Goal: Communication & Community: Answer question/provide support

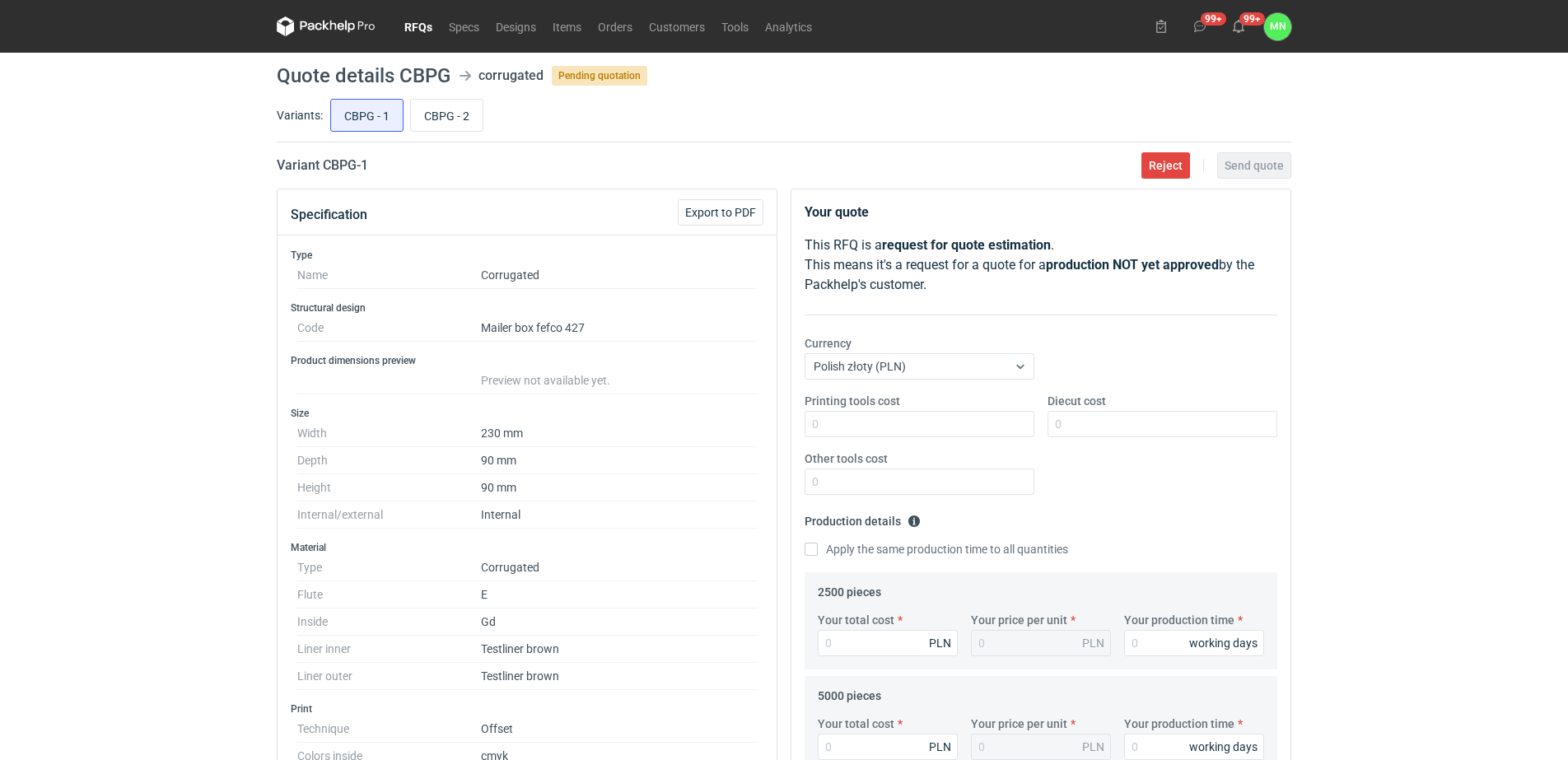
click at [418, 24] on link "RFQs" at bounding box center [419, 26] width 44 height 20
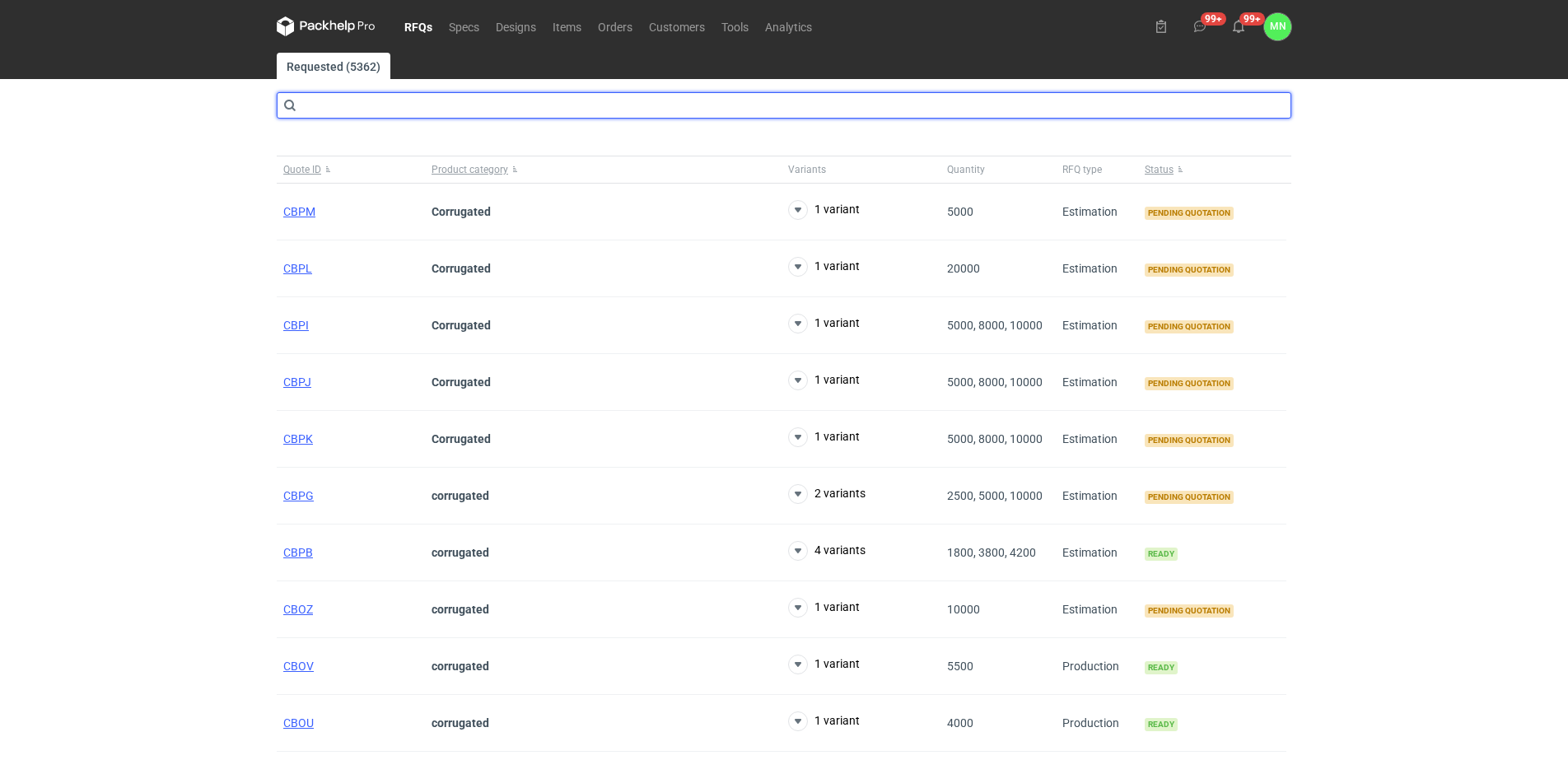
click at [367, 106] on input "text" at bounding box center [784, 105] width 1015 height 26
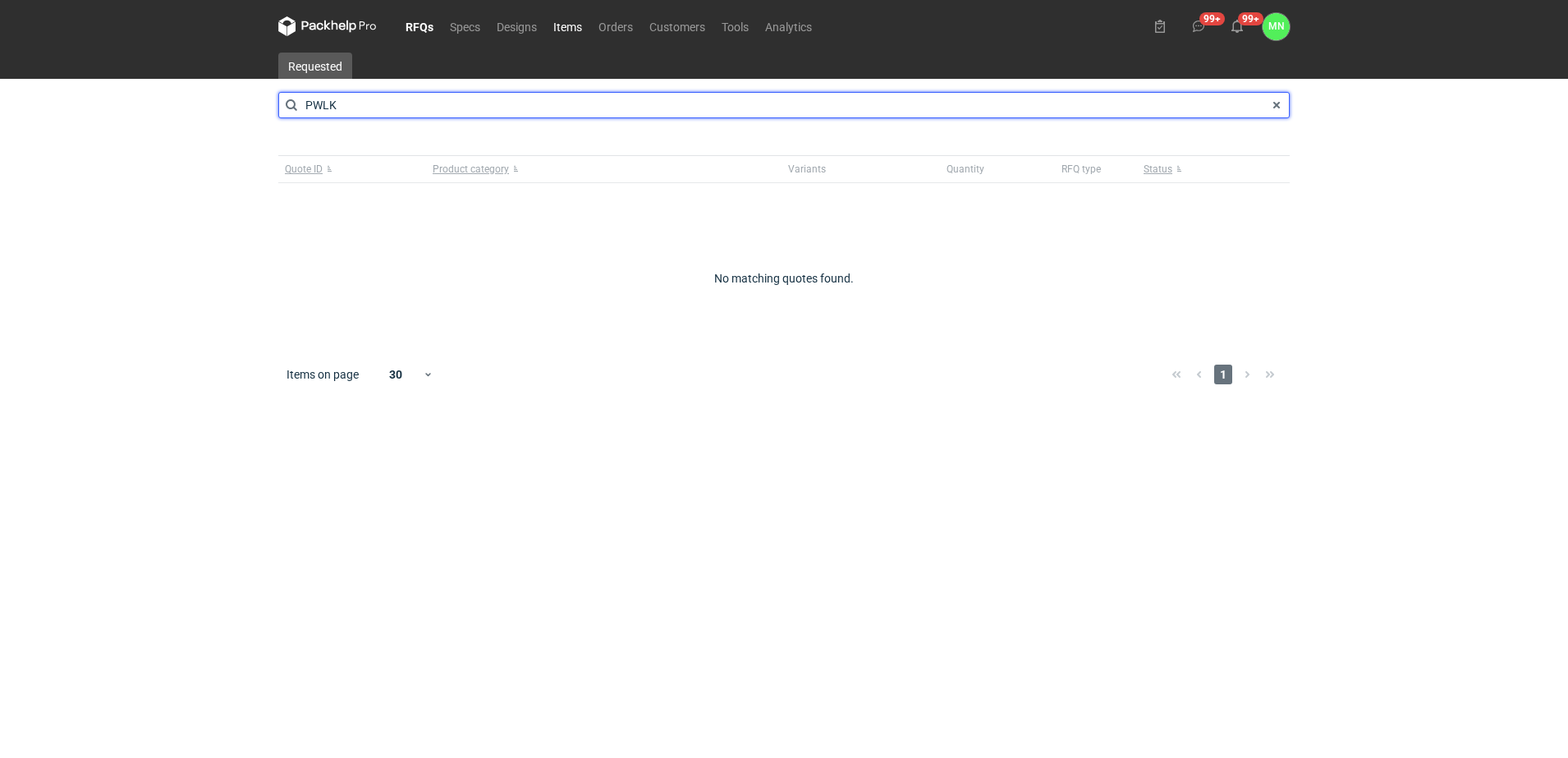
type input "PWLK"
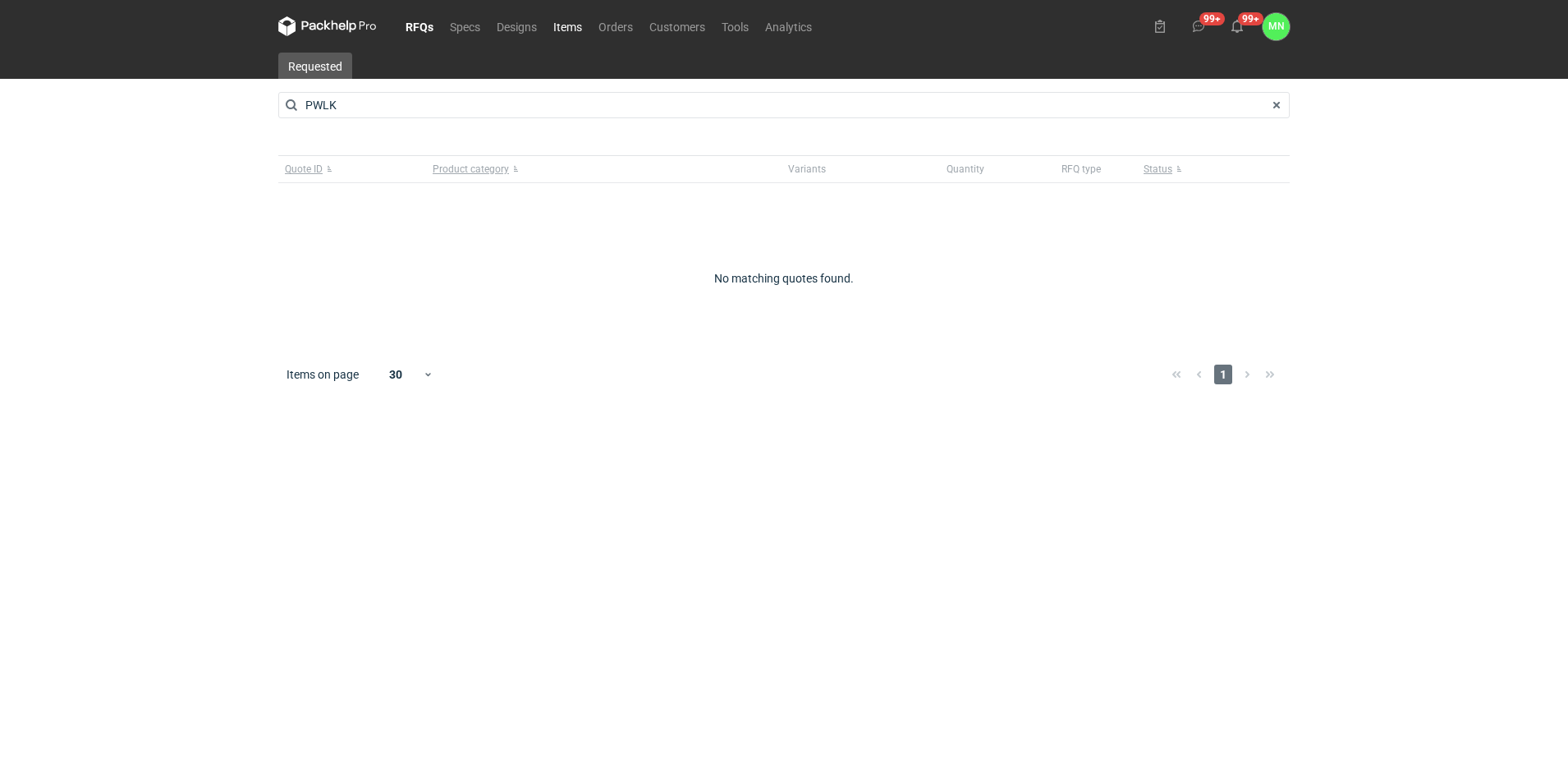
click at [560, 22] on link "Items" at bounding box center [567, 26] width 45 height 20
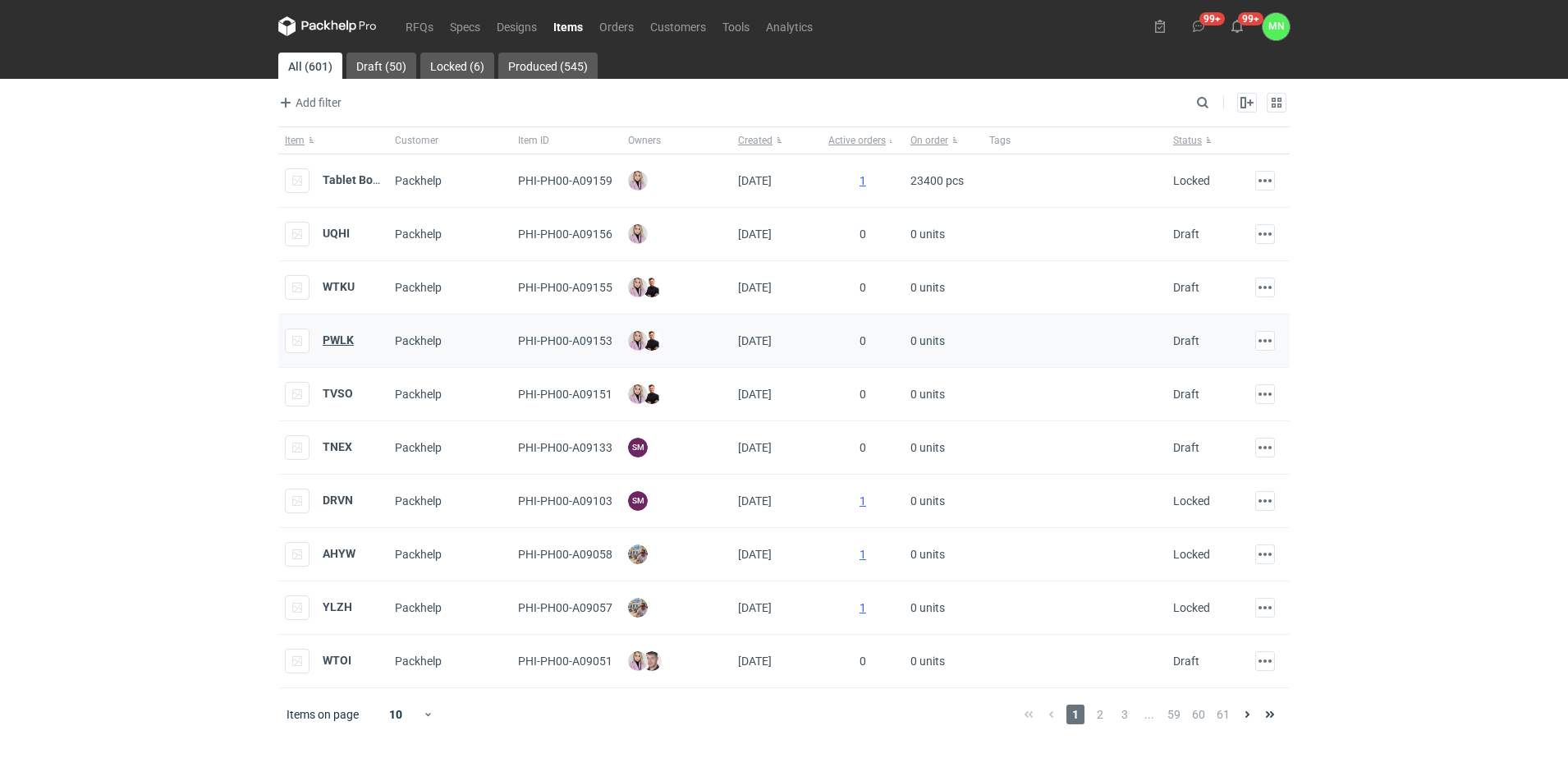
click at [331, 333] on strong "PWLK" at bounding box center [338, 340] width 32 height 13
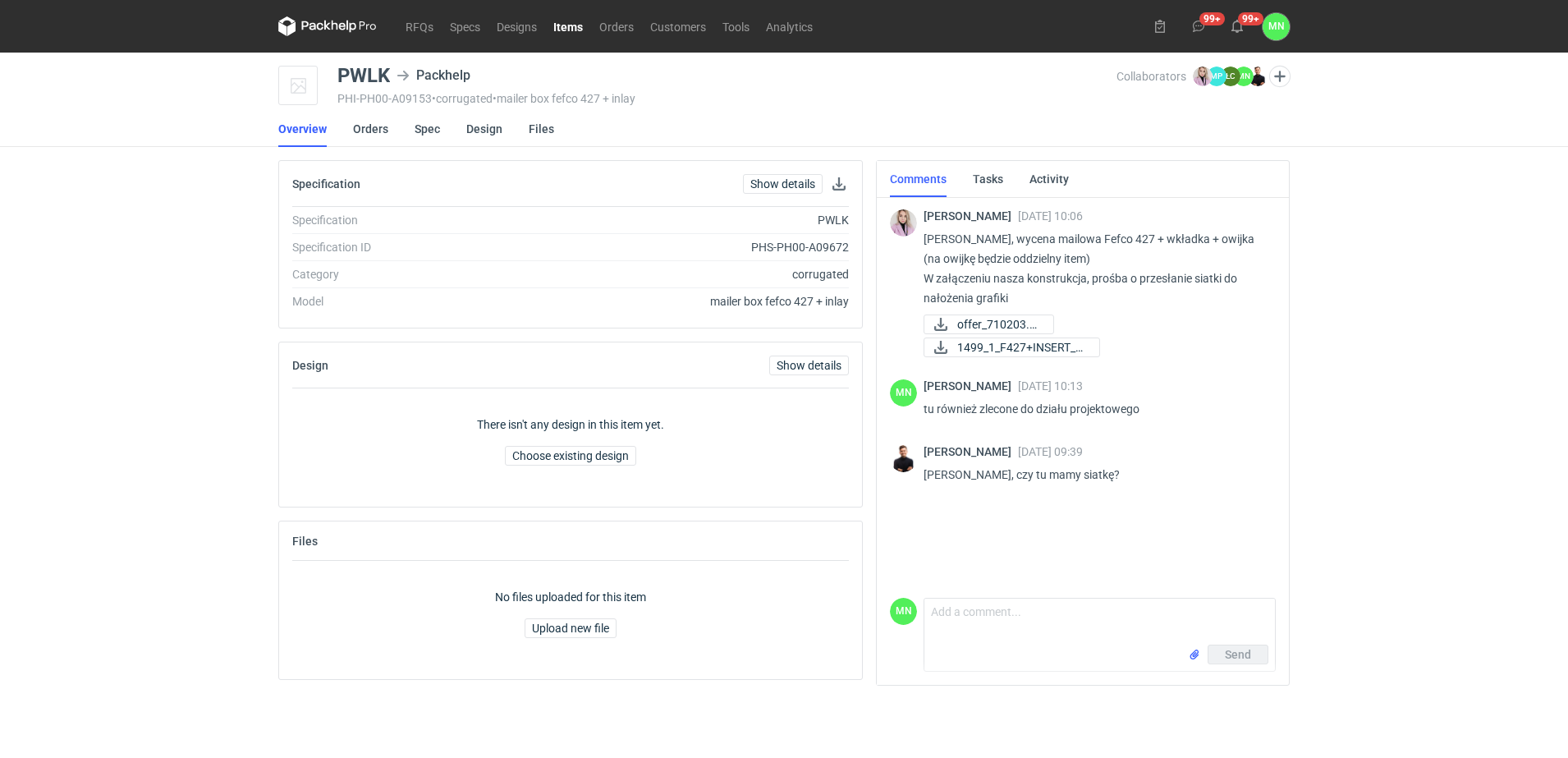
click at [840, 78] on div "PWLK Packhelp" at bounding box center [727, 75] width 779 height 20
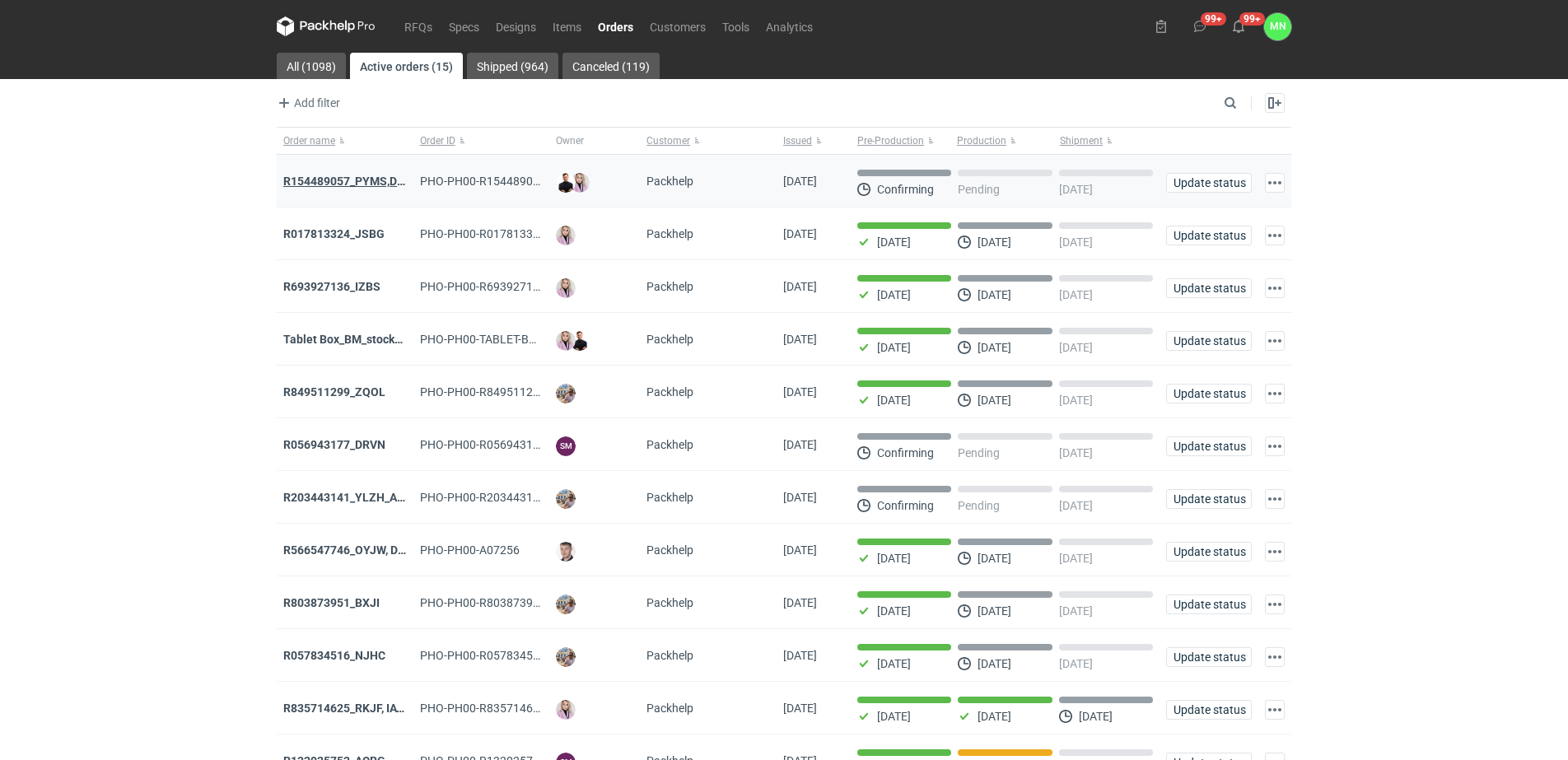
click at [368, 180] on strong "R154489057_PYMS,DEPJ,PVJP" at bounding box center [365, 181] width 165 height 13
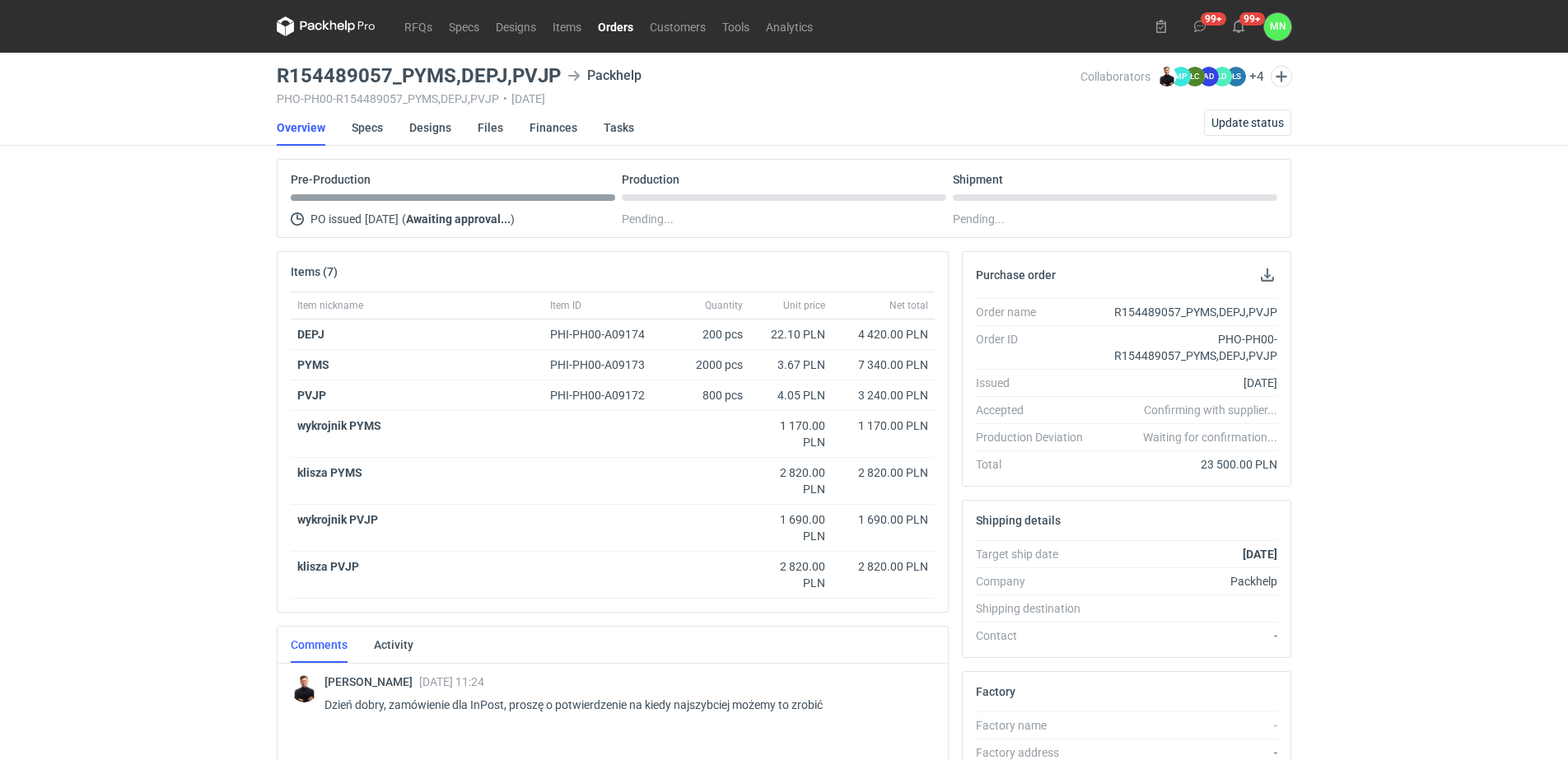
drag, startPoint x: 619, startPoint y: 22, endPoint x: 629, endPoint y: 26, distance: 10.8
click at [619, 23] on link "Orders" at bounding box center [616, 26] width 52 height 20
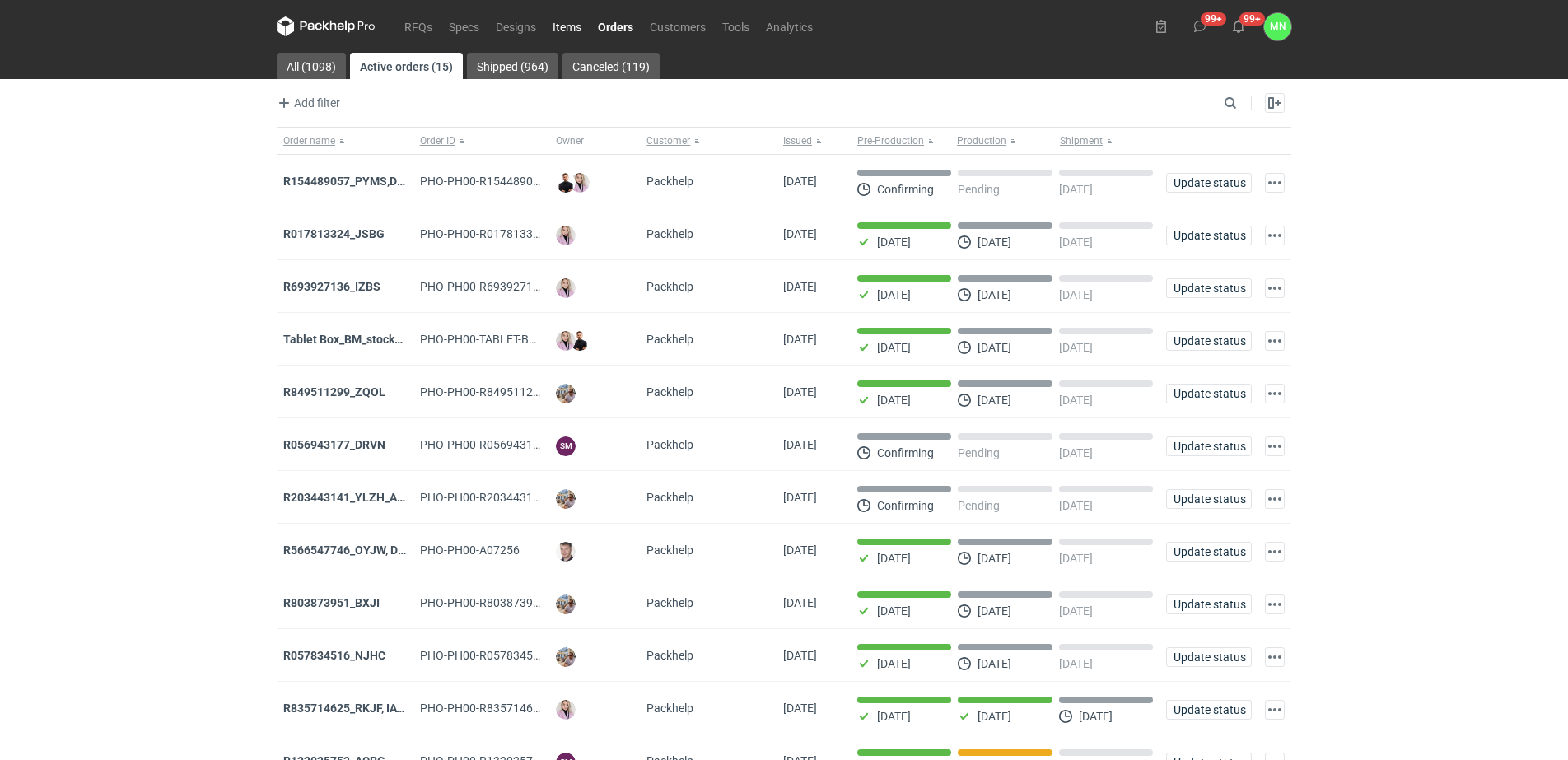
click at [572, 17] on link "Items" at bounding box center [567, 26] width 45 height 20
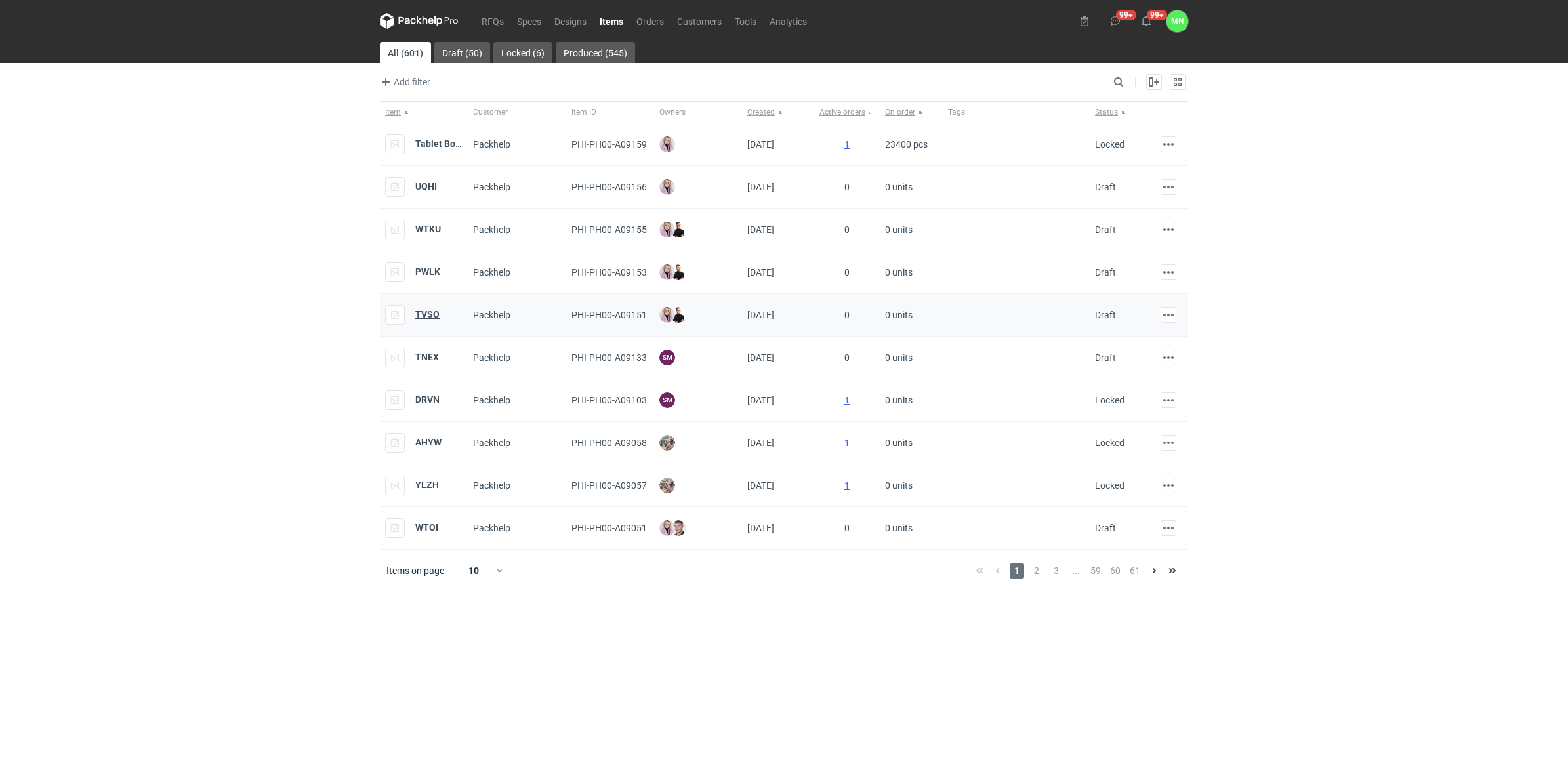
click at [425, 318] on strong "TVSO" at bounding box center [428, 314] width 25 height 11
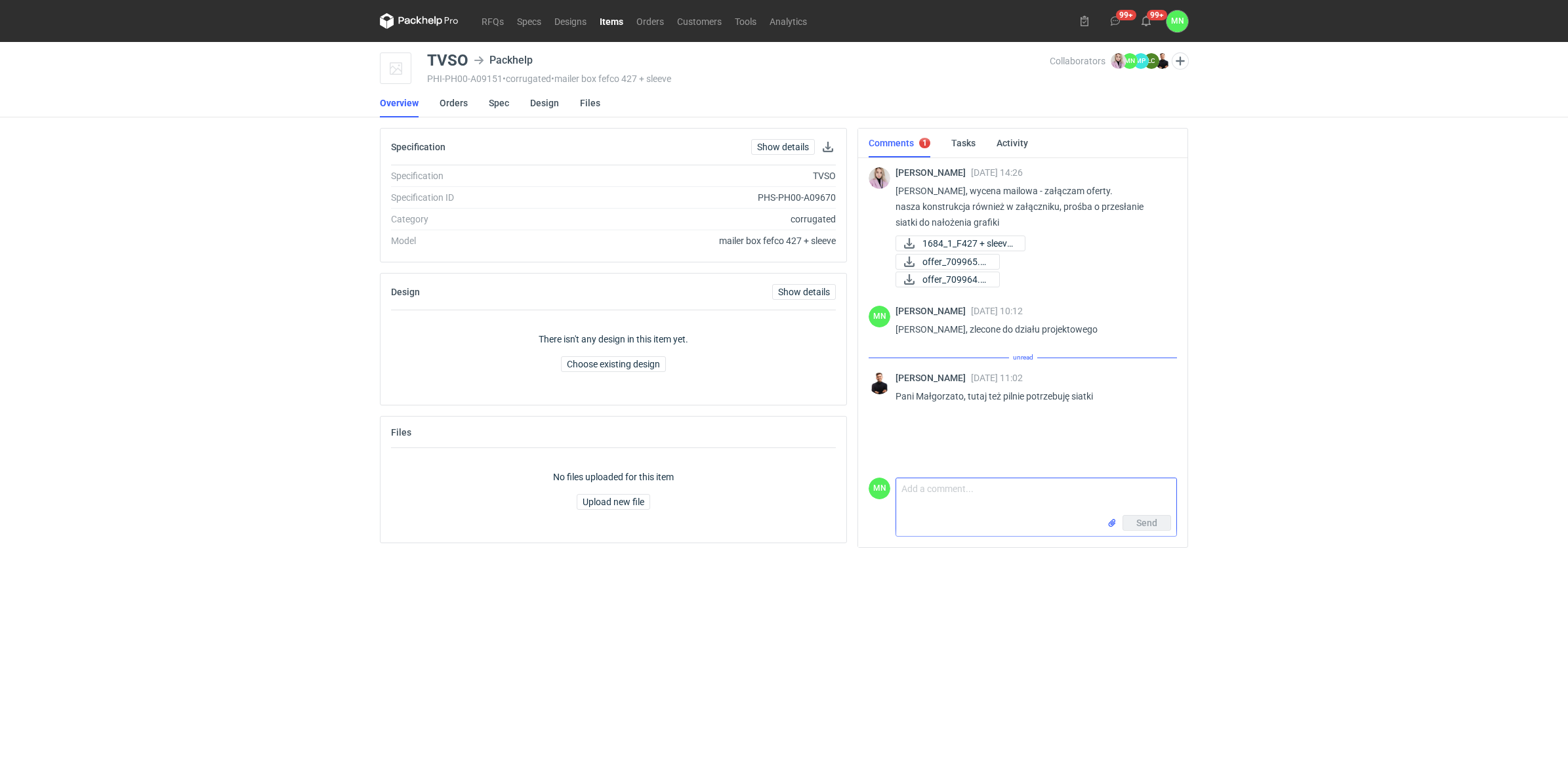
click at [955, 487] on textarea "Comment message" at bounding box center [1036, 497] width 280 height 37
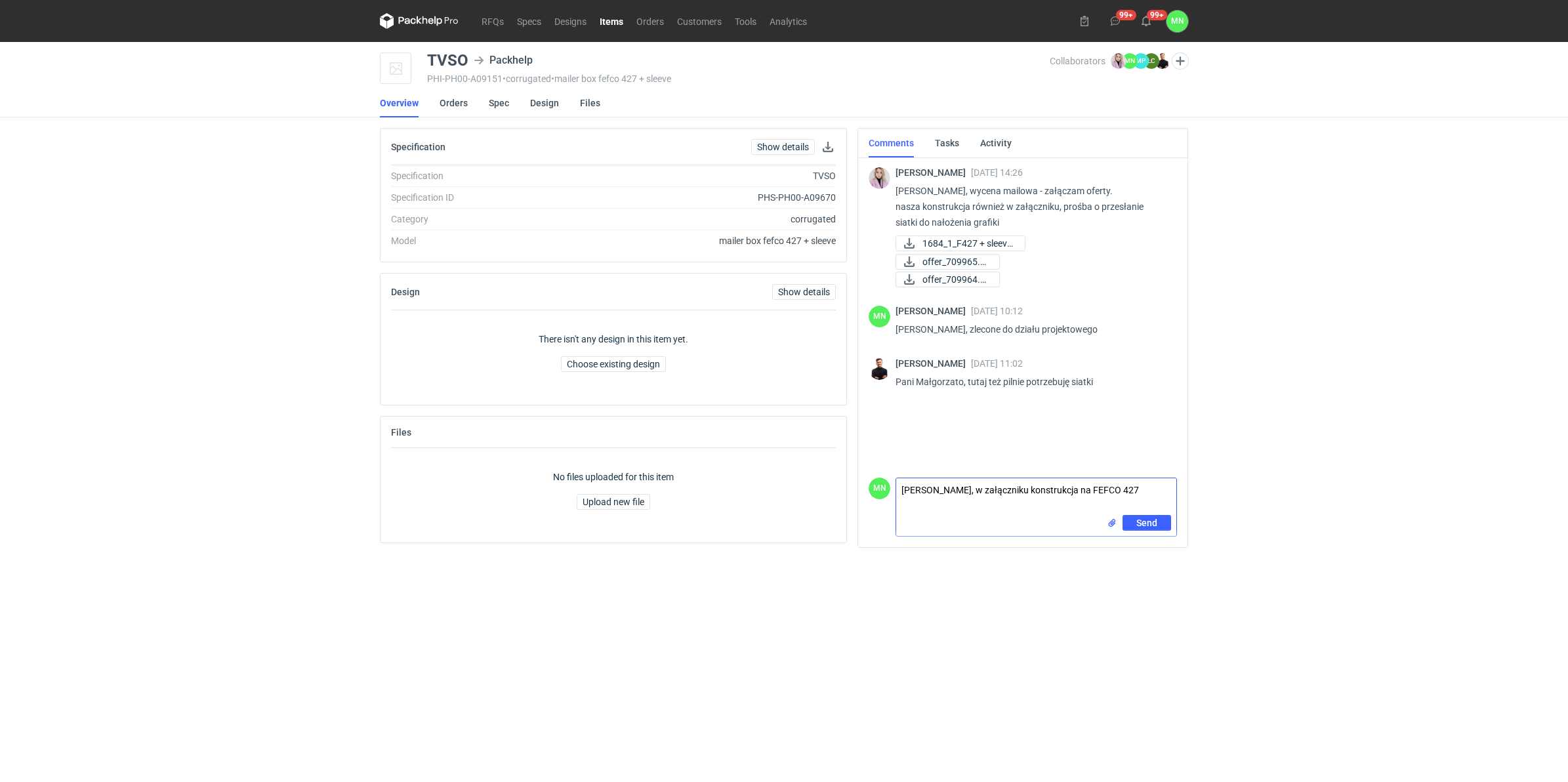
type textarea "Panie Tomku, w załączniku konstrukcja na FEFCO 427"
click at [1109, 525] on input "file" at bounding box center [1112, 523] width 11 height 14
click at [1149, 523] on span "Send" at bounding box center [1146, 523] width 21 height 9
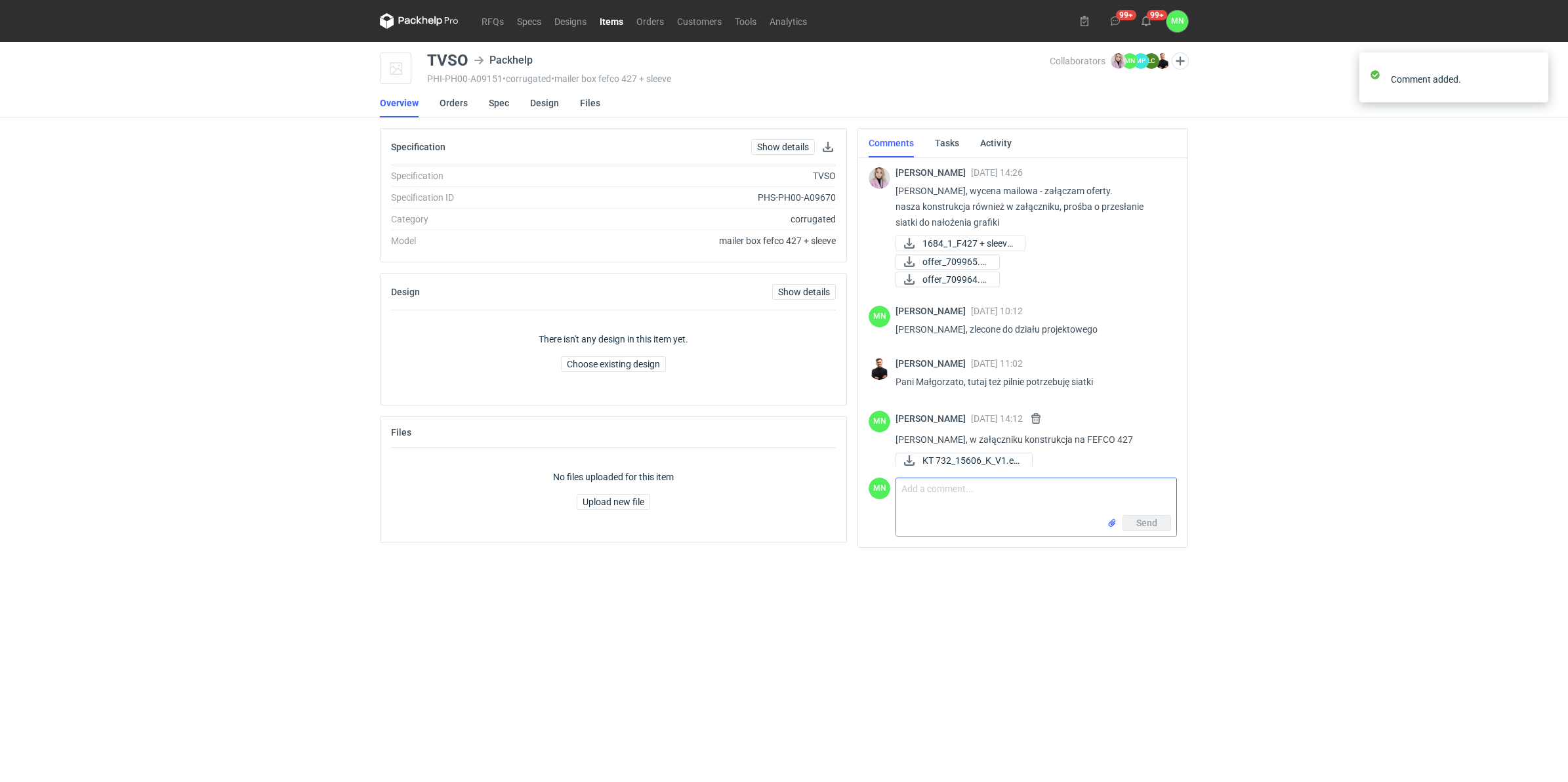
scroll to position [30, 0]
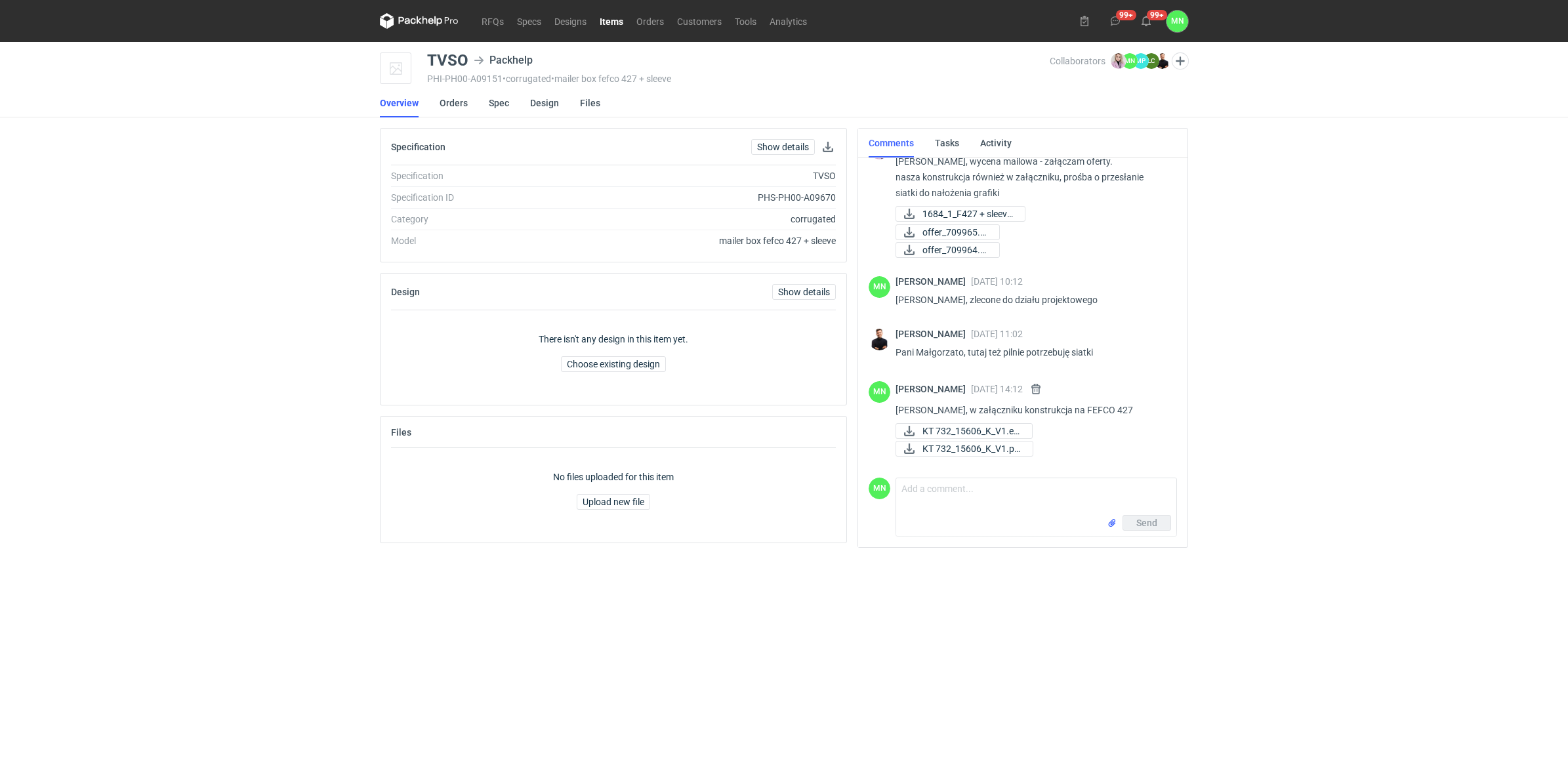
click at [605, 15] on link "Items" at bounding box center [611, 21] width 37 height 16
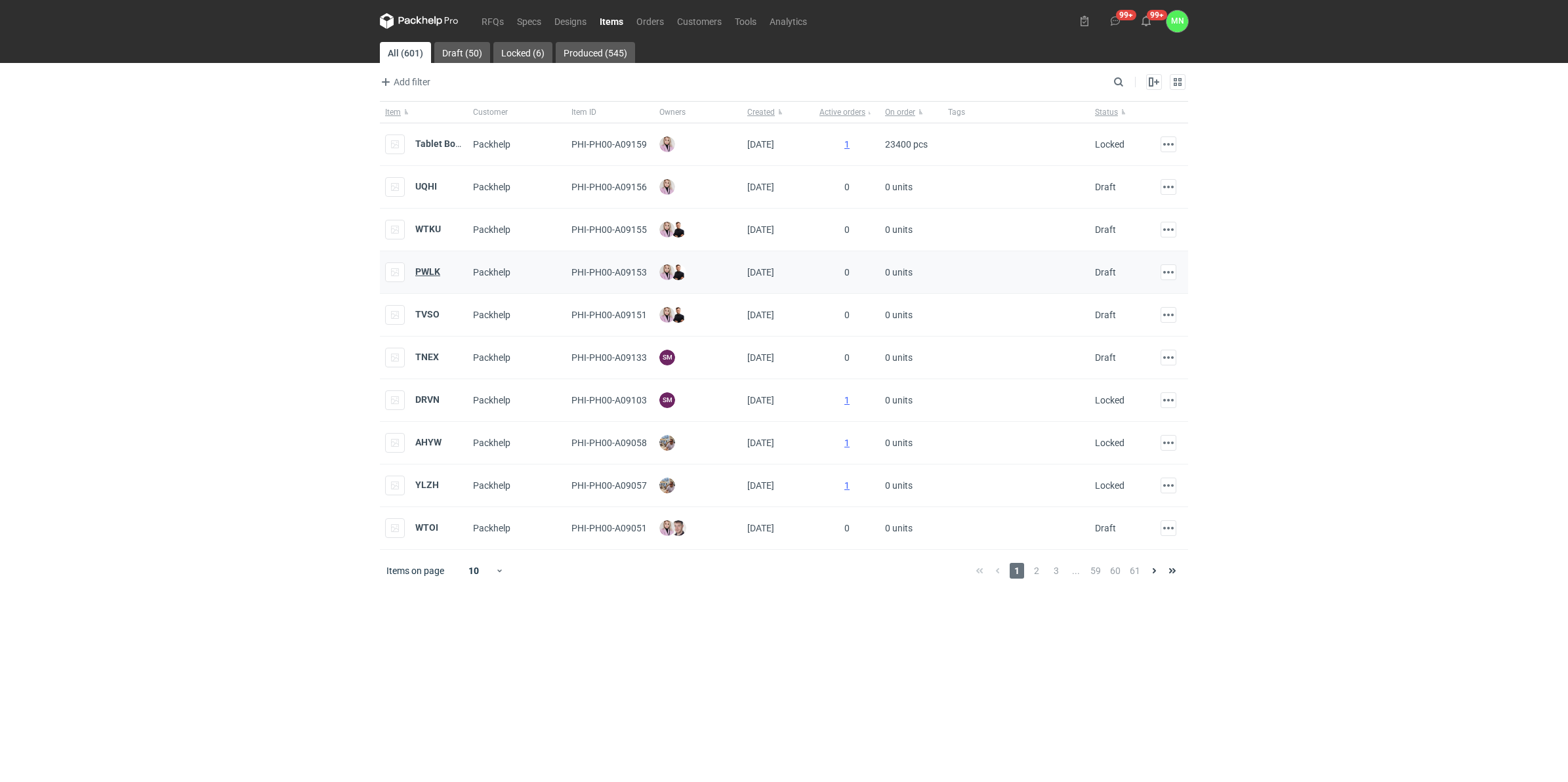
click at [425, 269] on strong "PWLK" at bounding box center [428, 271] width 25 height 11
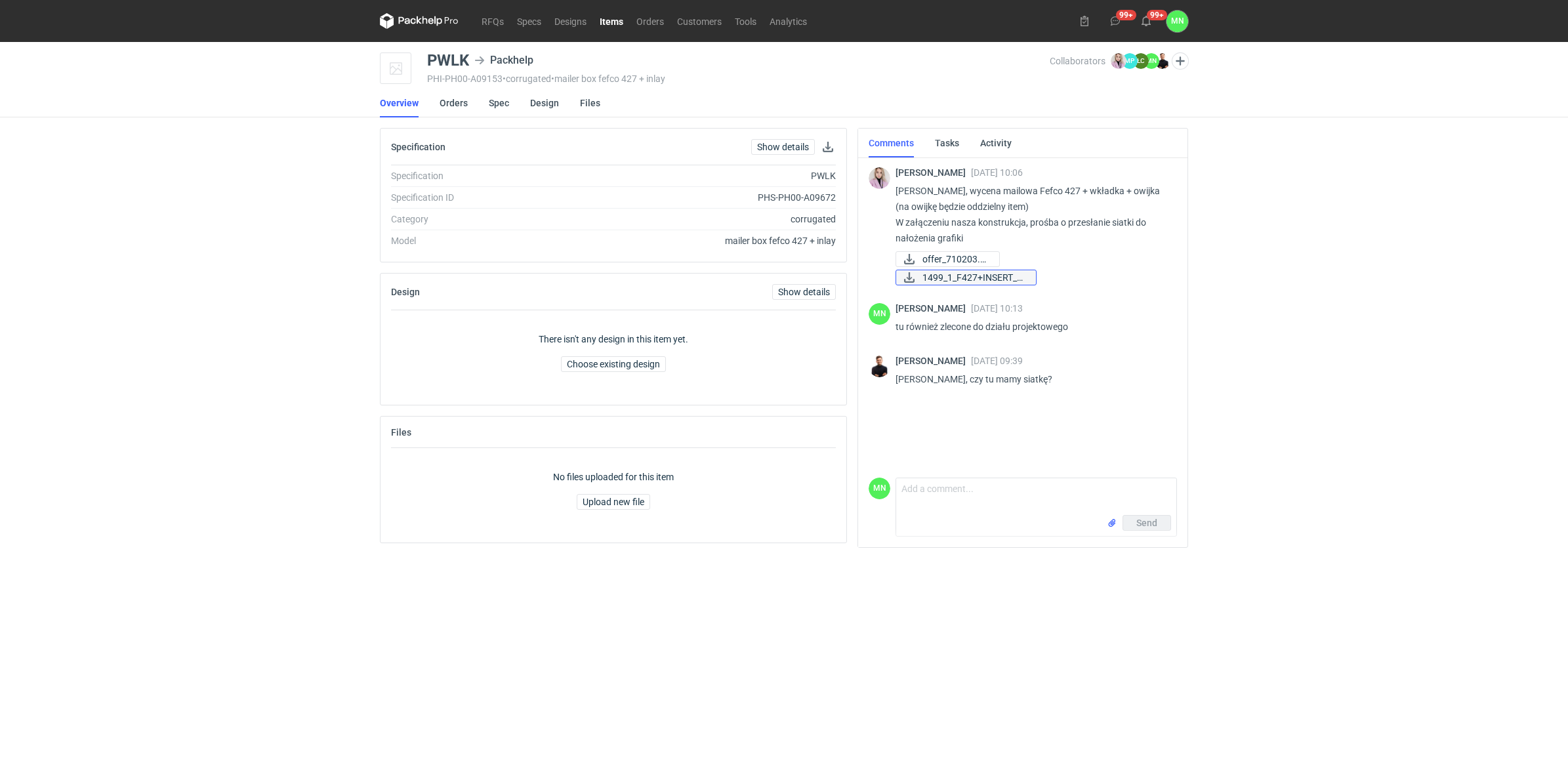
click at [940, 274] on span "1499_1_F427+INSERT_B..." at bounding box center [974, 278] width 103 height 15
click at [610, 21] on link "Items" at bounding box center [611, 21] width 37 height 16
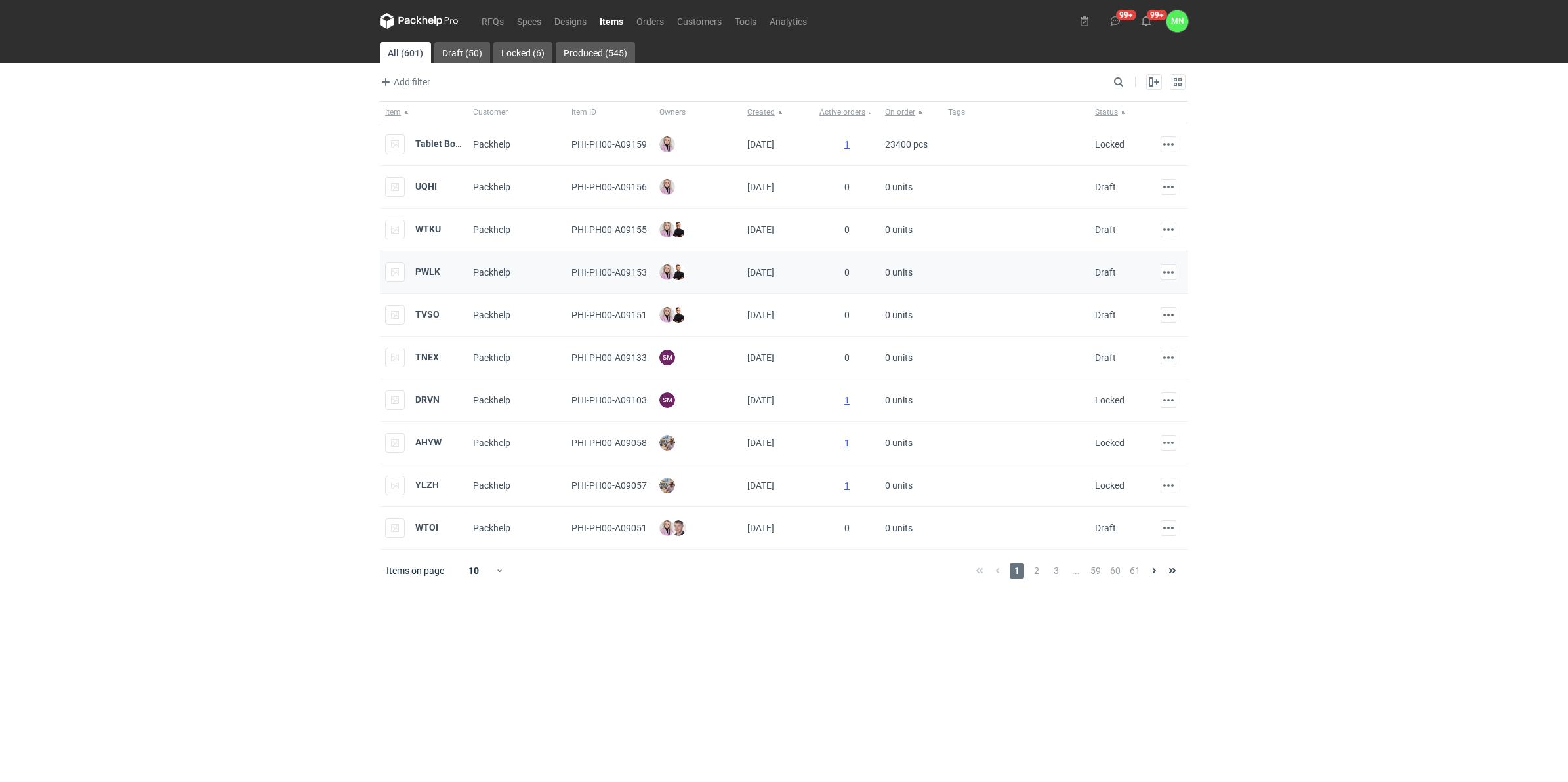
click at [433, 268] on strong "PWLK" at bounding box center [428, 271] width 25 height 11
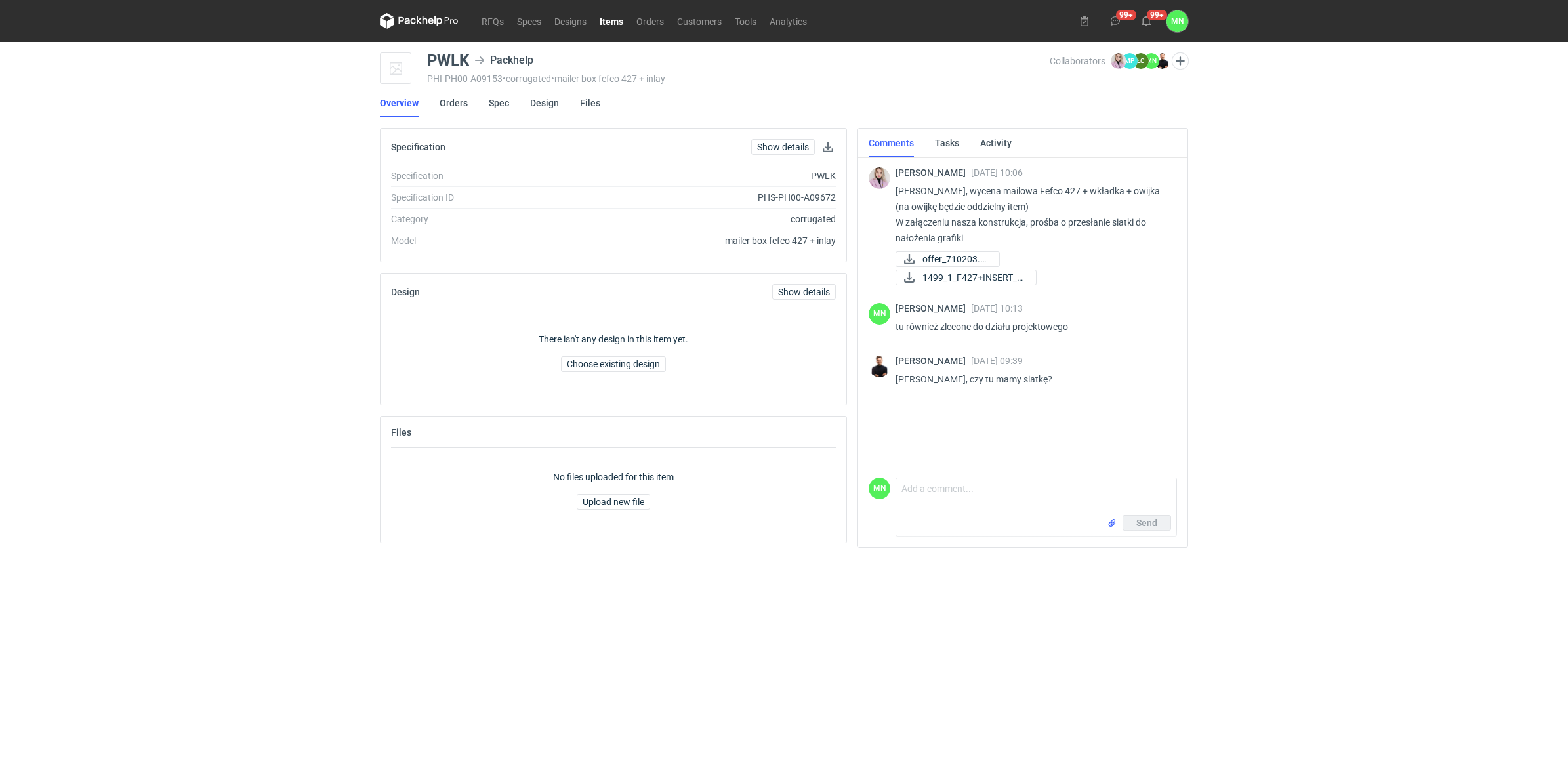
click at [612, 27] on link "Items" at bounding box center [611, 21] width 37 height 16
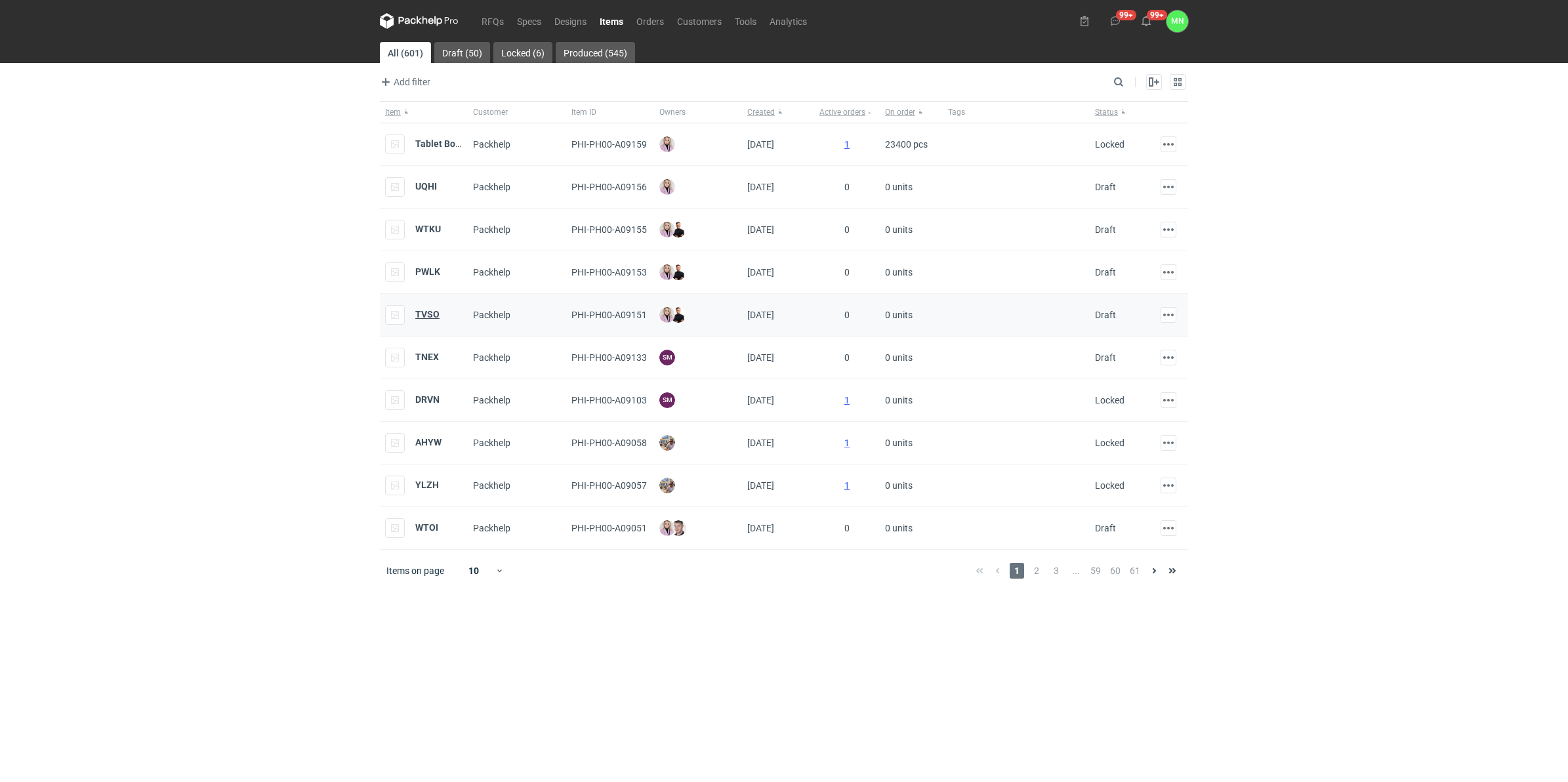
click at [422, 315] on strong "TVSO" at bounding box center [428, 314] width 25 height 11
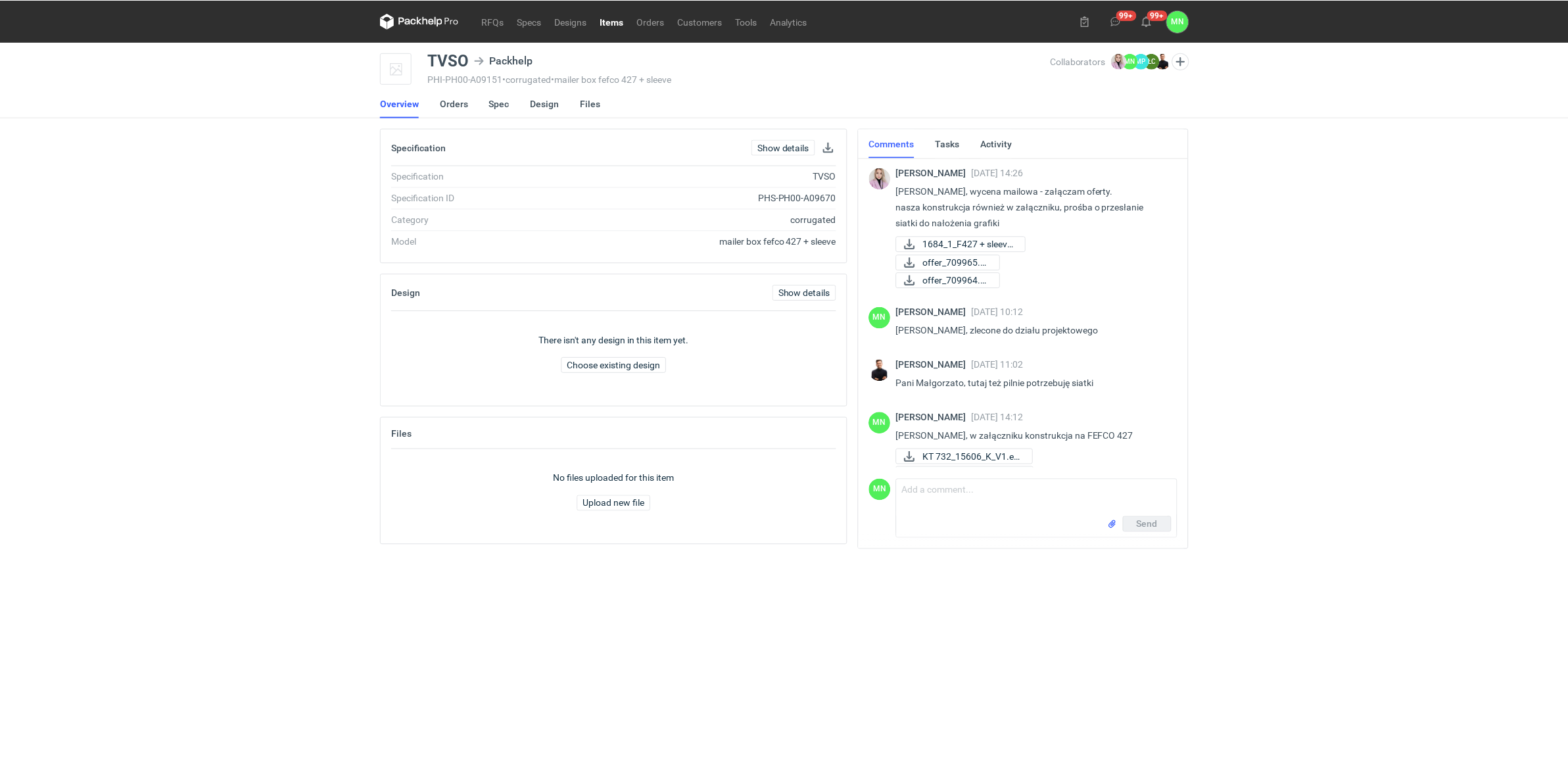
scroll to position [25, 0]
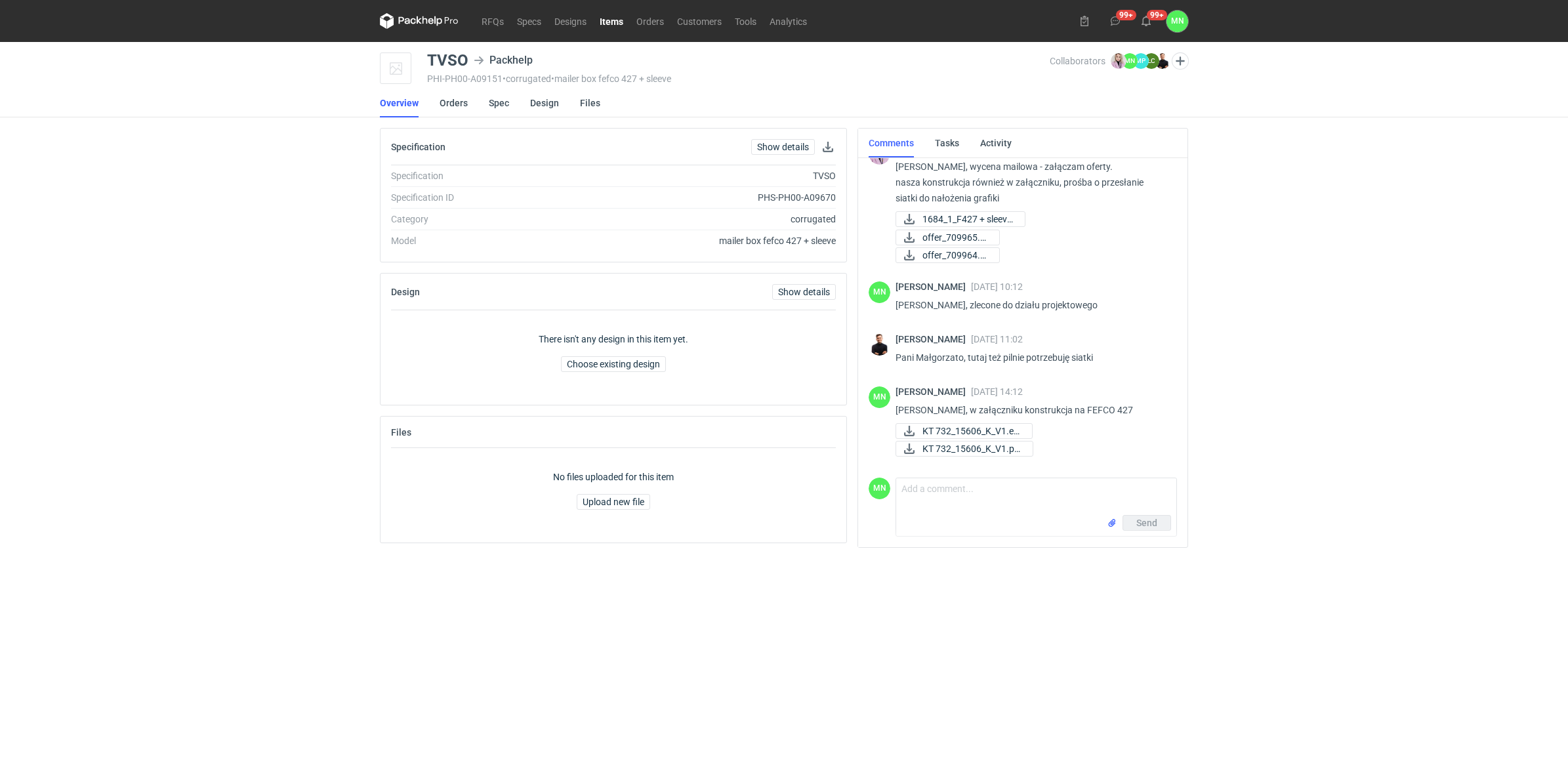
click at [606, 24] on link "Items" at bounding box center [611, 21] width 37 height 16
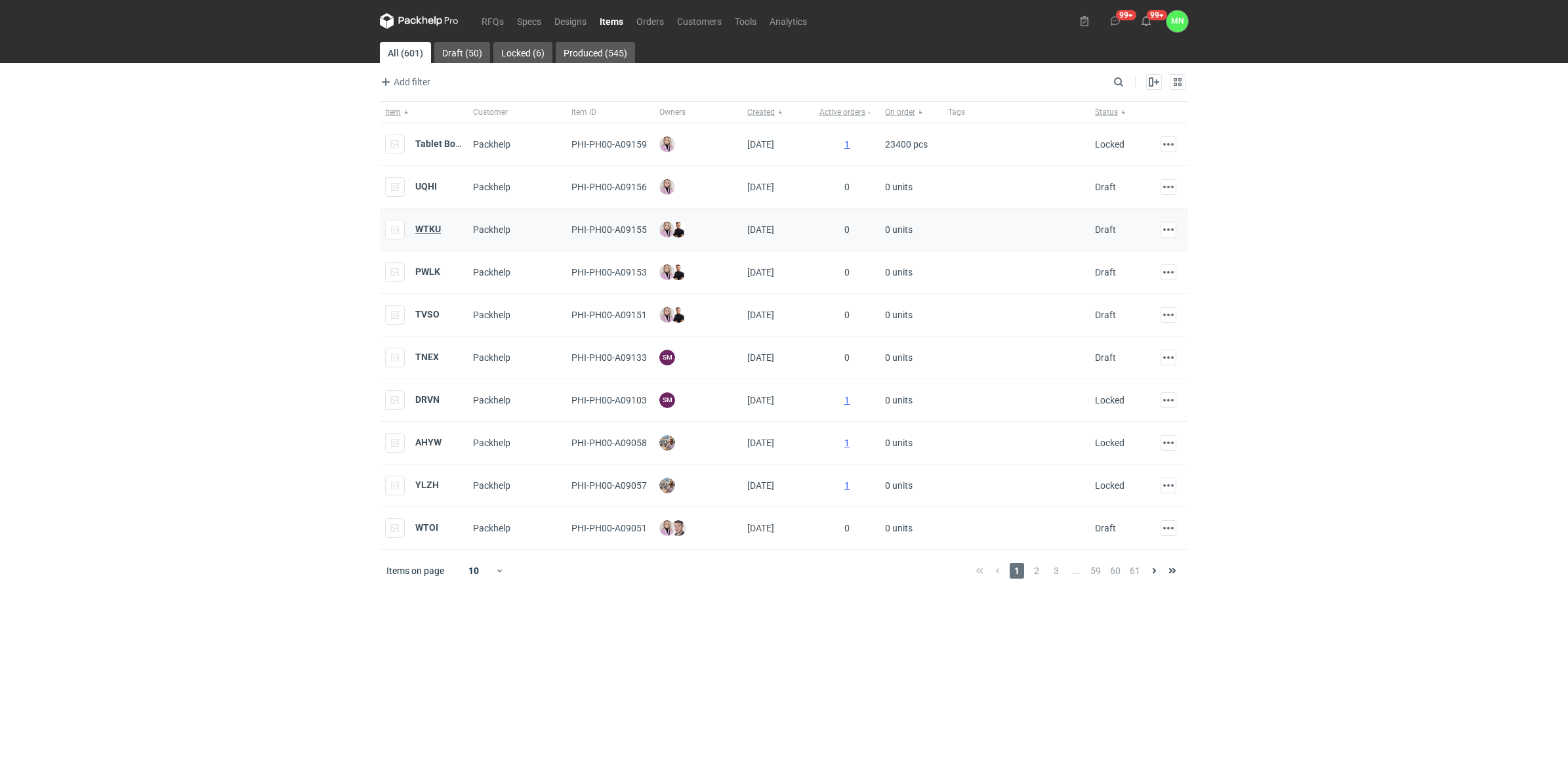
click at [430, 234] on strong "WTKU" at bounding box center [428, 229] width 25 height 11
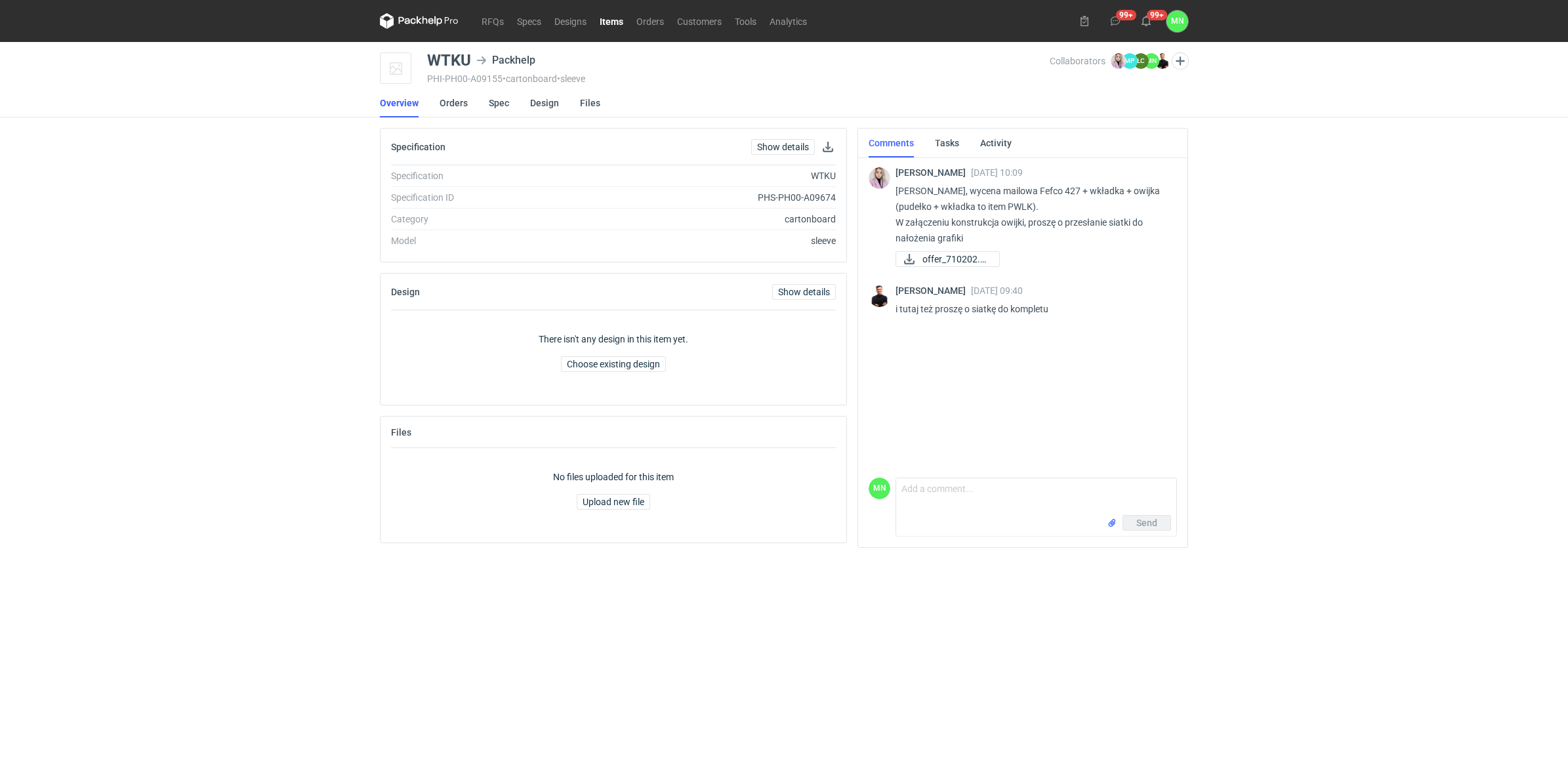
click at [603, 21] on link "Items" at bounding box center [611, 21] width 37 height 16
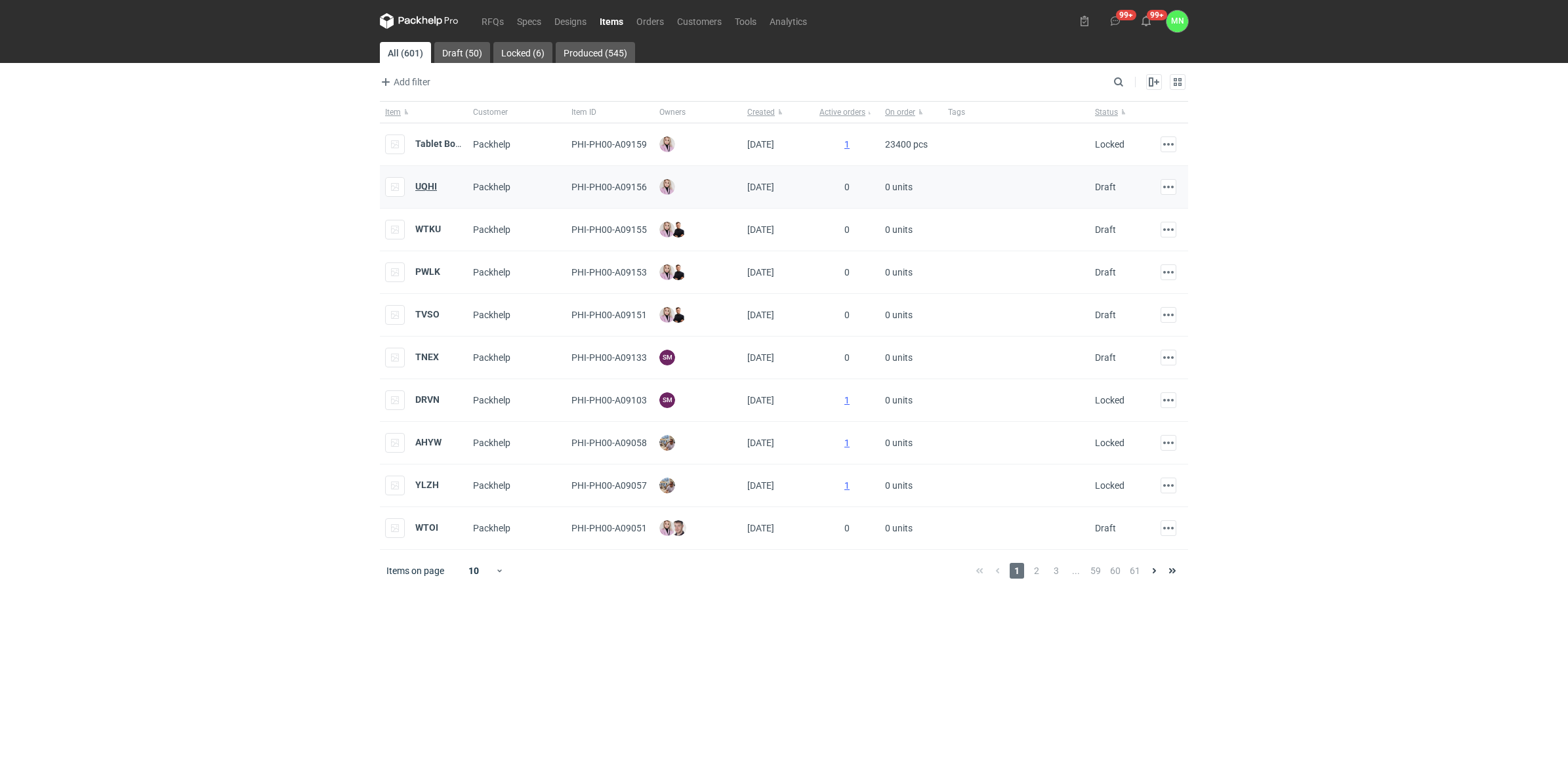
click at [426, 189] on strong "UQHI" at bounding box center [426, 186] width 21 height 11
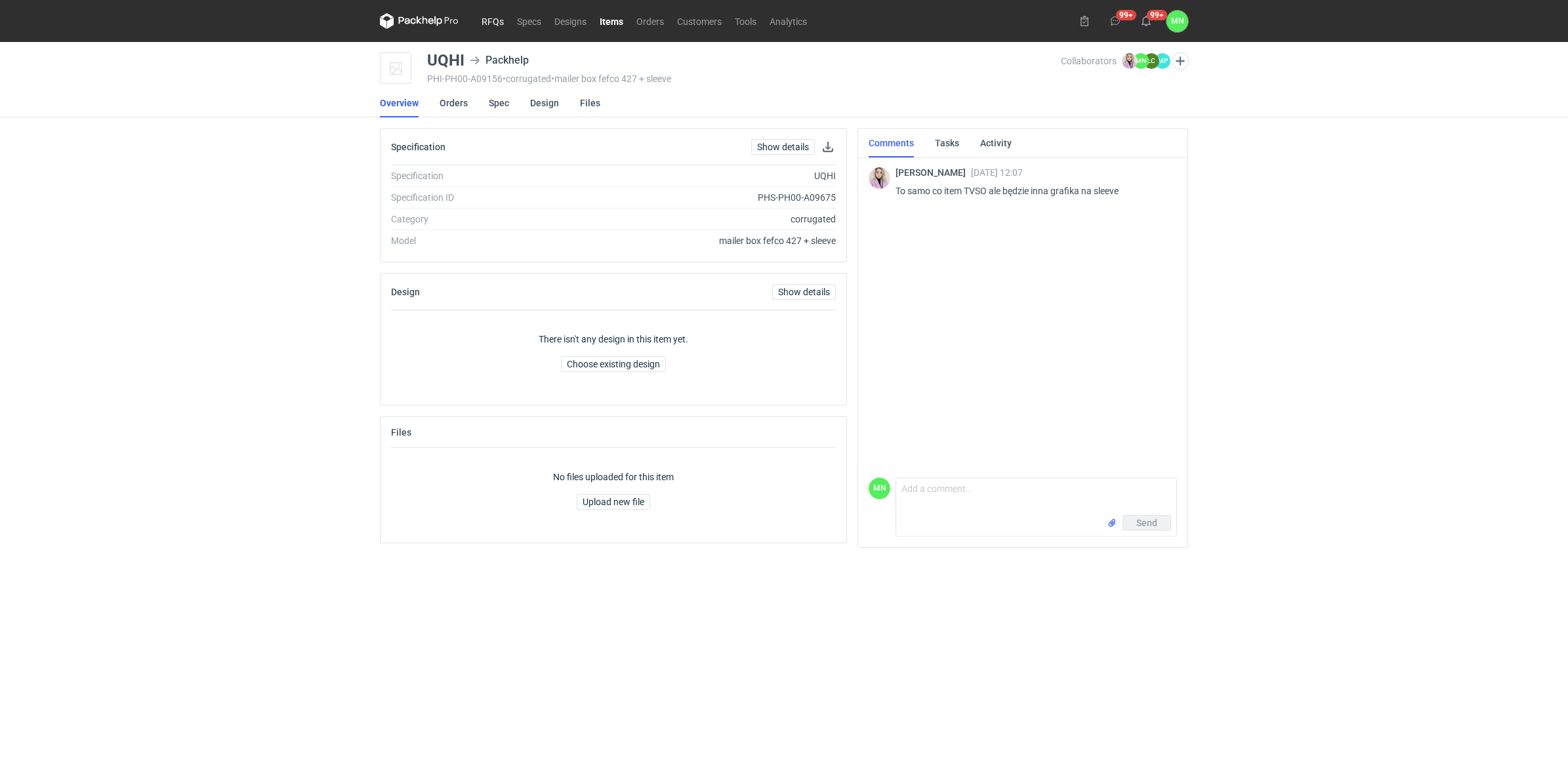
click at [490, 21] on link "RFQs" at bounding box center [492, 21] width 35 height 16
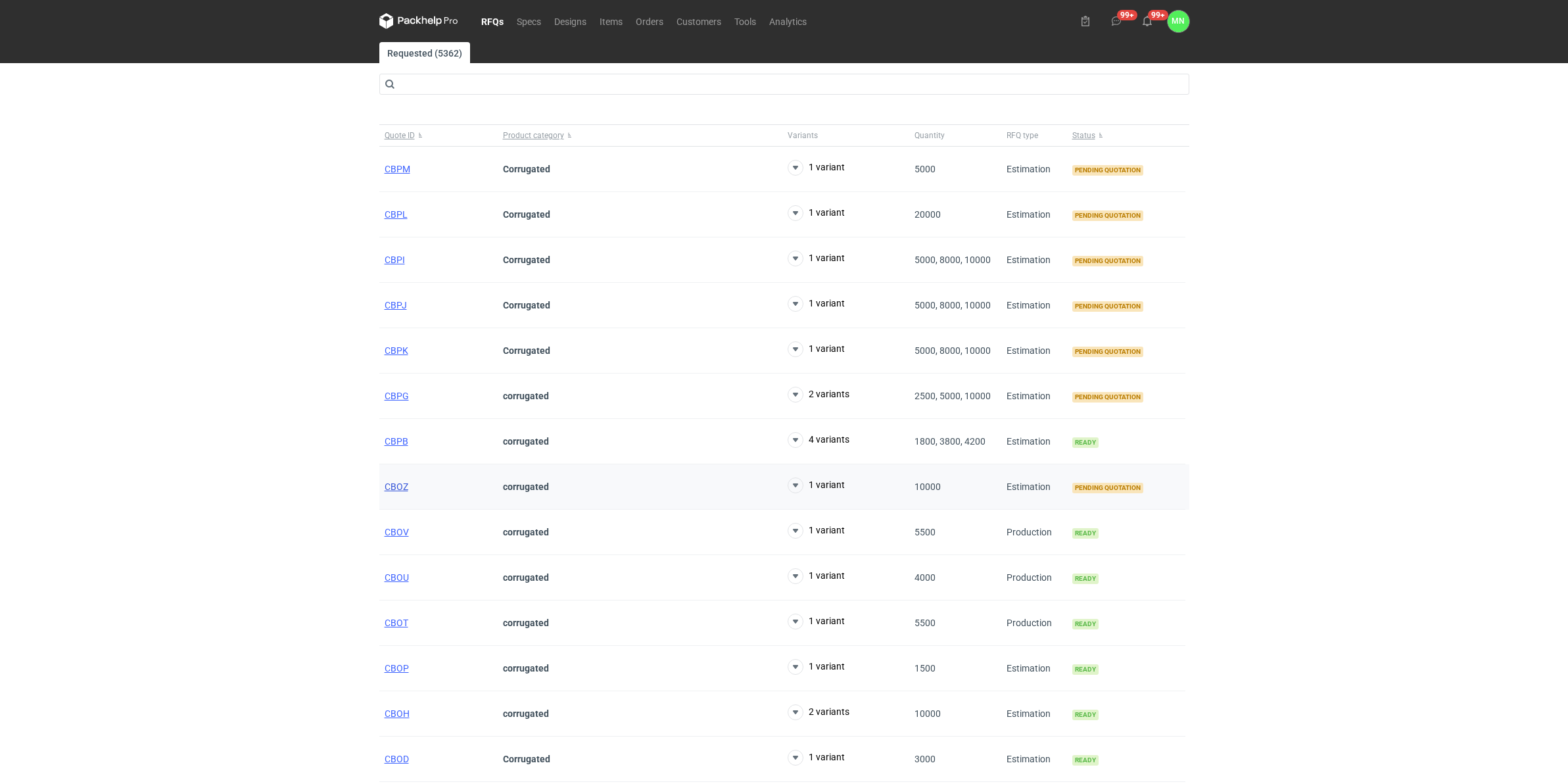
click at [396, 487] on span "CBOZ" at bounding box center [396, 487] width 24 height 11
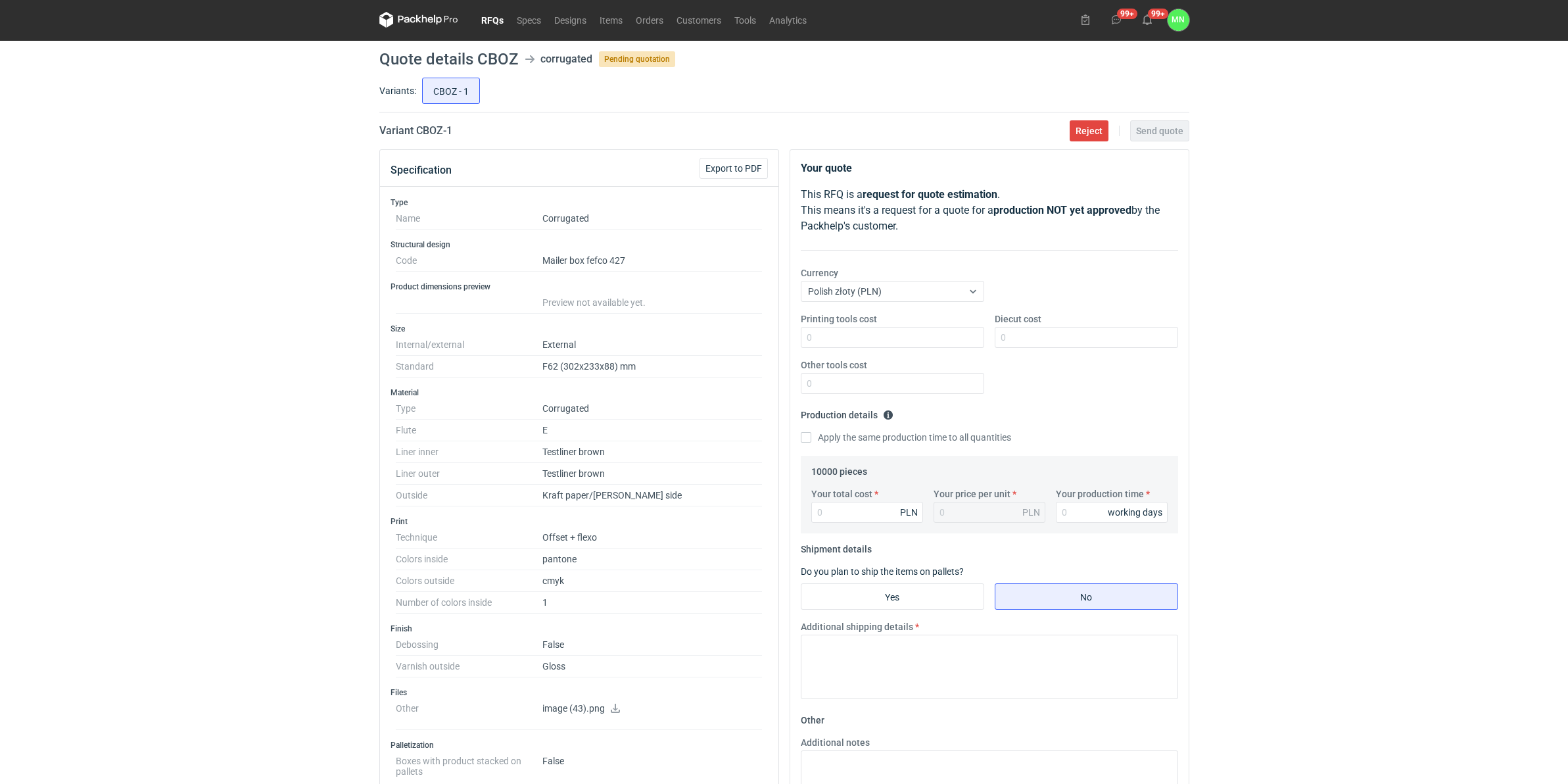
scroll to position [2, 0]
click at [642, 21] on link "Orders" at bounding box center [649, 19] width 41 height 16
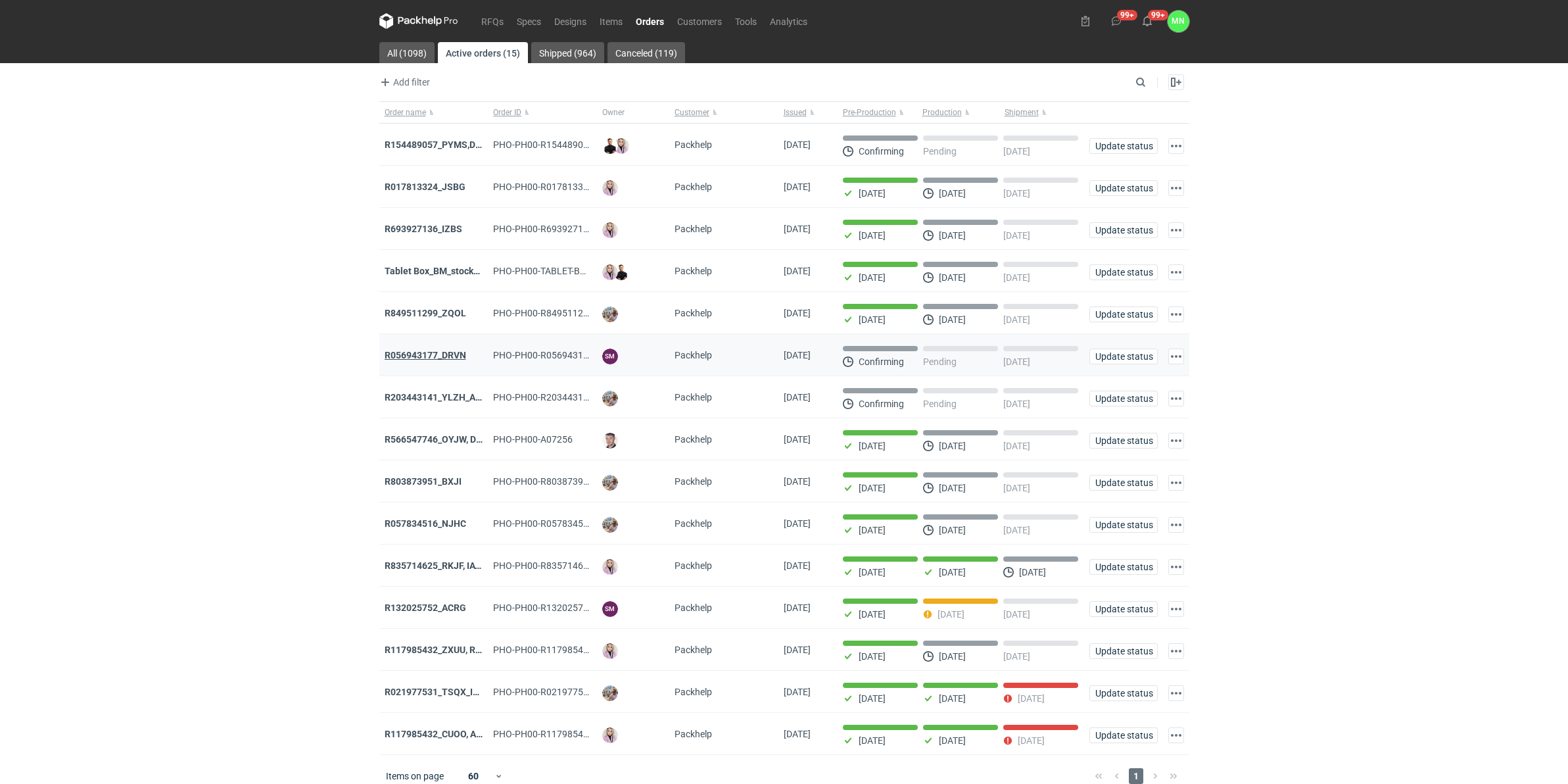
click at [439, 357] on strong "R056943177_DRVN" at bounding box center [426, 355] width 81 height 11
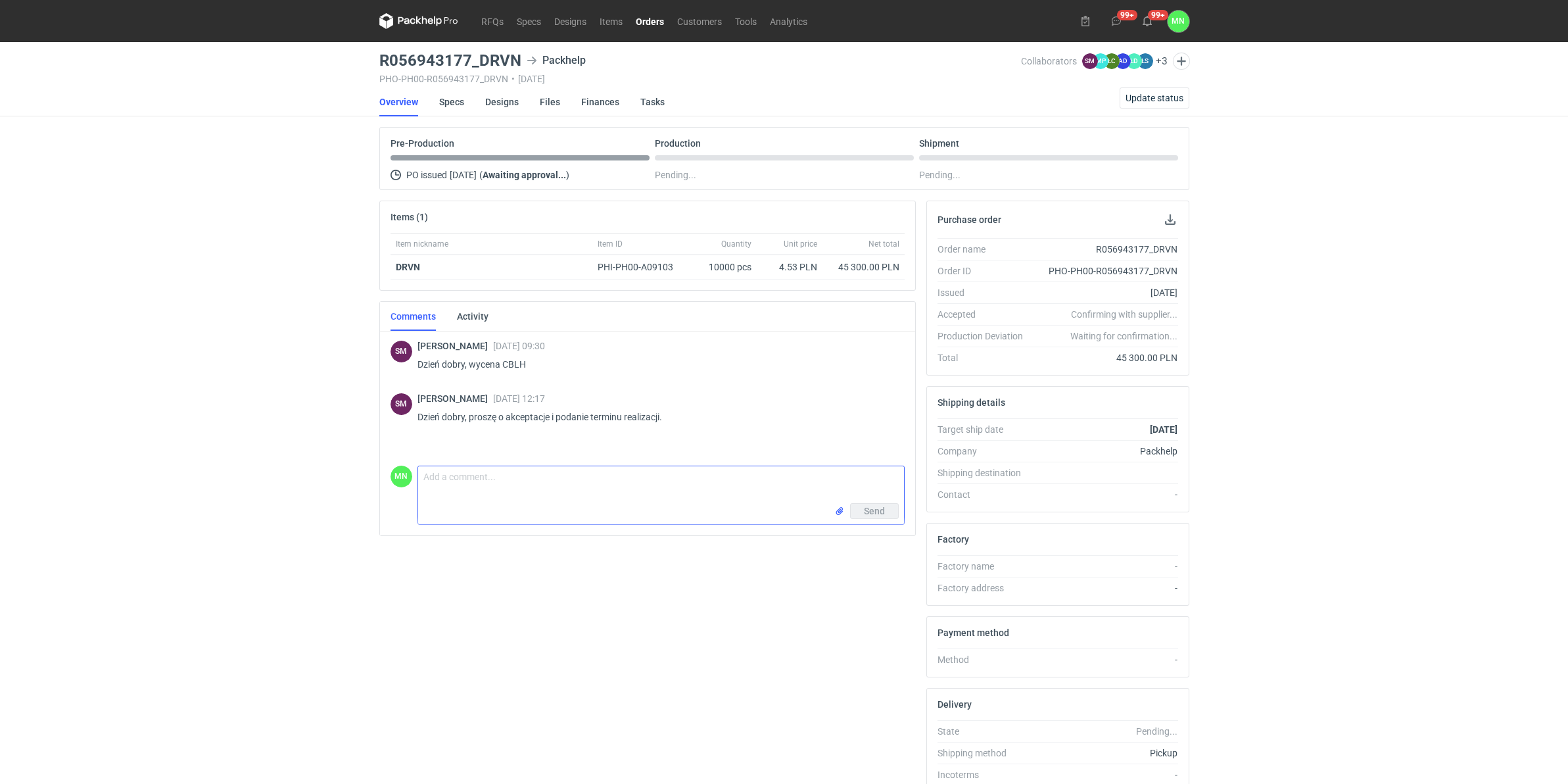
click at [533, 497] on textarea "Comment message" at bounding box center [661, 485] width 486 height 37
click at [700, 482] on textarea "Panie Sebastianie, w załączniku pliki. Proszę o akceptację:" at bounding box center [661, 485] width 486 height 37
paste textarea "KT 732_15555_G_V1_ZEW, KT 732_15555_G_V1_WEW"
click at [785, 483] on textarea "Panie Sebastianie, w załączniku pliki. Proszę o akceptację: KT 732_15555_G_V1_Z…" at bounding box center [661, 485] width 486 height 37
click at [885, 474] on textarea "Panie Sebastianie, w załączniku pliki. Proszę o akceptację: KT 732_15555_G_V1_Z…" at bounding box center [661, 485] width 486 height 37
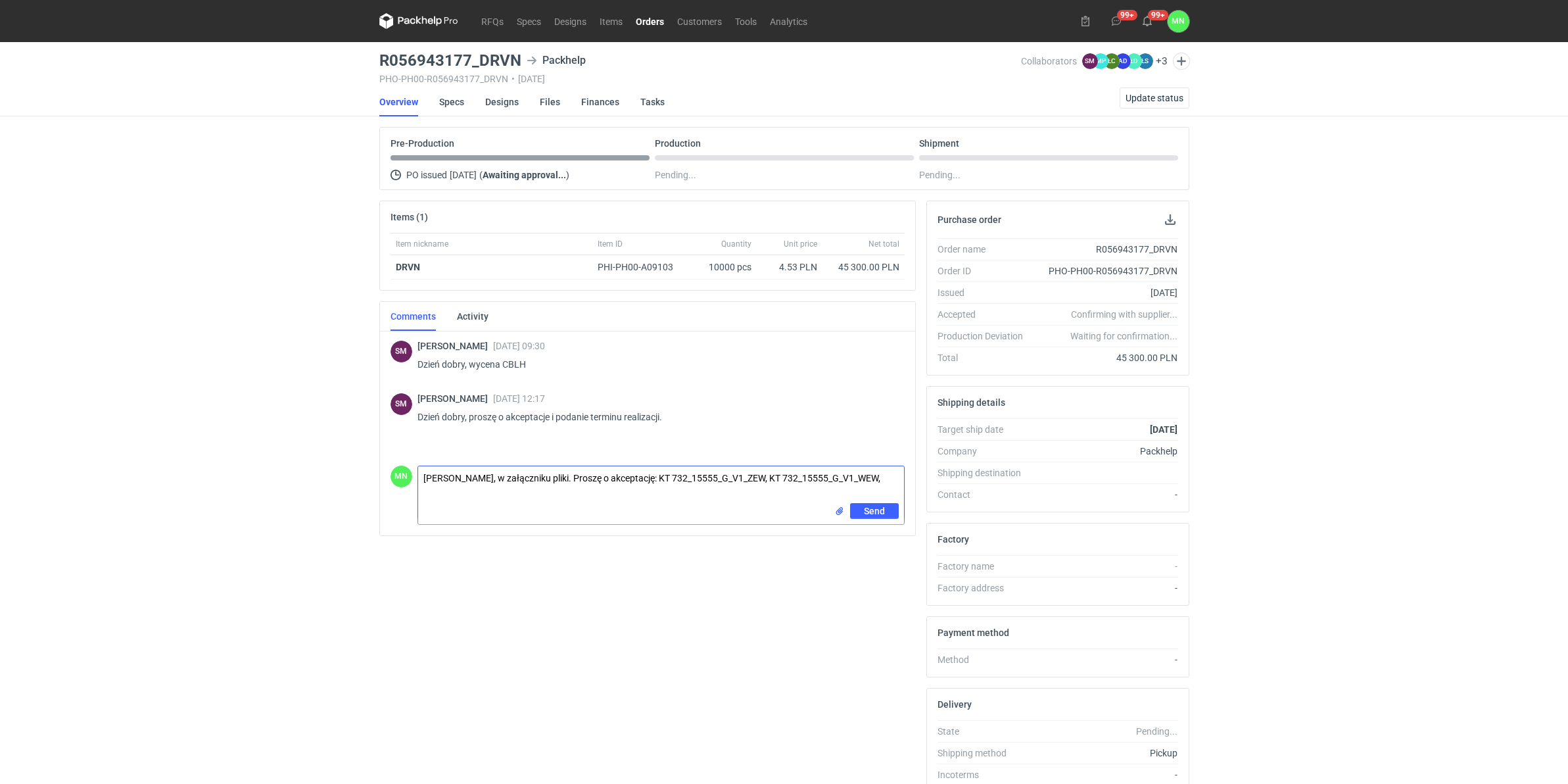
paste textarea "KT 732_400_K_V1"
type textarea "Panie Sebastianie, w załączniku pliki. Proszę o akceptację: KT 732_15555_G_V1_Z…"
click at [838, 511] on input "file" at bounding box center [840, 511] width 11 height 14
click at [877, 560] on span "Send" at bounding box center [874, 558] width 21 height 9
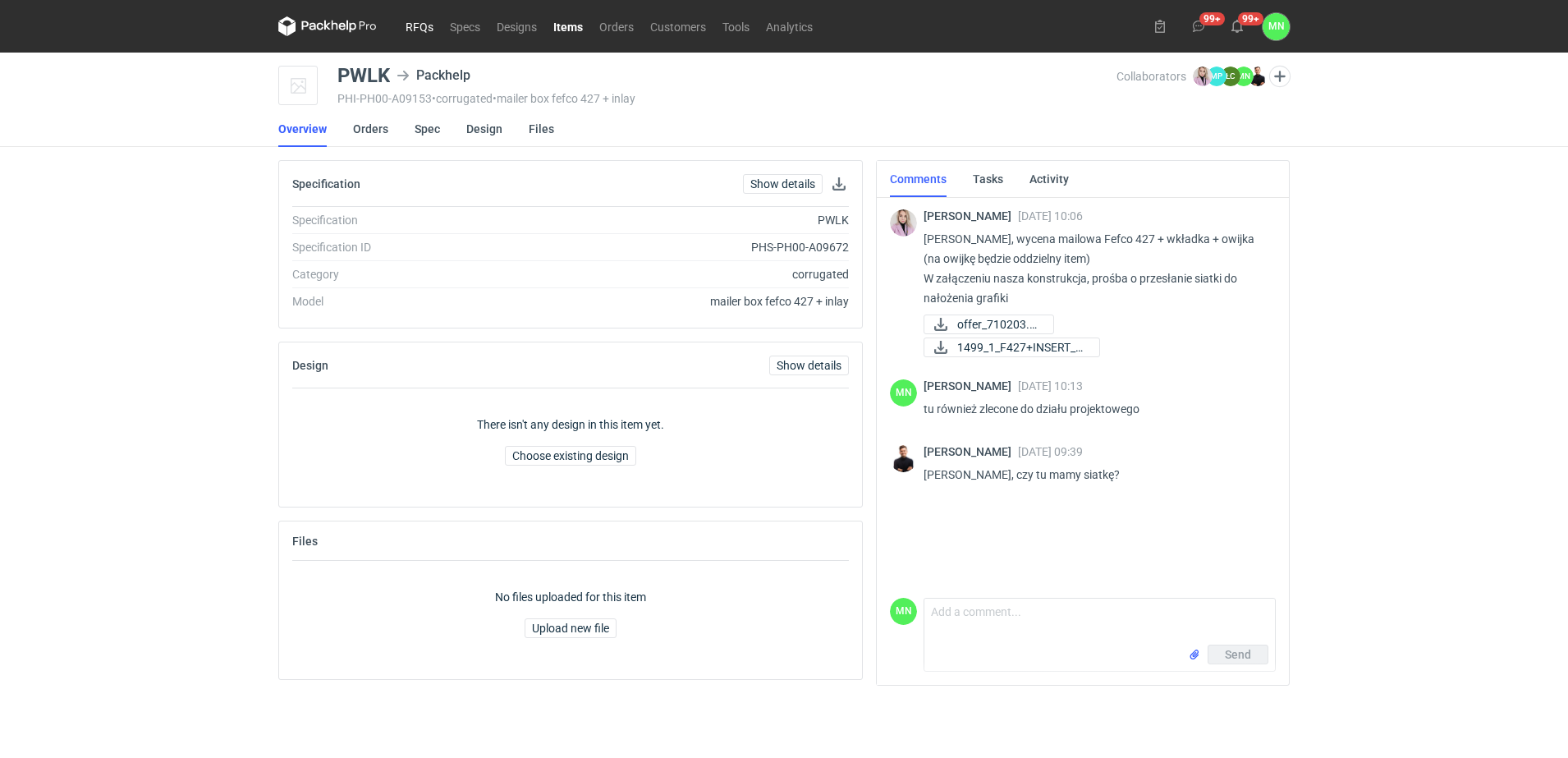
click at [427, 29] on link "RFQs" at bounding box center [419, 26] width 44 height 20
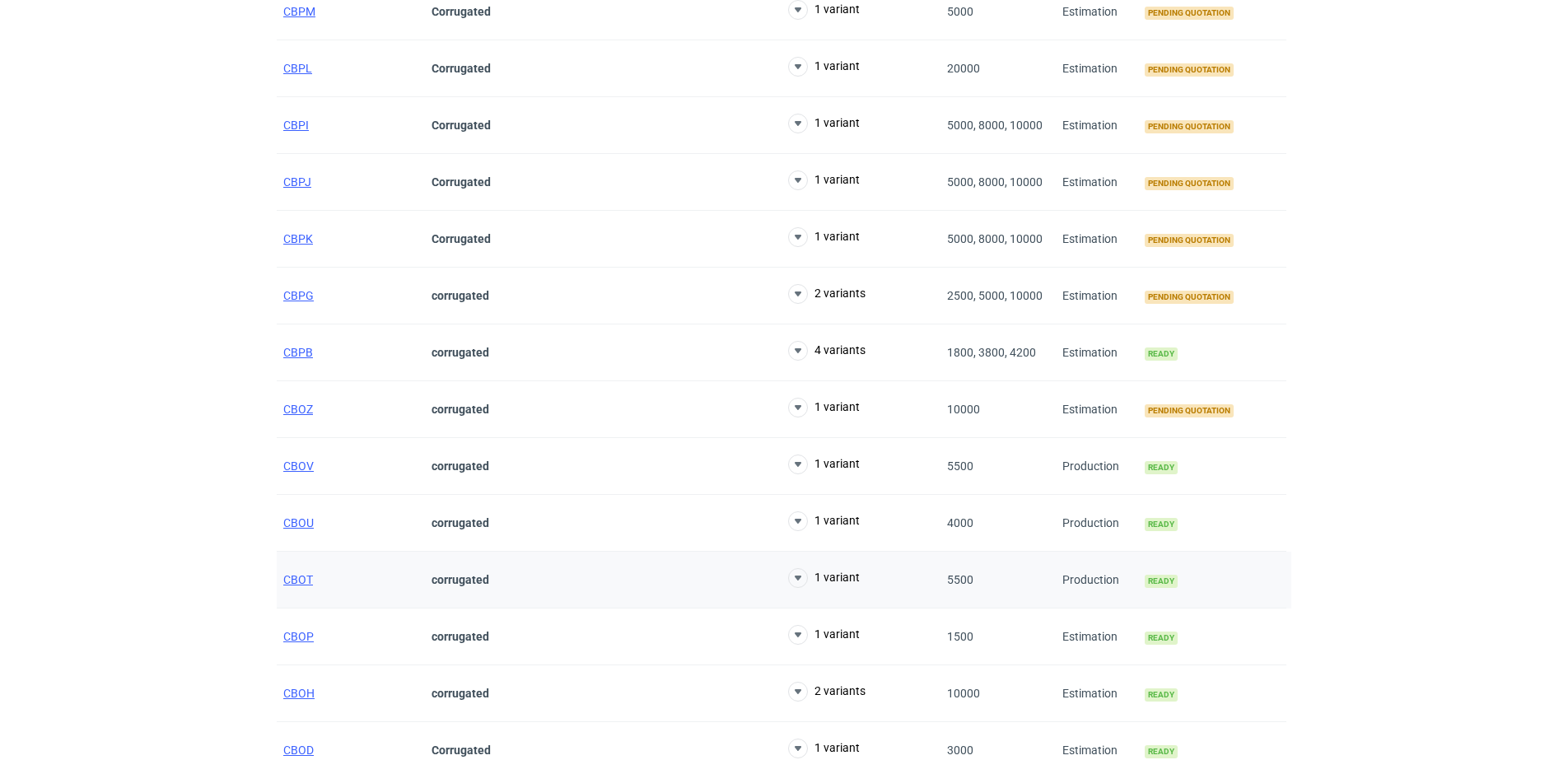
scroll to position [309, 0]
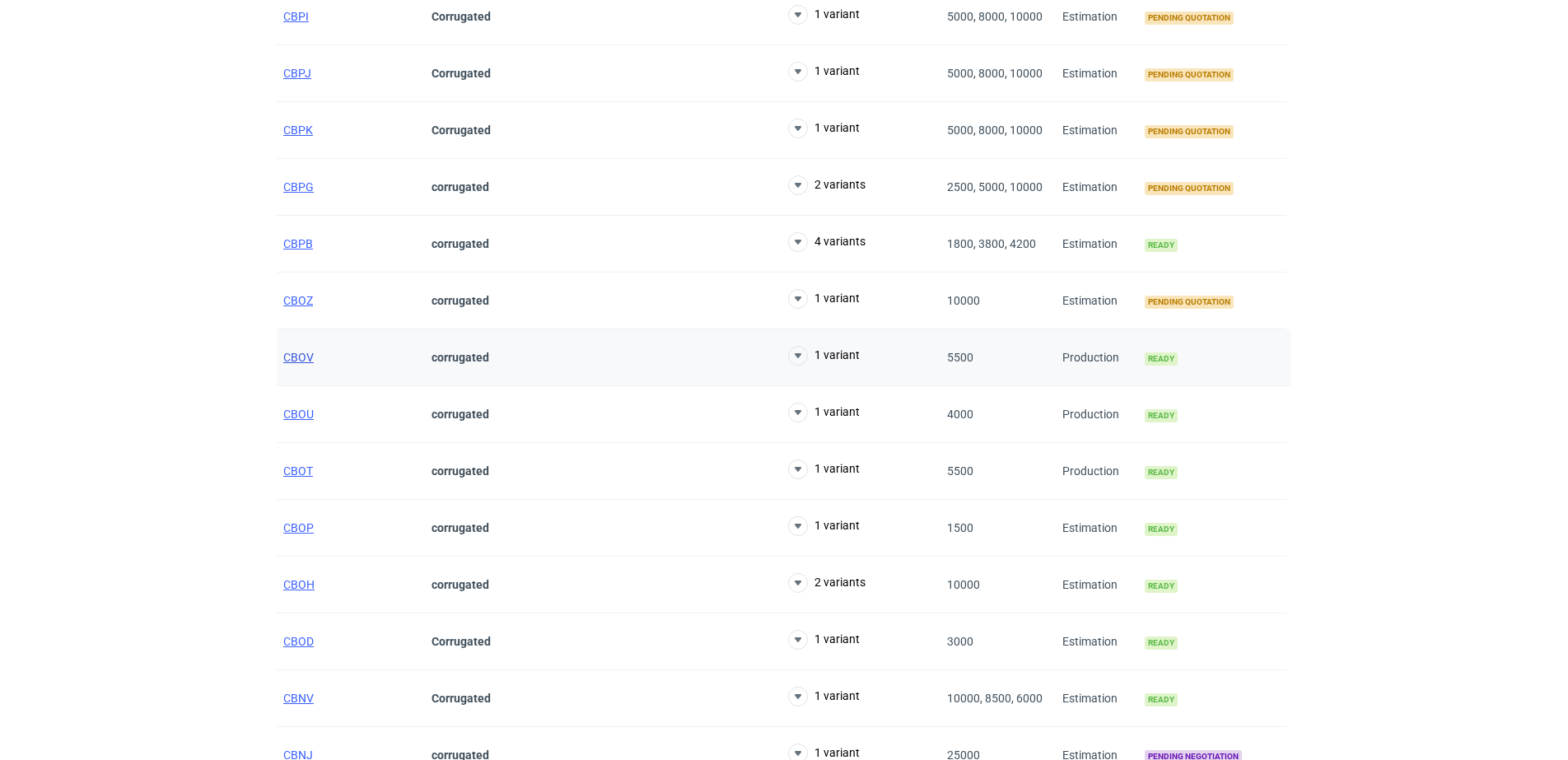
click at [292, 361] on span "CBOV" at bounding box center [298, 357] width 31 height 13
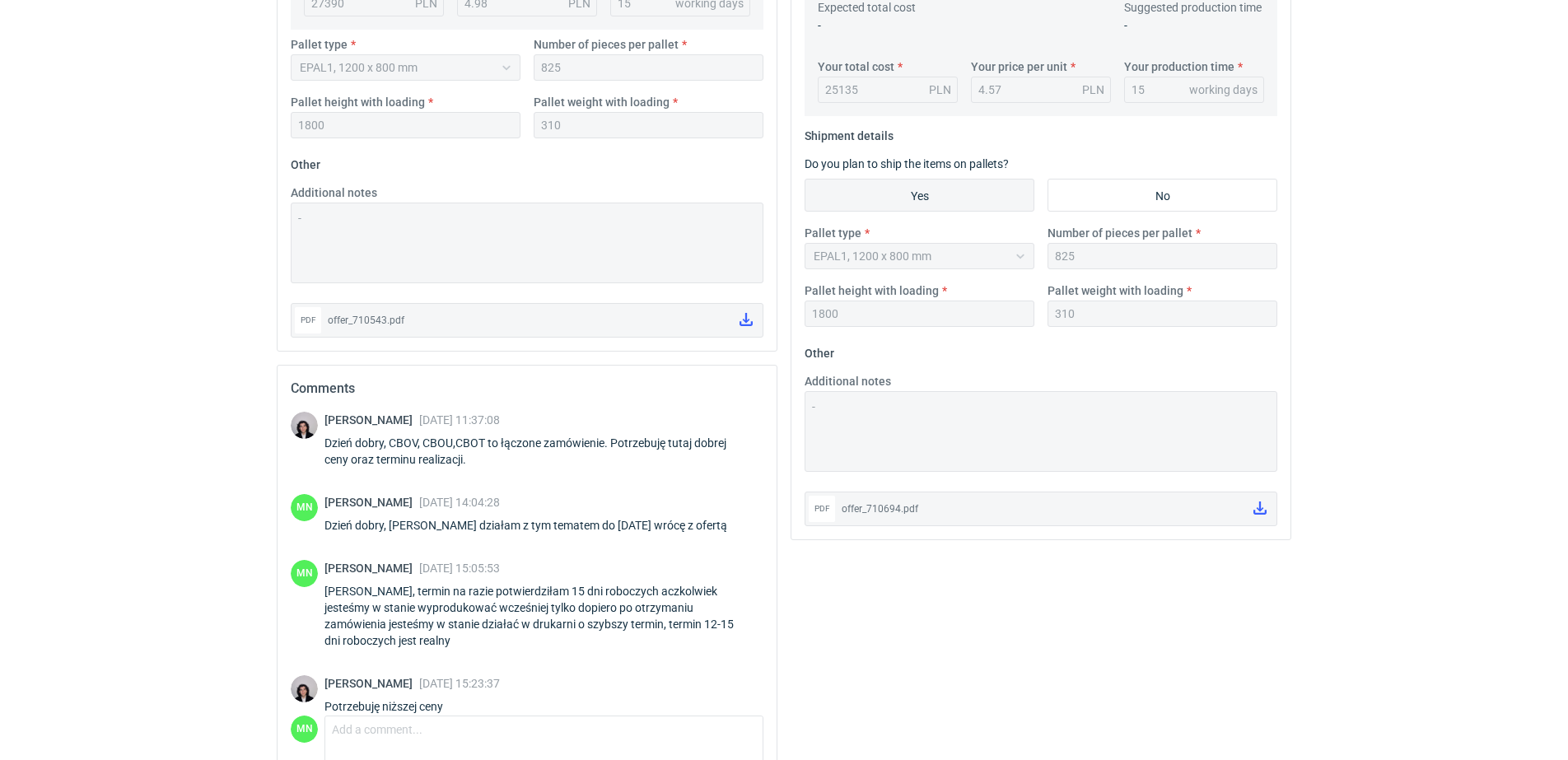
scroll to position [552, 0]
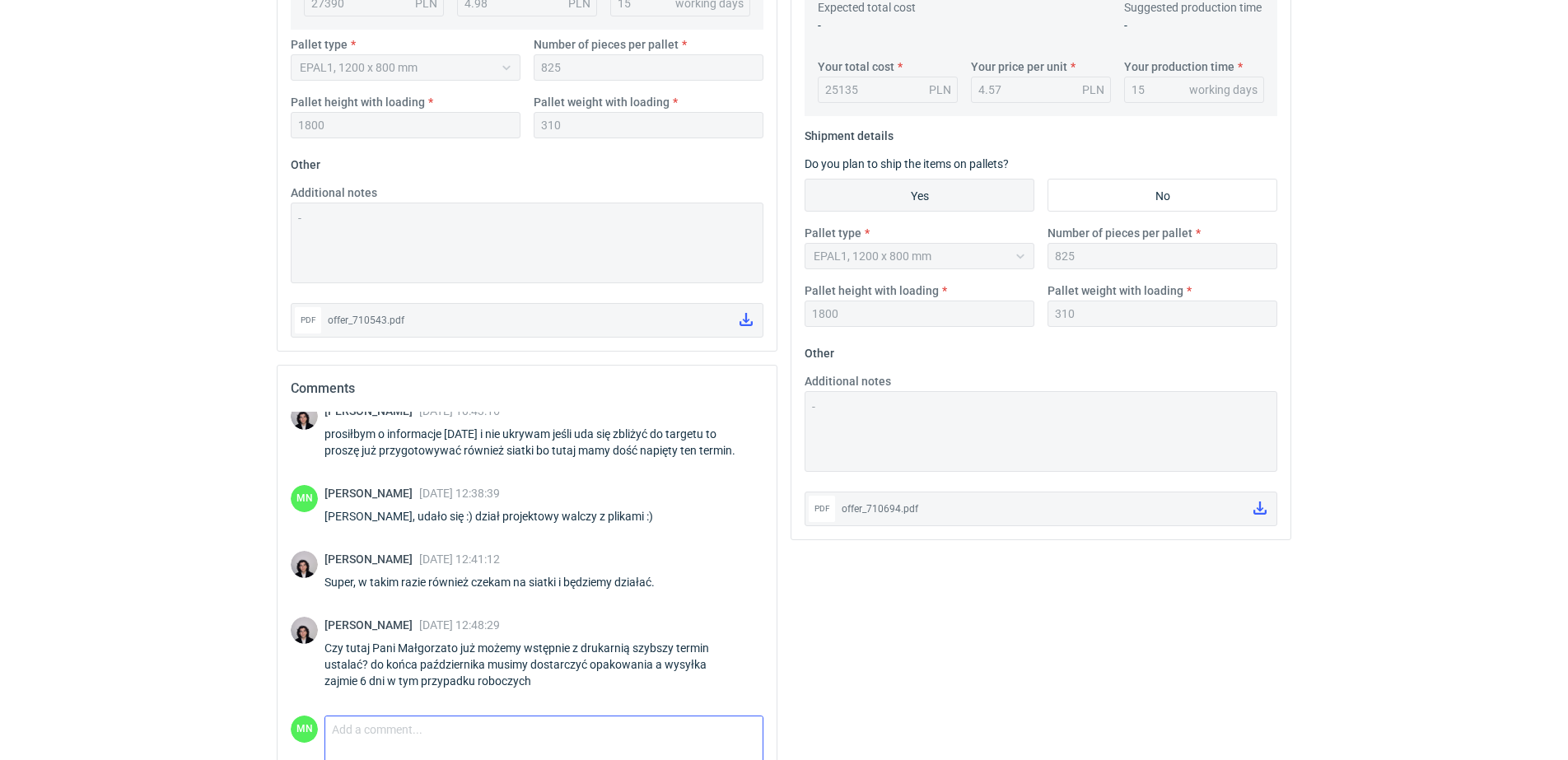
click at [402, 737] on textarea "Comment message" at bounding box center [544, 733] width 437 height 35
click at [713, 721] on textarea "Panie Sebastianie, będziemy działać z drukarnią jak będziemy mieli pliki" at bounding box center [544, 733] width 437 height 35
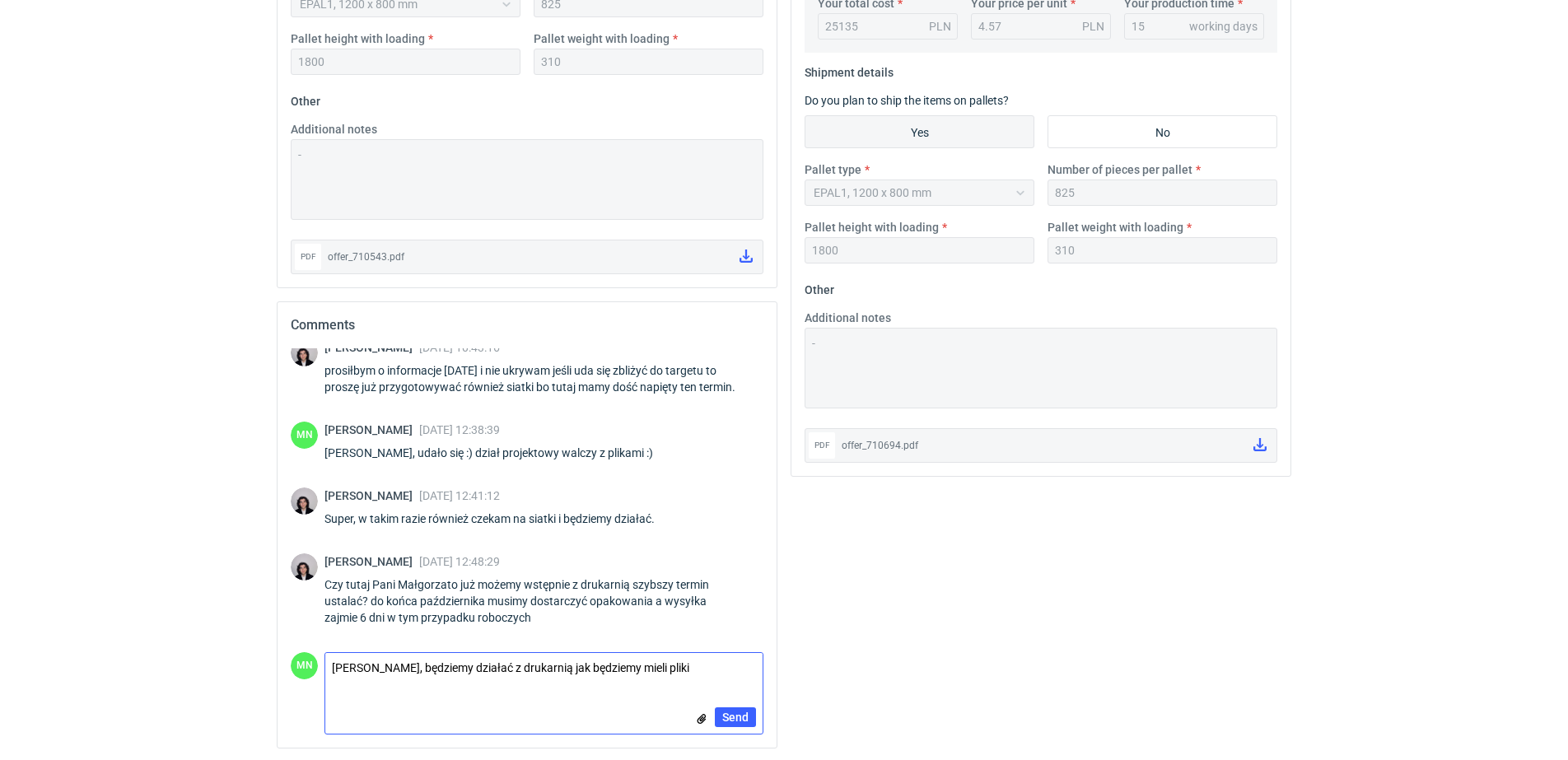
scroll to position [677, 0]
type textarea "Panie Sebastianie, będziemy działać z drukarnią jak będziemy mieli pliki"
click at [721, 706] on button "Send" at bounding box center [735, 715] width 41 height 20
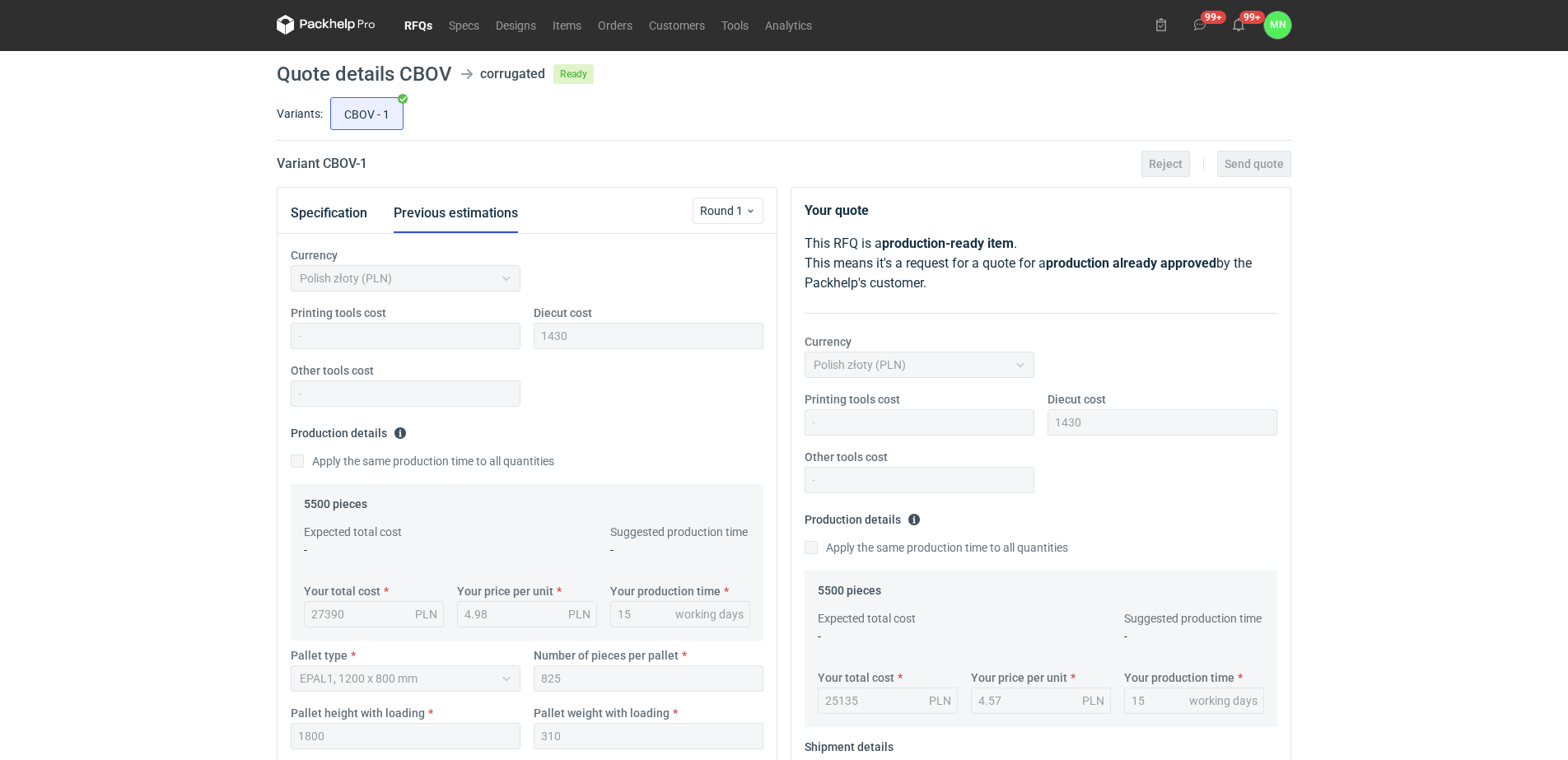
scroll to position [0, 0]
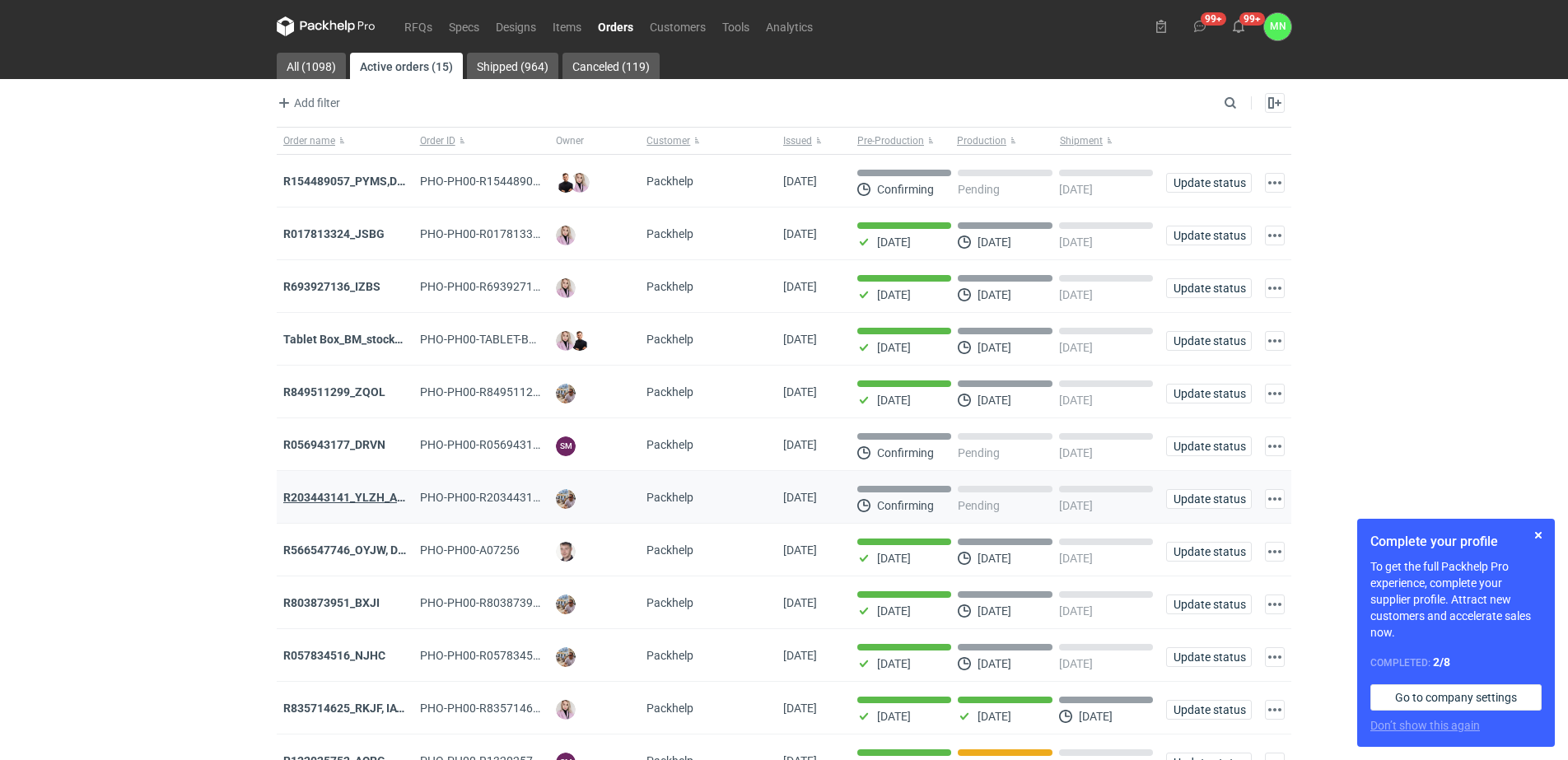
click at [361, 504] on strong "R203443141_YLZH_AHYW" at bounding box center [352, 497] width 140 height 13
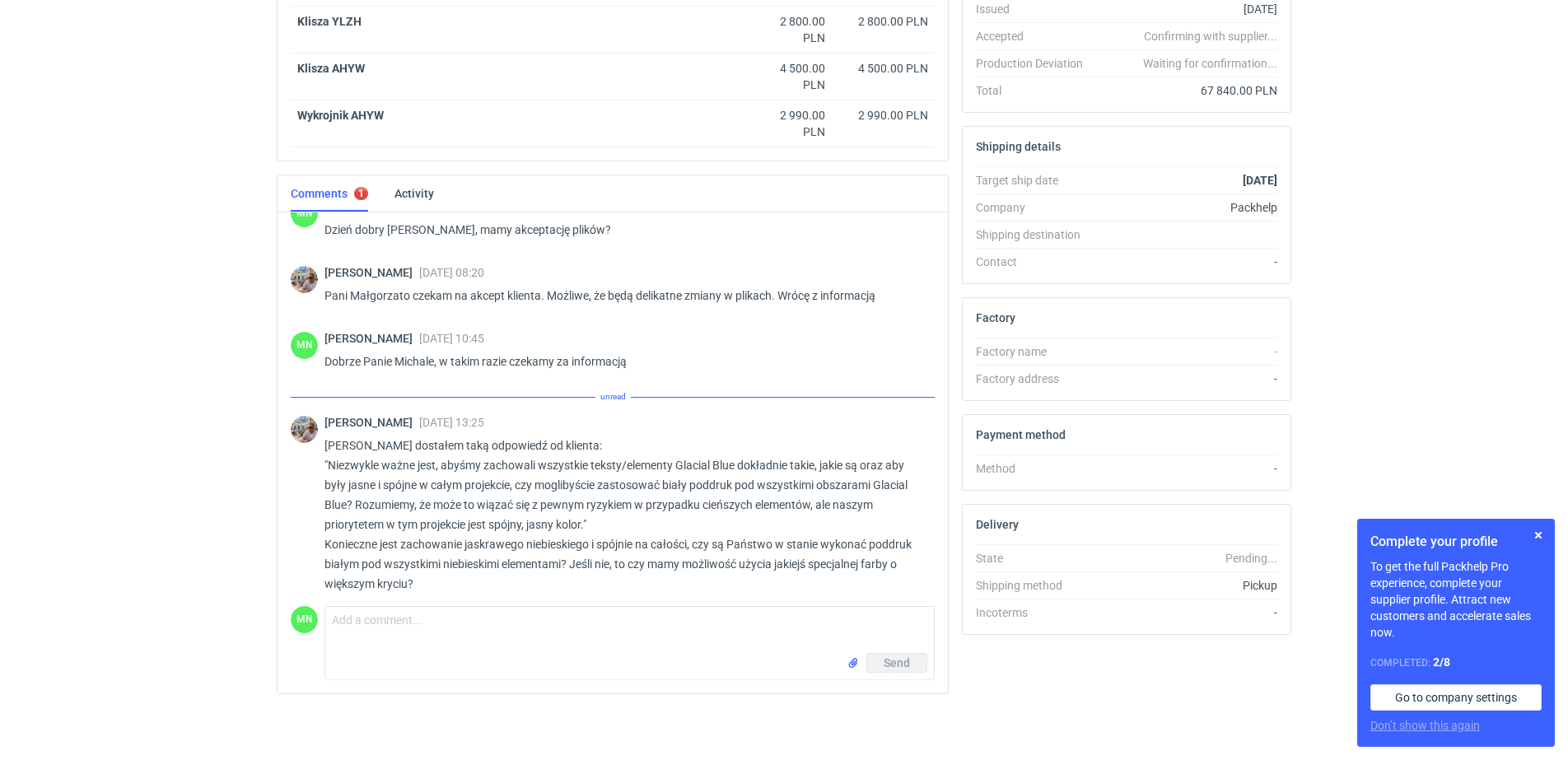
scroll to position [1617, 0]
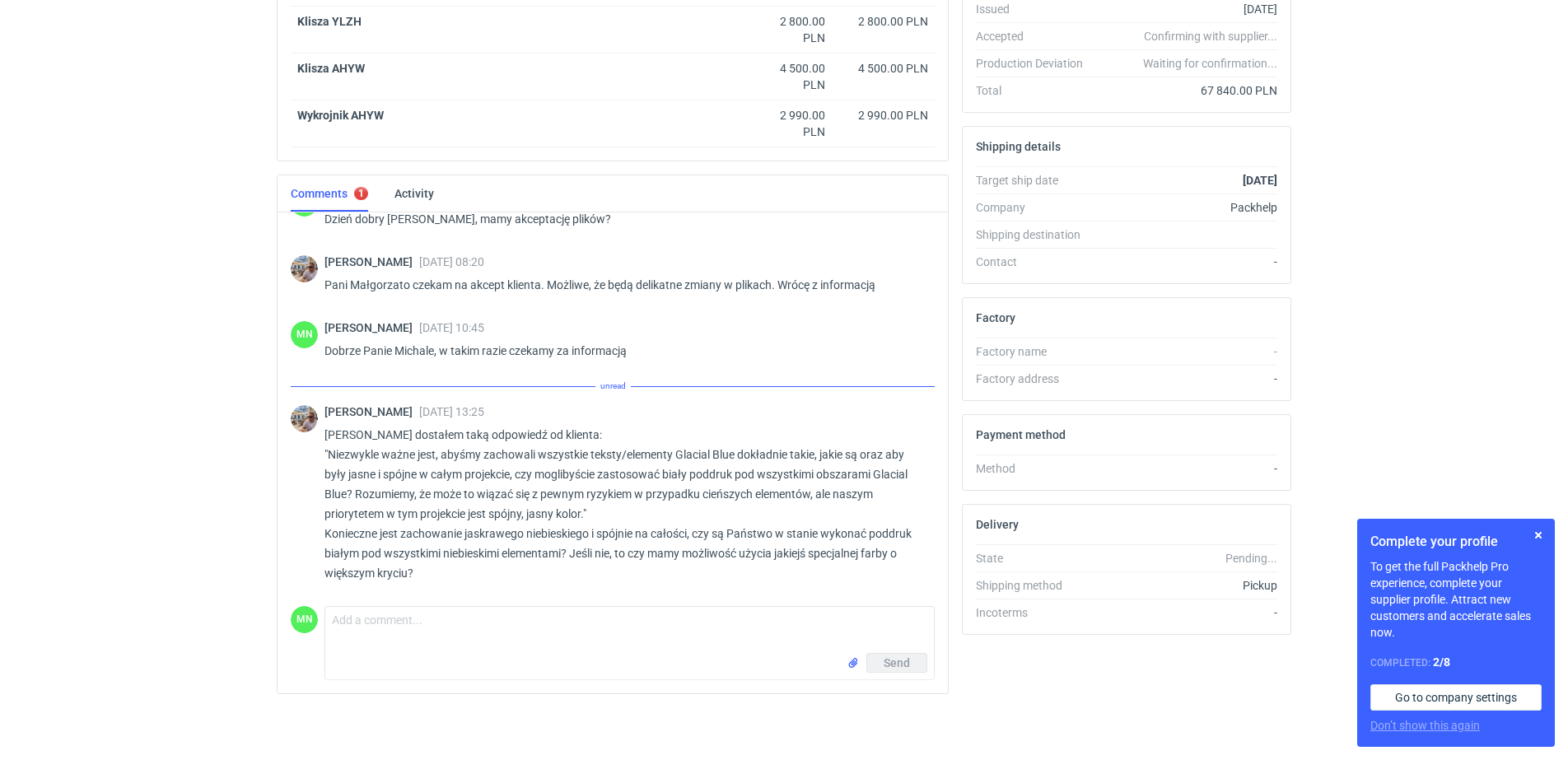
click at [520, 497] on p "[PERSON_NAME] dostałem taką odpowiedź od klienta: "Niezwykle ważne jest, abyśmy…" at bounding box center [623, 503] width 597 height 158
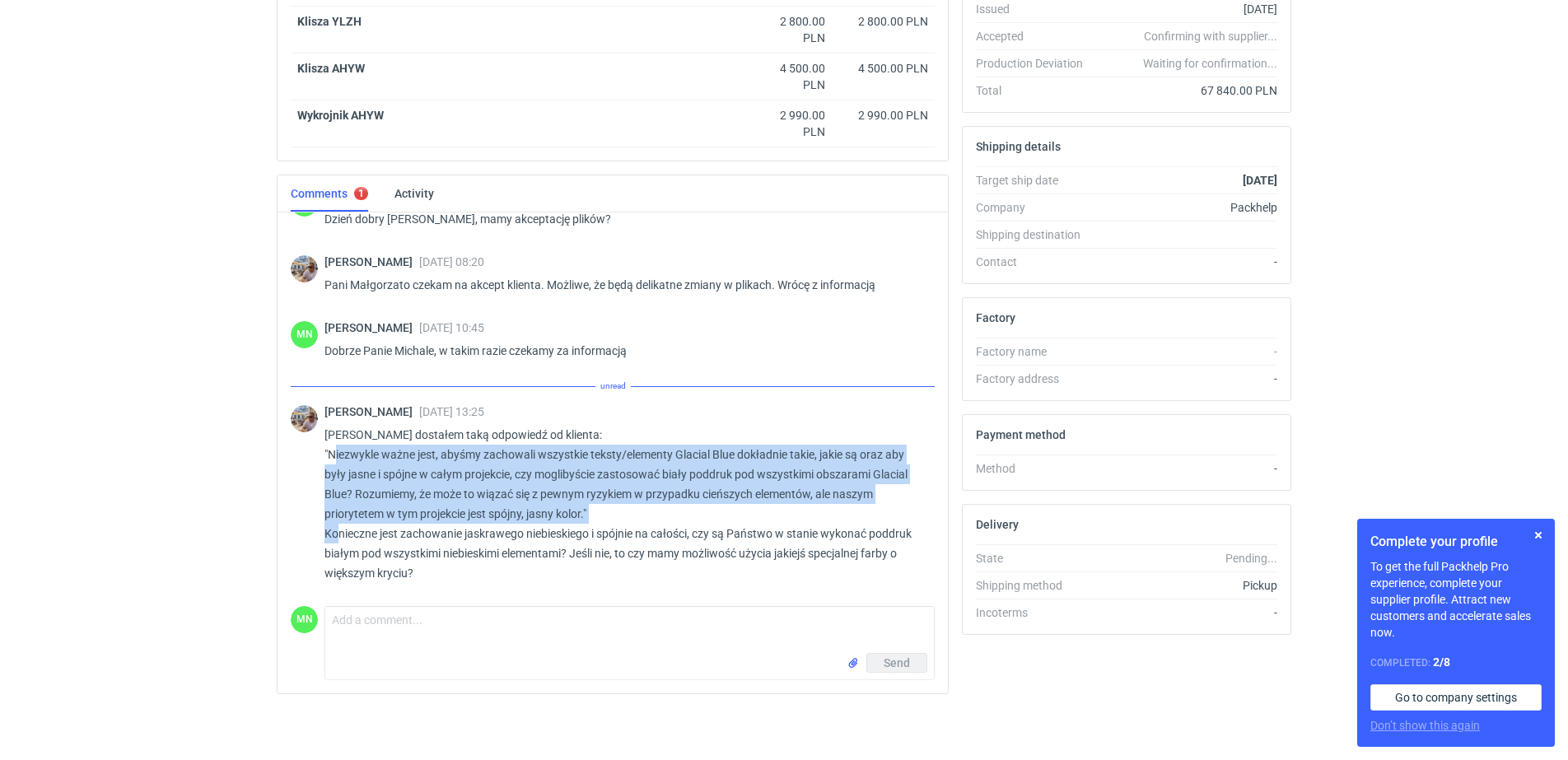
click at [520, 497] on p "[PERSON_NAME] dostałem taką odpowiedź od klienta: "Niezwykle ważne jest, abyśmy…" at bounding box center [623, 503] width 597 height 158
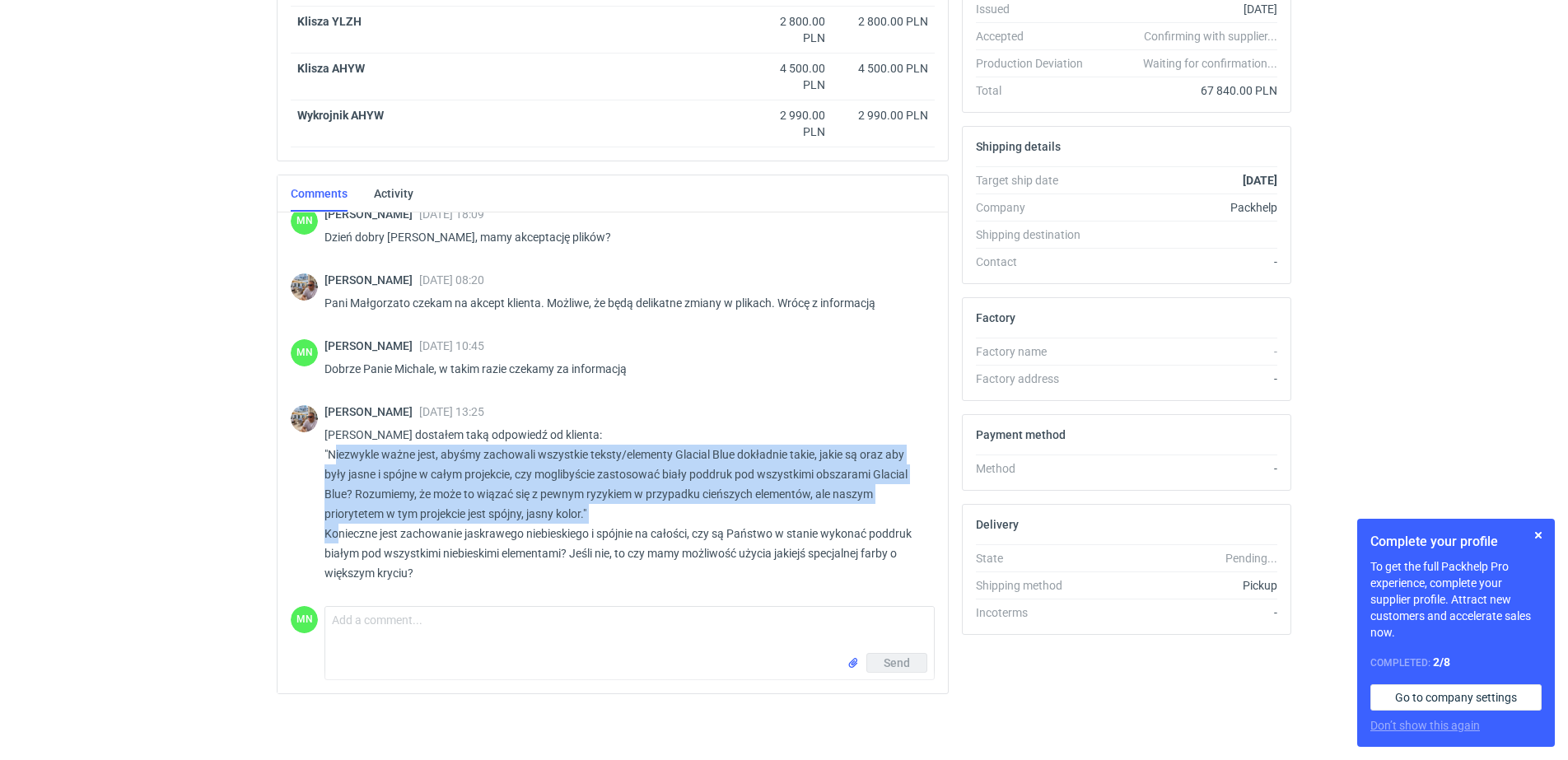
copy p "[PERSON_NAME] dostałem taką odpowiedź od klienta: "Niezwykle ważne jest, abyśmy…"
drag, startPoint x: 412, startPoint y: 577, endPoint x: 325, endPoint y: 443, distance: 159.8
click at [325, 443] on p "[PERSON_NAME] dostałem taką odpowiedź od klienta: "Niezwykle ważne jest, abyśmy…" at bounding box center [623, 503] width 597 height 158
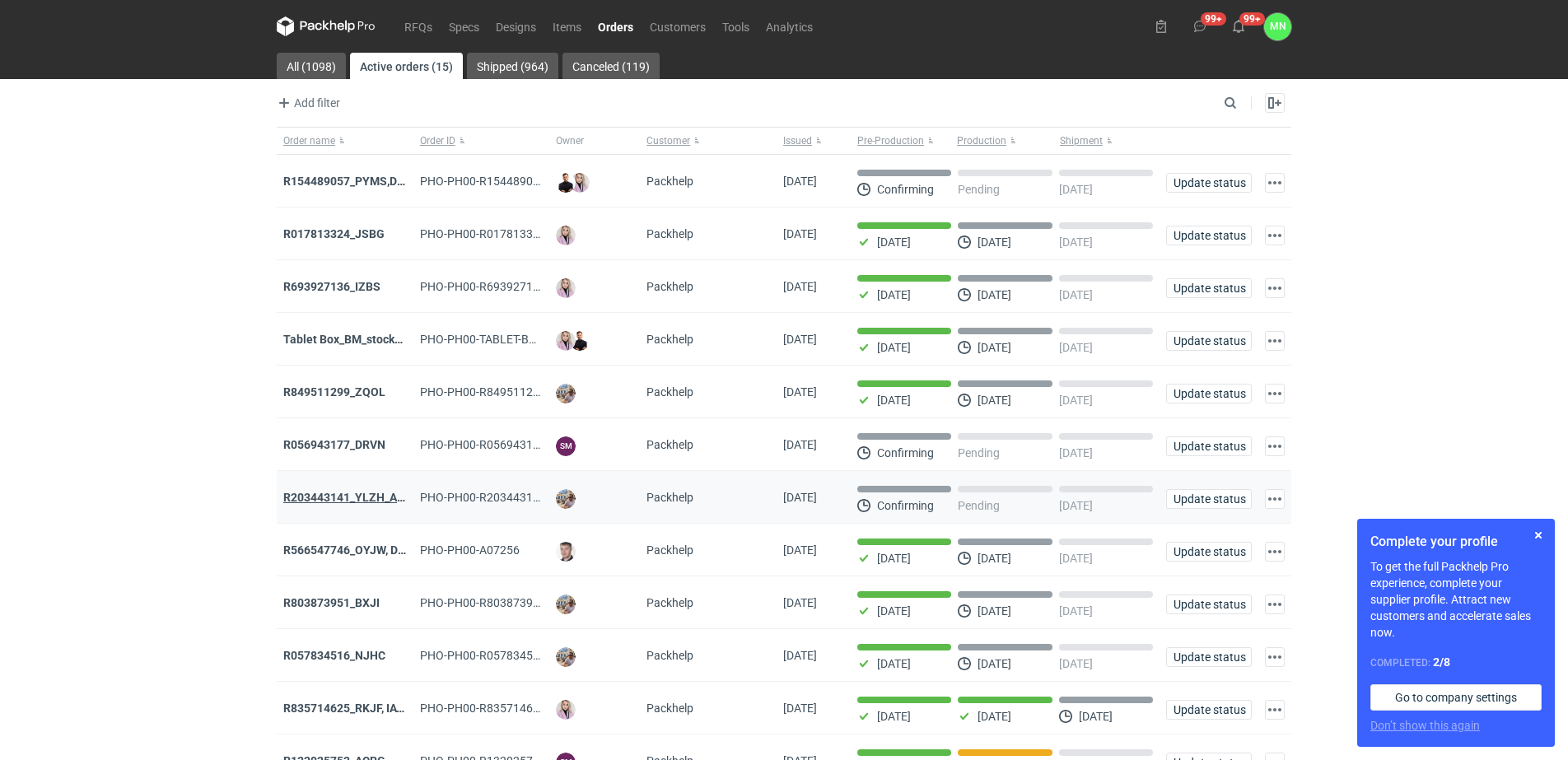
click at [347, 504] on strong "R203443141_YLZH_AHYW" at bounding box center [352, 497] width 140 height 13
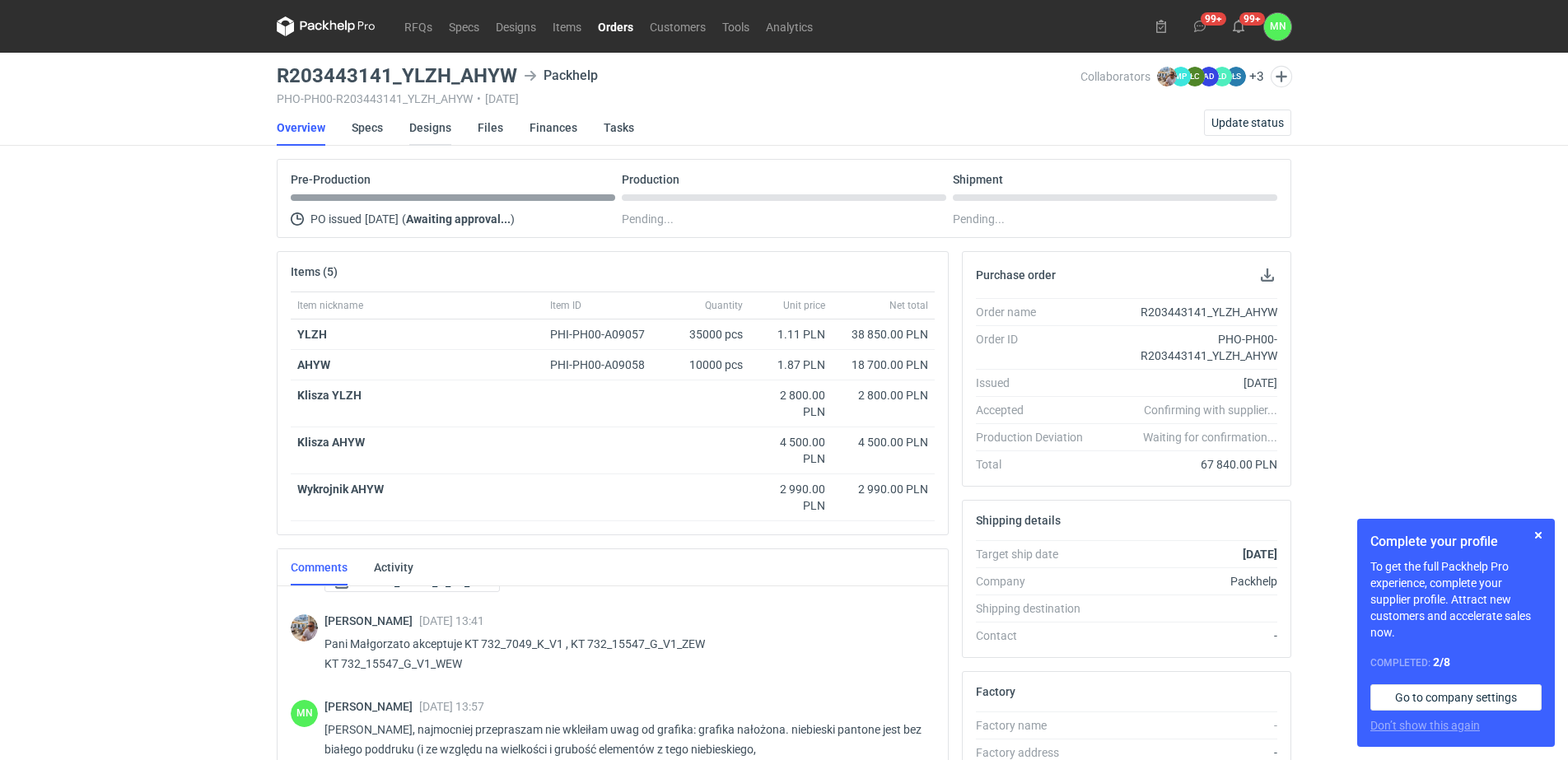
click at [420, 120] on link "Designs" at bounding box center [430, 128] width 42 height 37
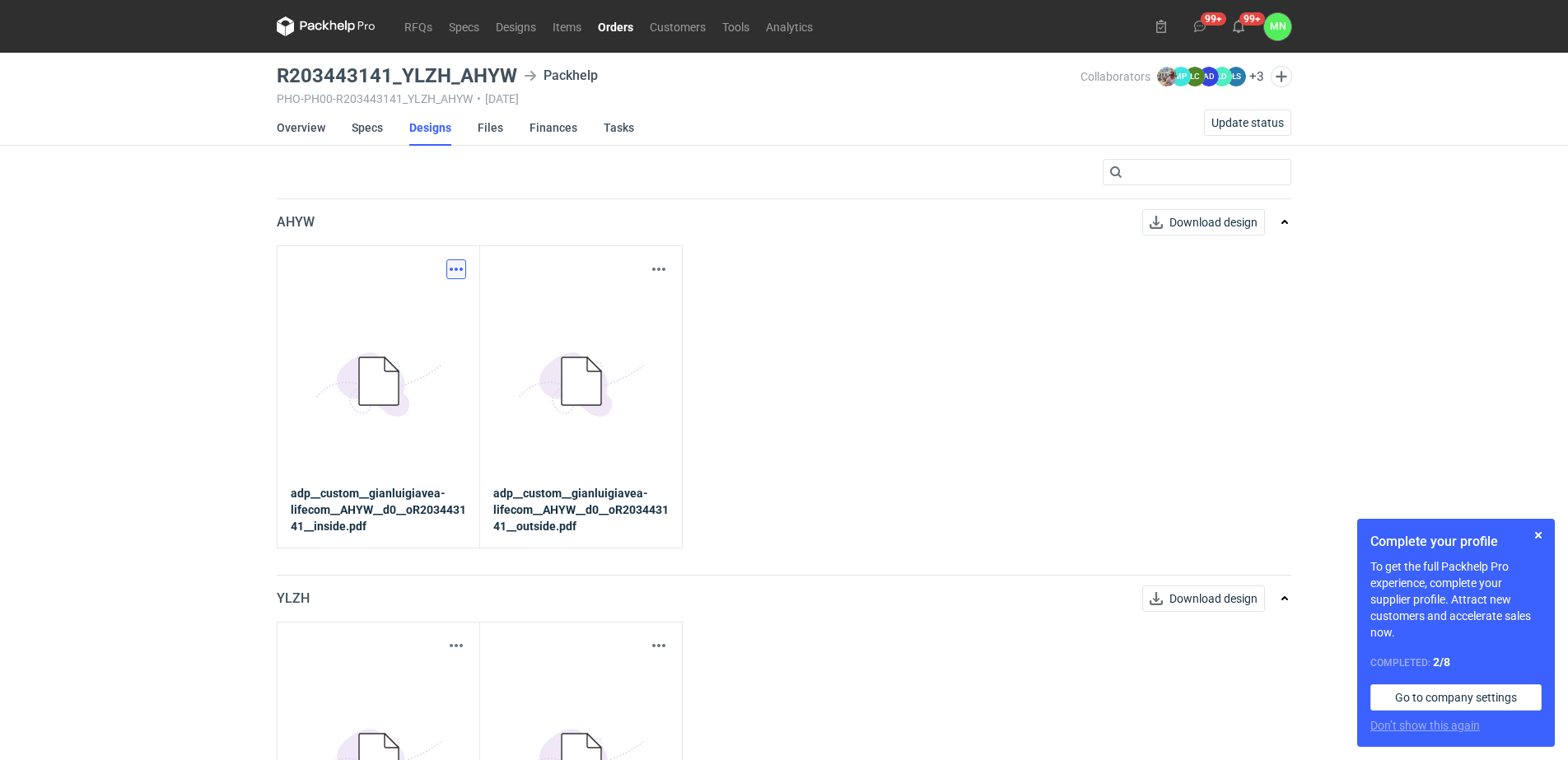
click at [448, 270] on button "button" at bounding box center [456, 269] width 20 height 20
click at [425, 309] on link "Download design part" at bounding box center [383, 305] width 151 height 26
click at [652, 265] on button "button" at bounding box center [658, 269] width 20 height 20
click at [616, 313] on link "Download design part" at bounding box center [585, 305] width 151 height 26
click at [445, 646] on div "Download design part" at bounding box center [378, 646] width 175 height 20
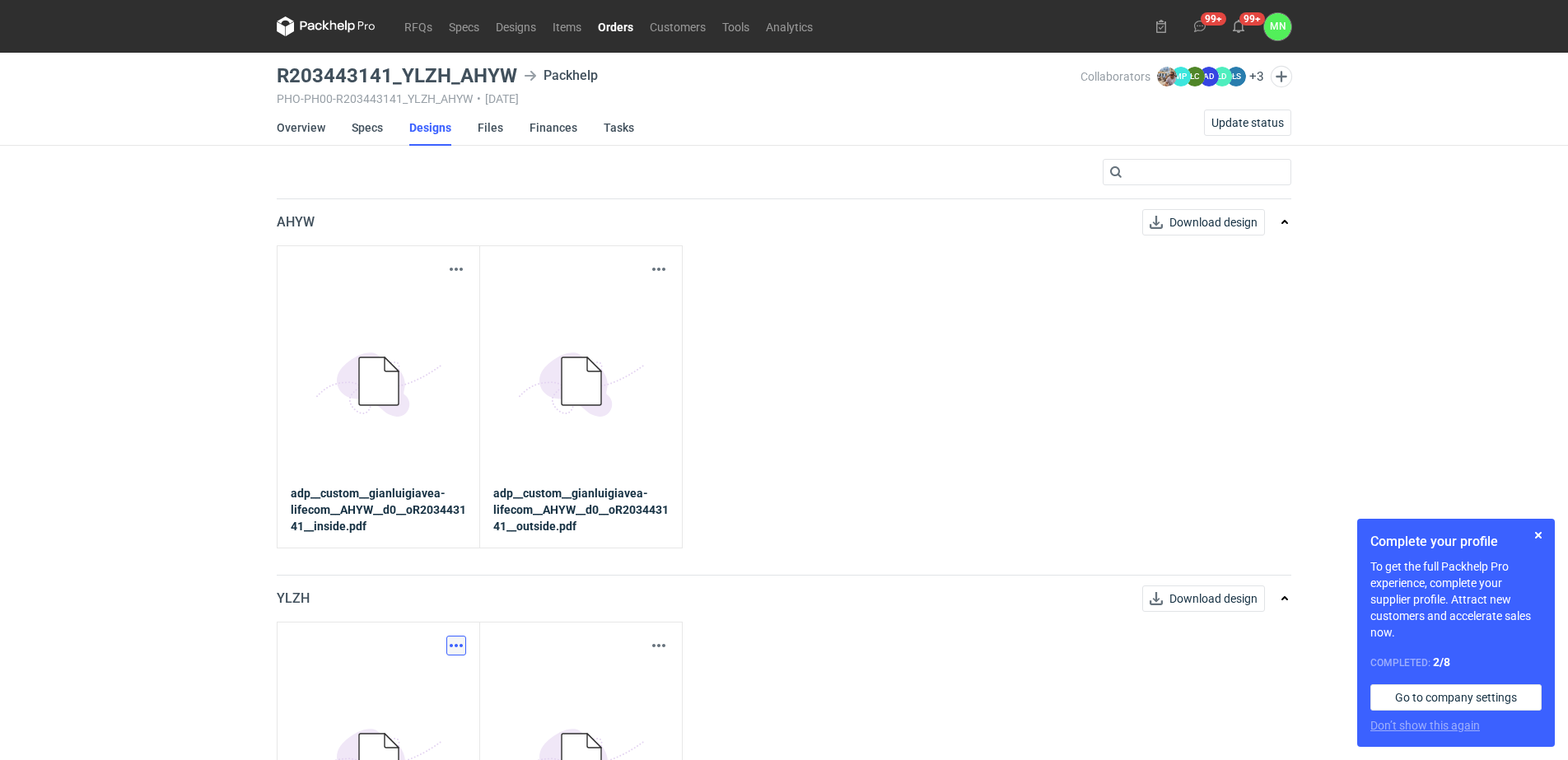
click at [459, 646] on button "button" at bounding box center [456, 646] width 20 height 20
click at [433, 674] on link "Download design part" at bounding box center [383, 681] width 151 height 26
click at [303, 130] on link "Overview" at bounding box center [300, 128] width 48 height 37
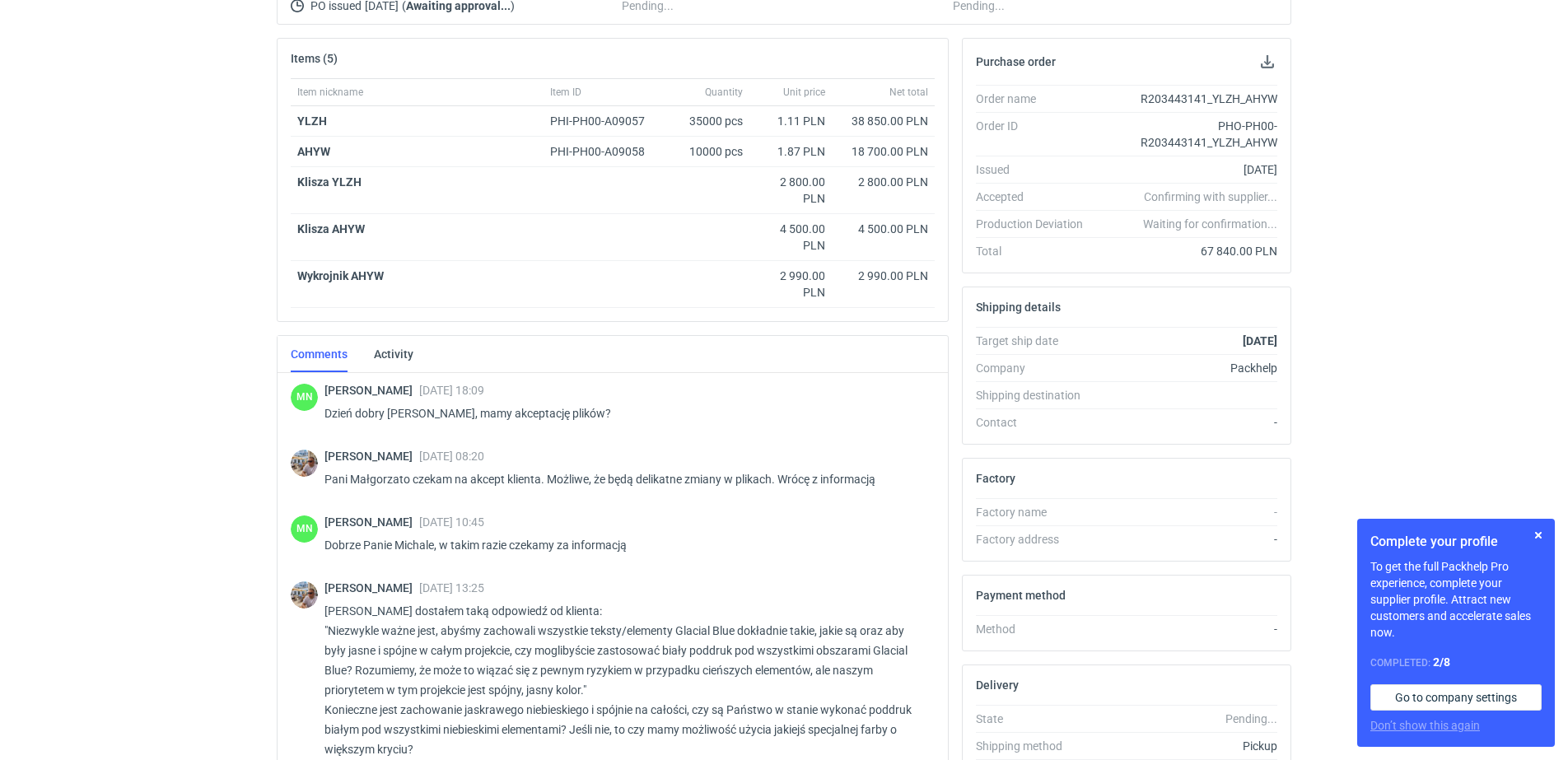
scroll to position [1599, 0]
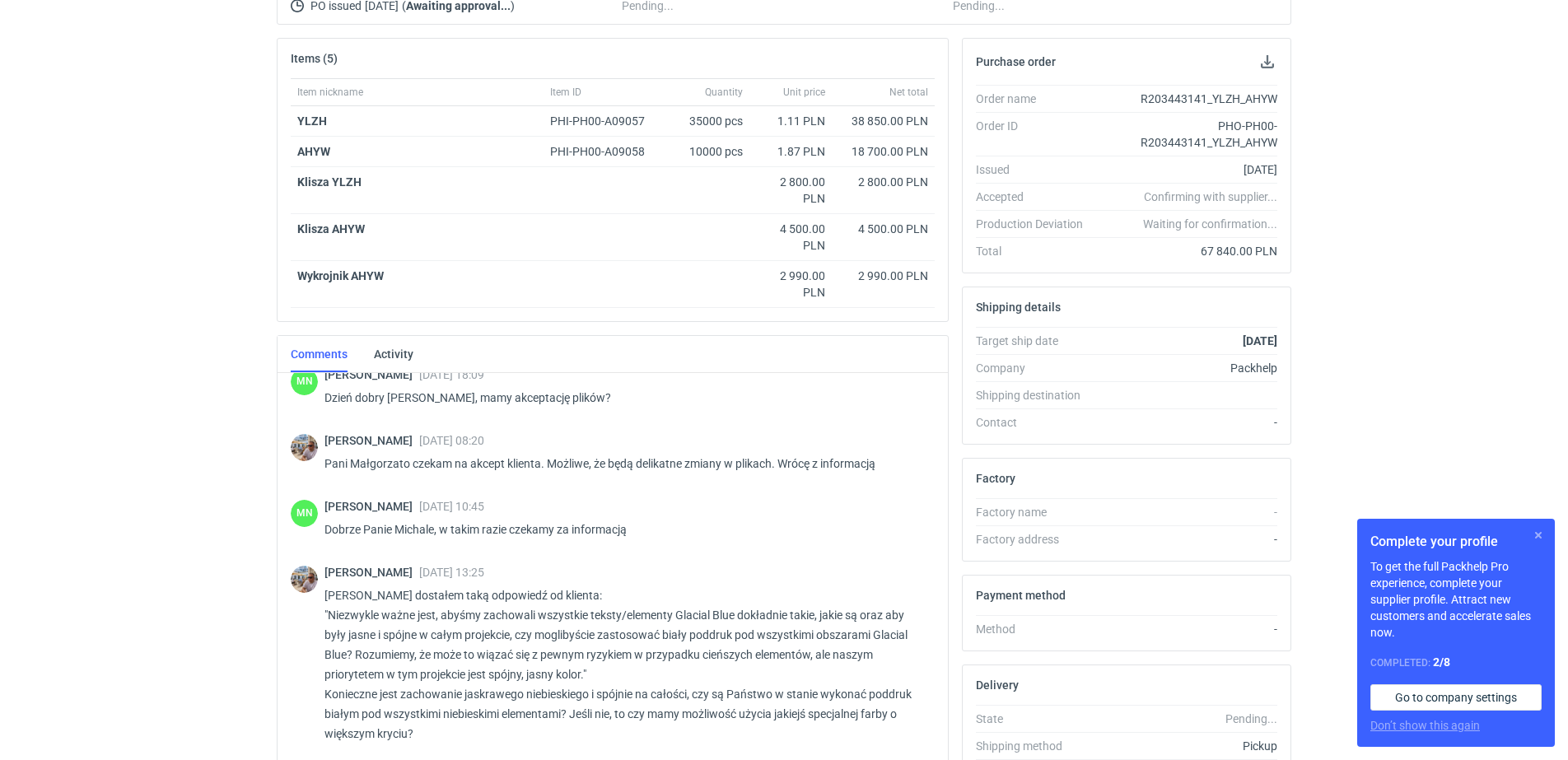
click at [1540, 532] on button "button" at bounding box center [1538, 535] width 20 height 20
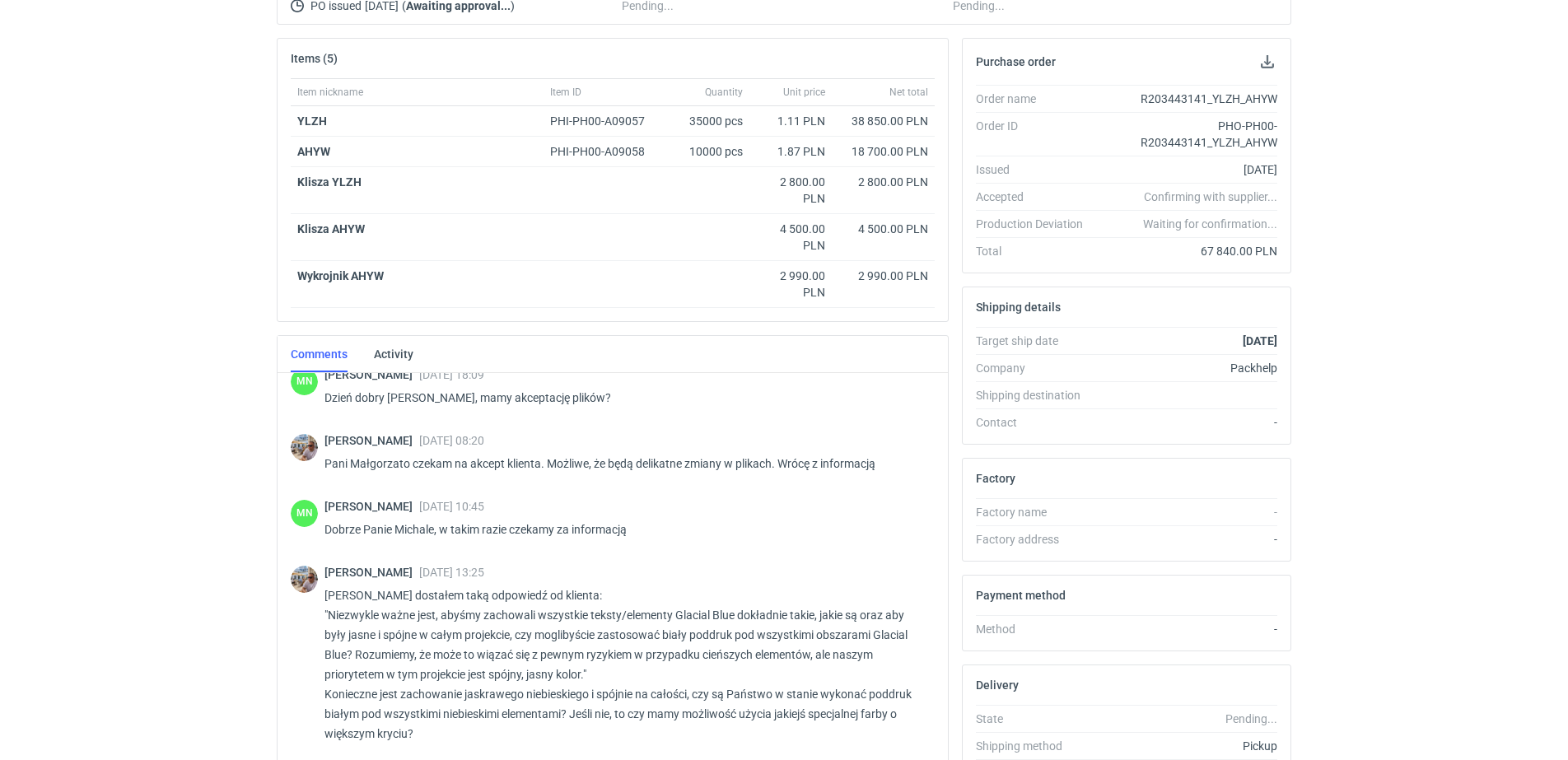
drag, startPoint x: 1468, startPoint y: 521, endPoint x: 36, endPoint y: 486, distance: 1432.4
click at [36, 486] on div "RFQs Specs Designs Items Orders Customers Tools Analytics 99+ 99+ MN Małgorzata…" at bounding box center [784, 166] width 1568 height 760
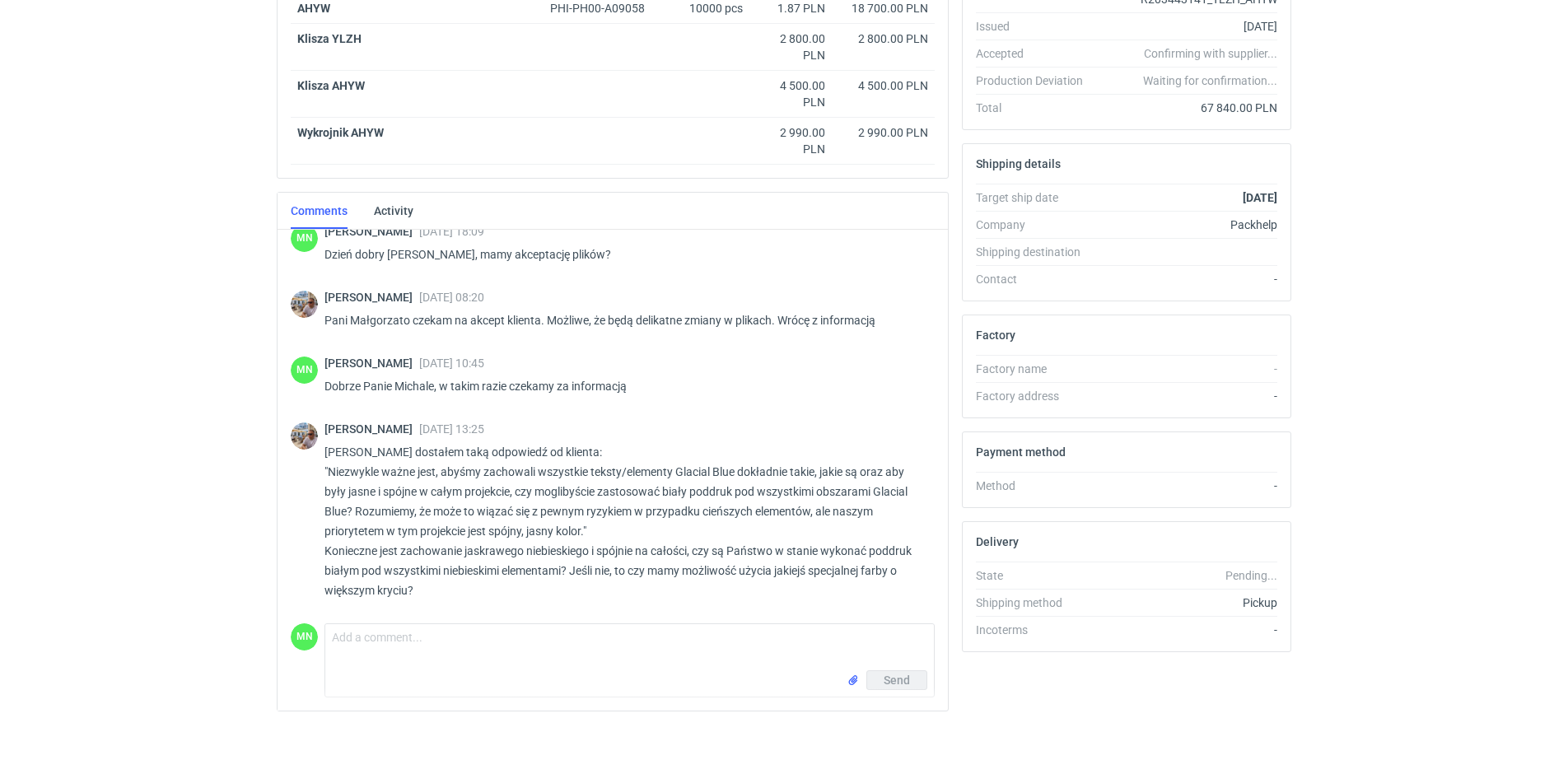
scroll to position [373, 0]
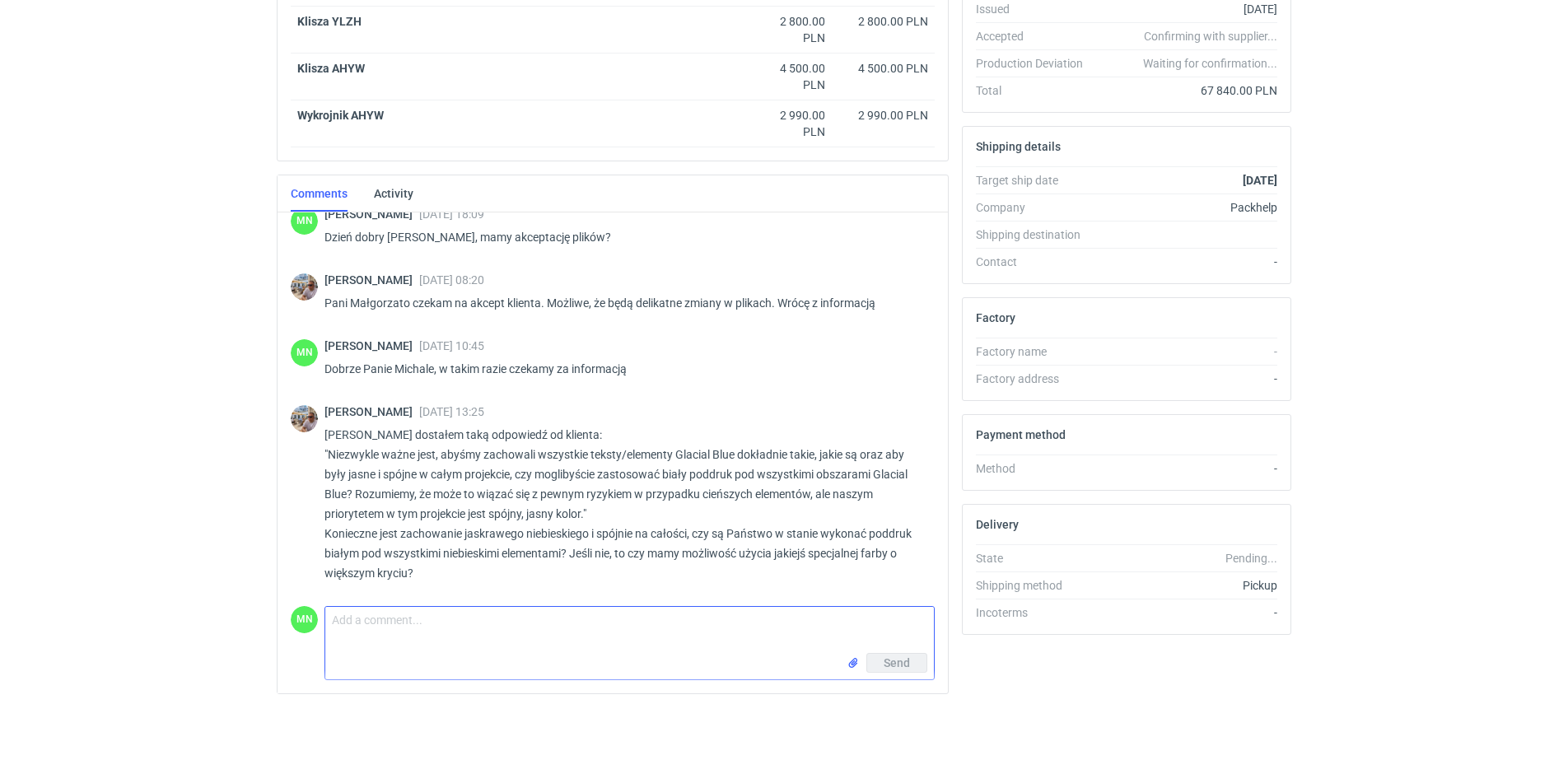
click at [382, 621] on textarea "Comment message" at bounding box center [630, 630] width 608 height 46
type textarea "Panie Michale, sprawdzimy i dam znać"
click at [870, 590] on div "Michał Palasek 29 Sep 2025 13:25 Pani Małgorzato dostałem taką odpowiedź od kli…" at bounding box center [612, 497] width 644 height 204
click at [908, 665] on span "Send" at bounding box center [896, 663] width 26 height 12
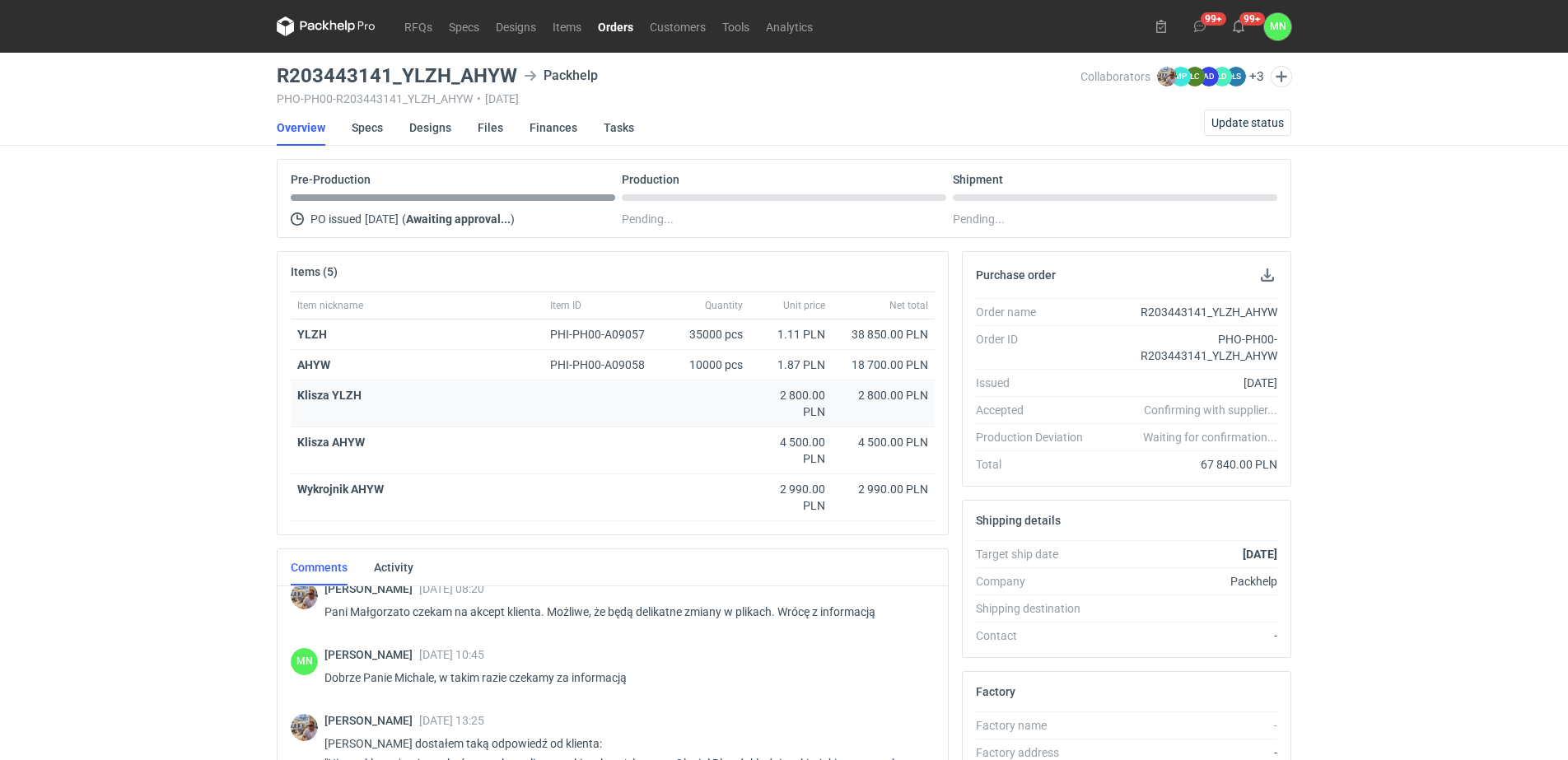
scroll to position [1665, 0]
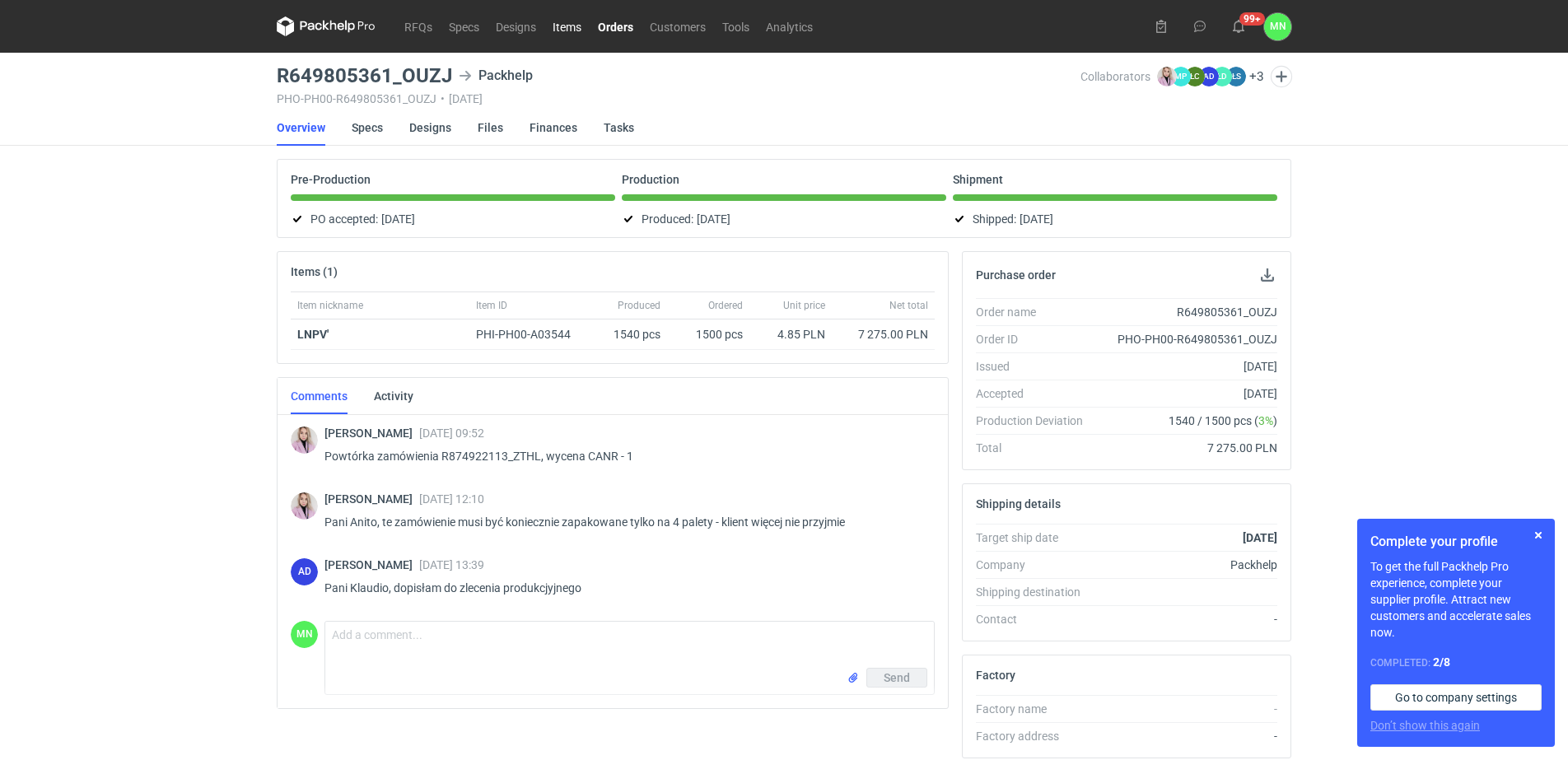
click at [555, 30] on link "Items" at bounding box center [567, 26] width 45 height 20
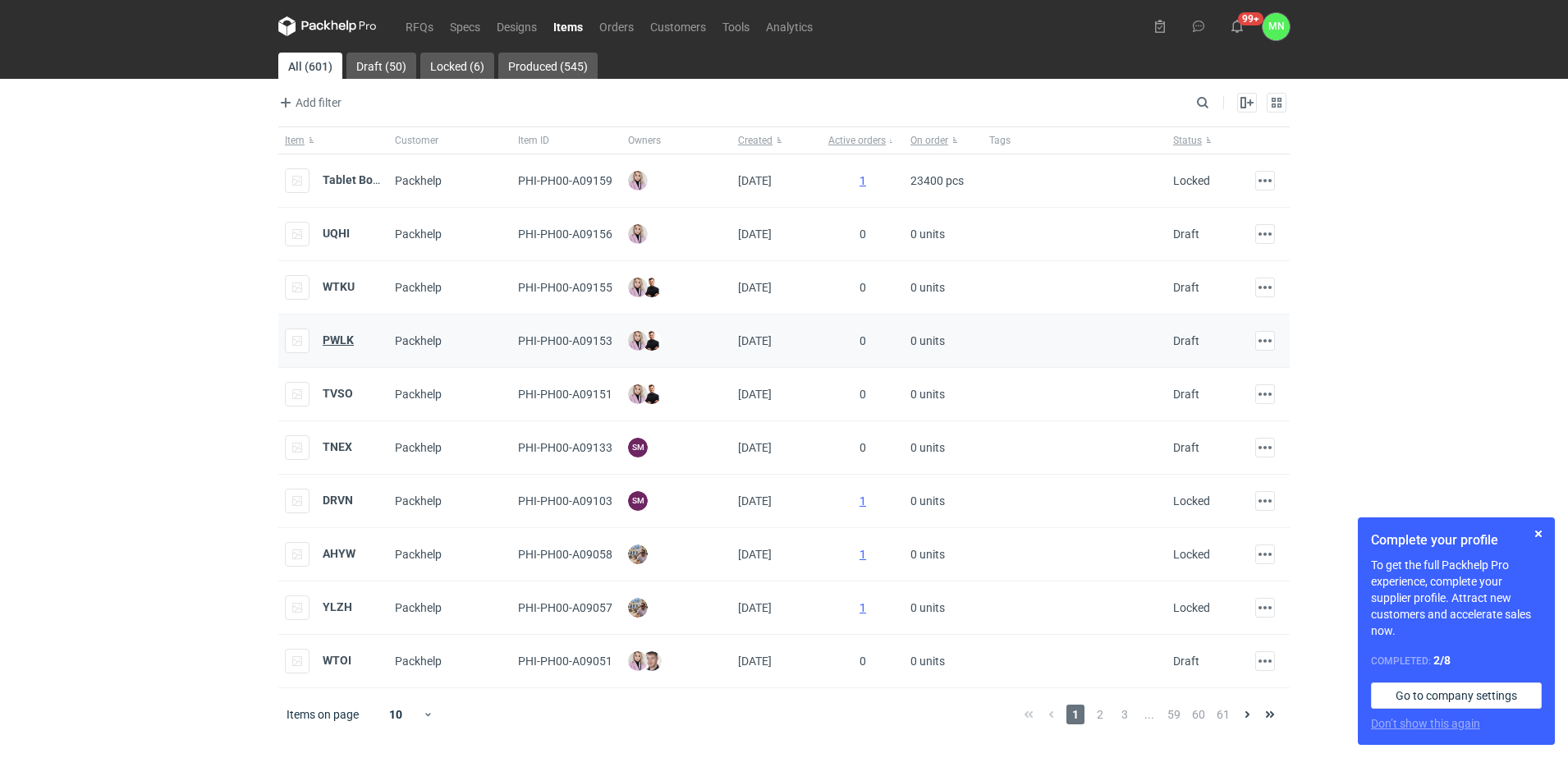
click at [349, 333] on strong "PWLK" at bounding box center [338, 340] width 32 height 13
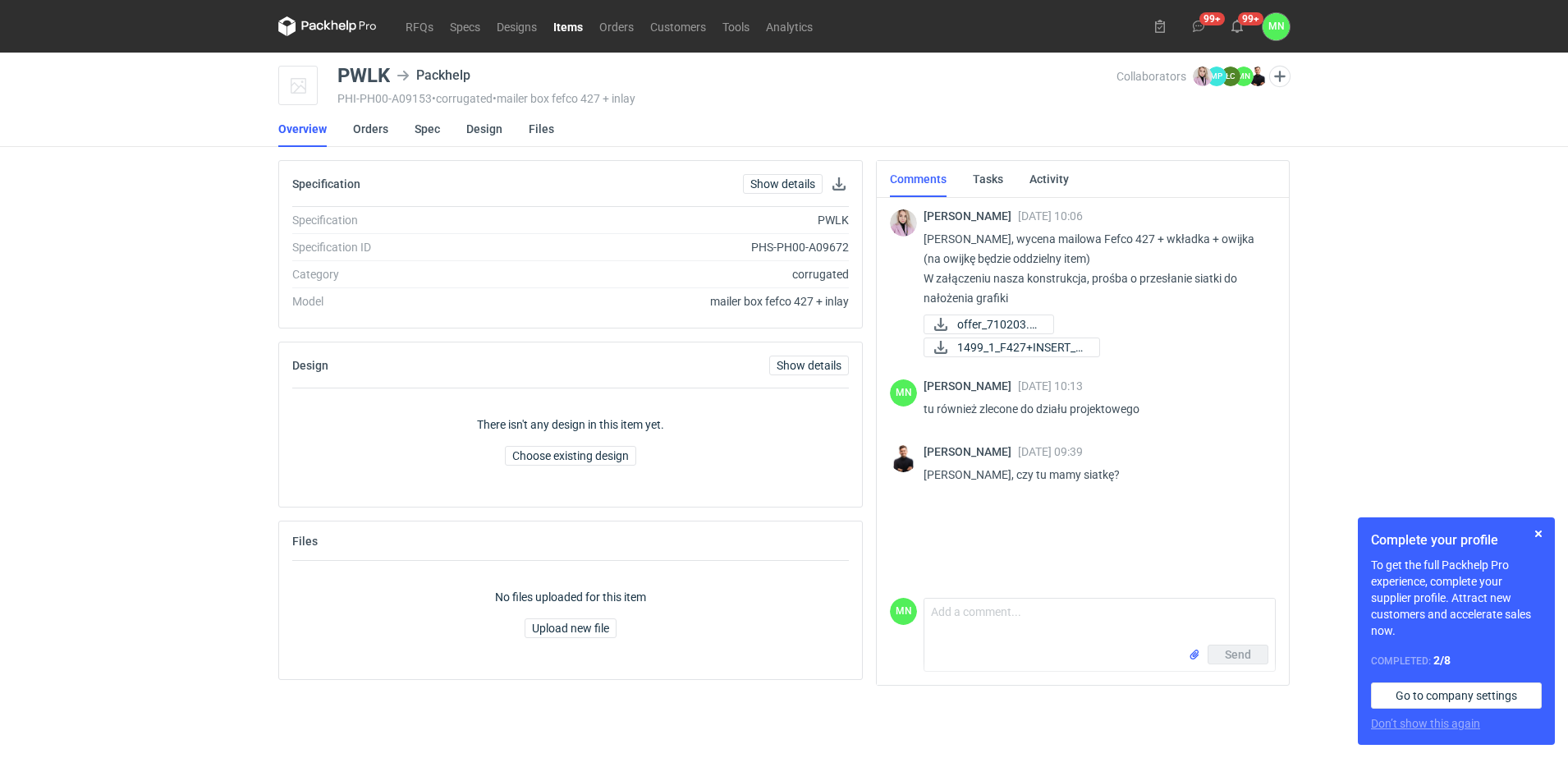
click at [555, 32] on link "Items" at bounding box center [568, 26] width 46 height 20
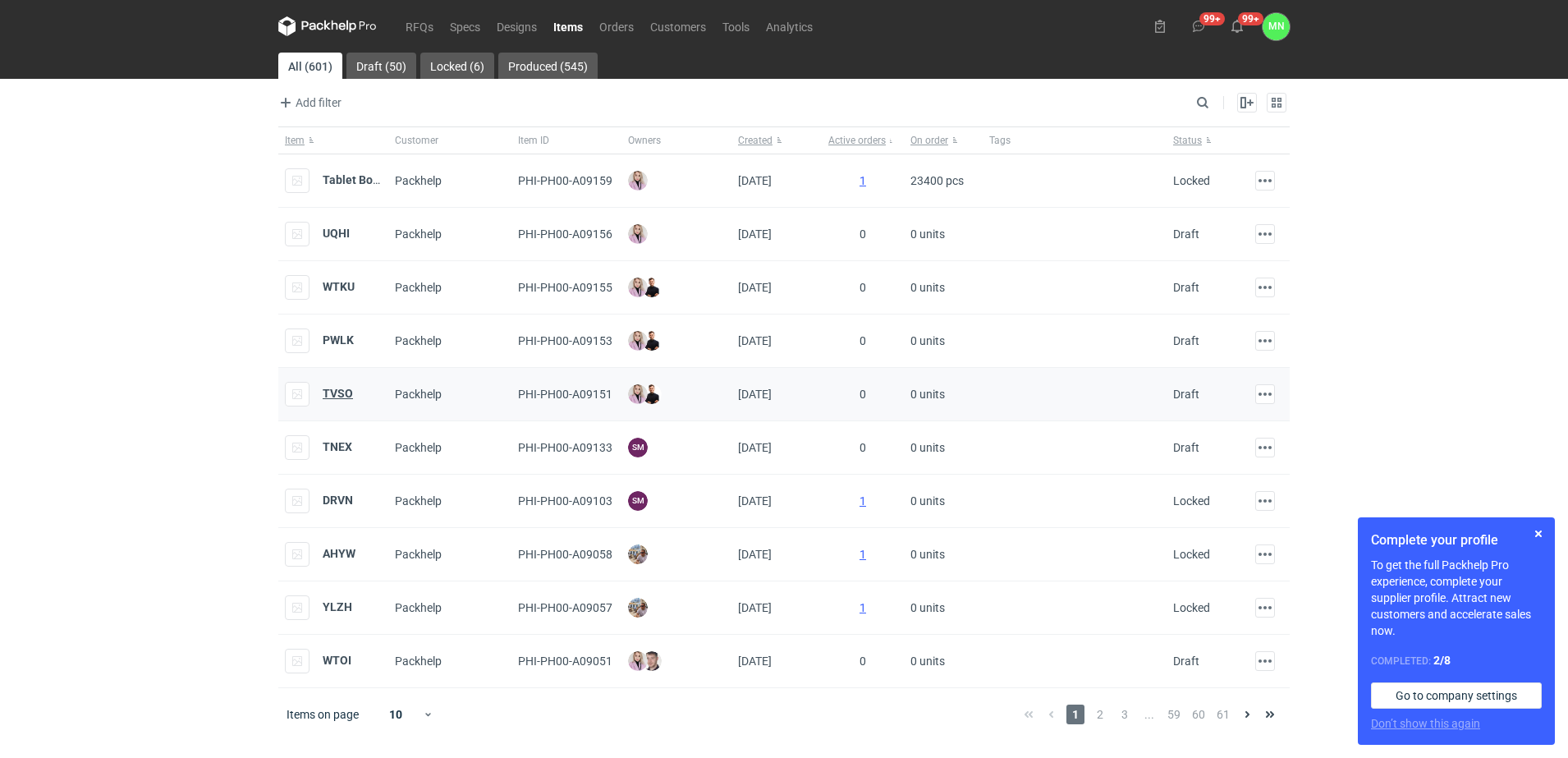
drag, startPoint x: 339, startPoint y: 404, endPoint x: 331, endPoint y: 395, distance: 12.0
click at [339, 406] on div "TVSO" at bounding box center [319, 394] width 68 height 25
click at [330, 391] on strong "TVSO" at bounding box center [338, 393] width 31 height 13
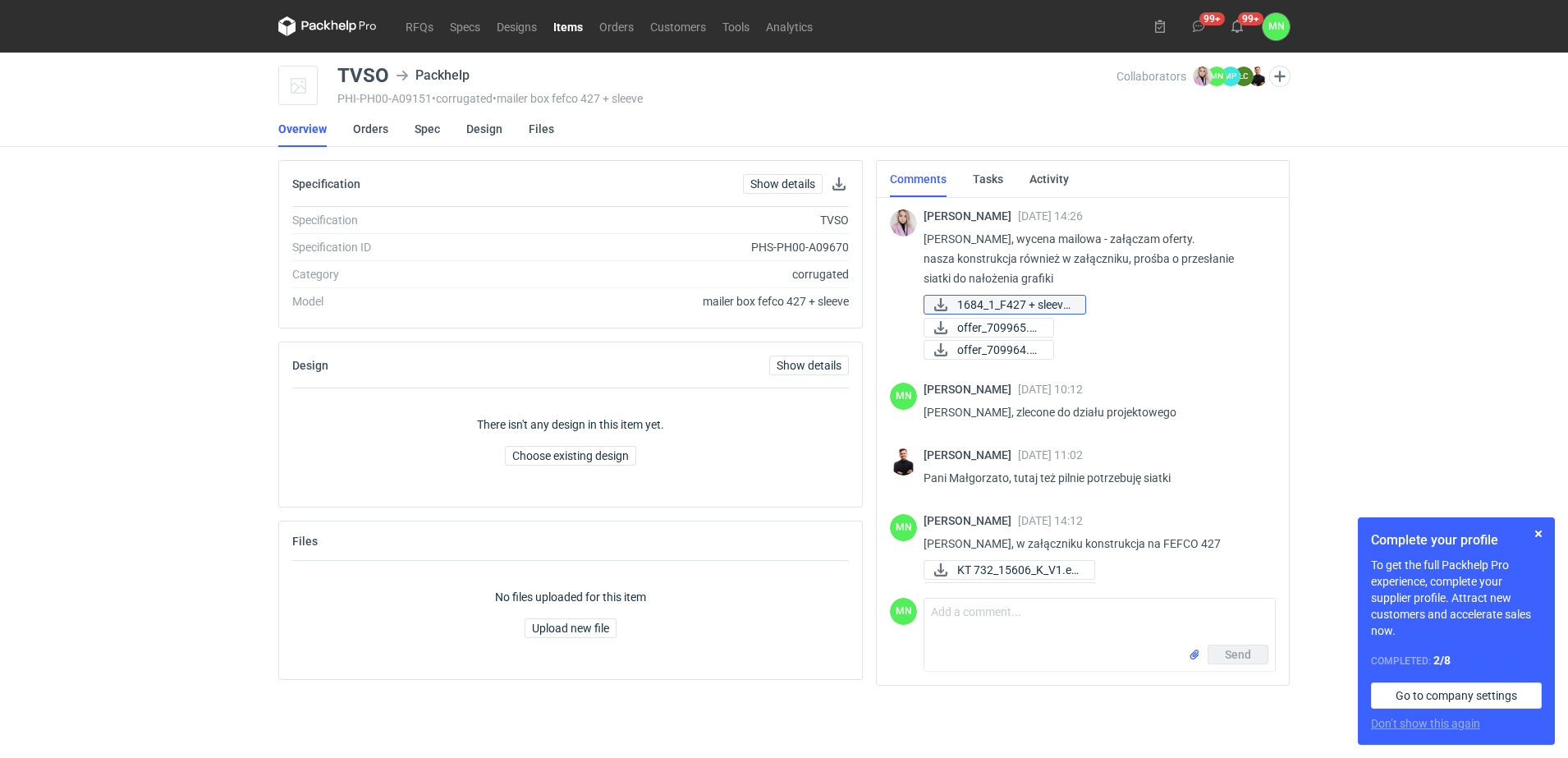
click at [1018, 304] on span "1684_1_F427 + sleeve..." at bounding box center [1015, 304] width 115 height 18
click at [574, 28] on link "Items" at bounding box center [568, 26] width 46 height 20
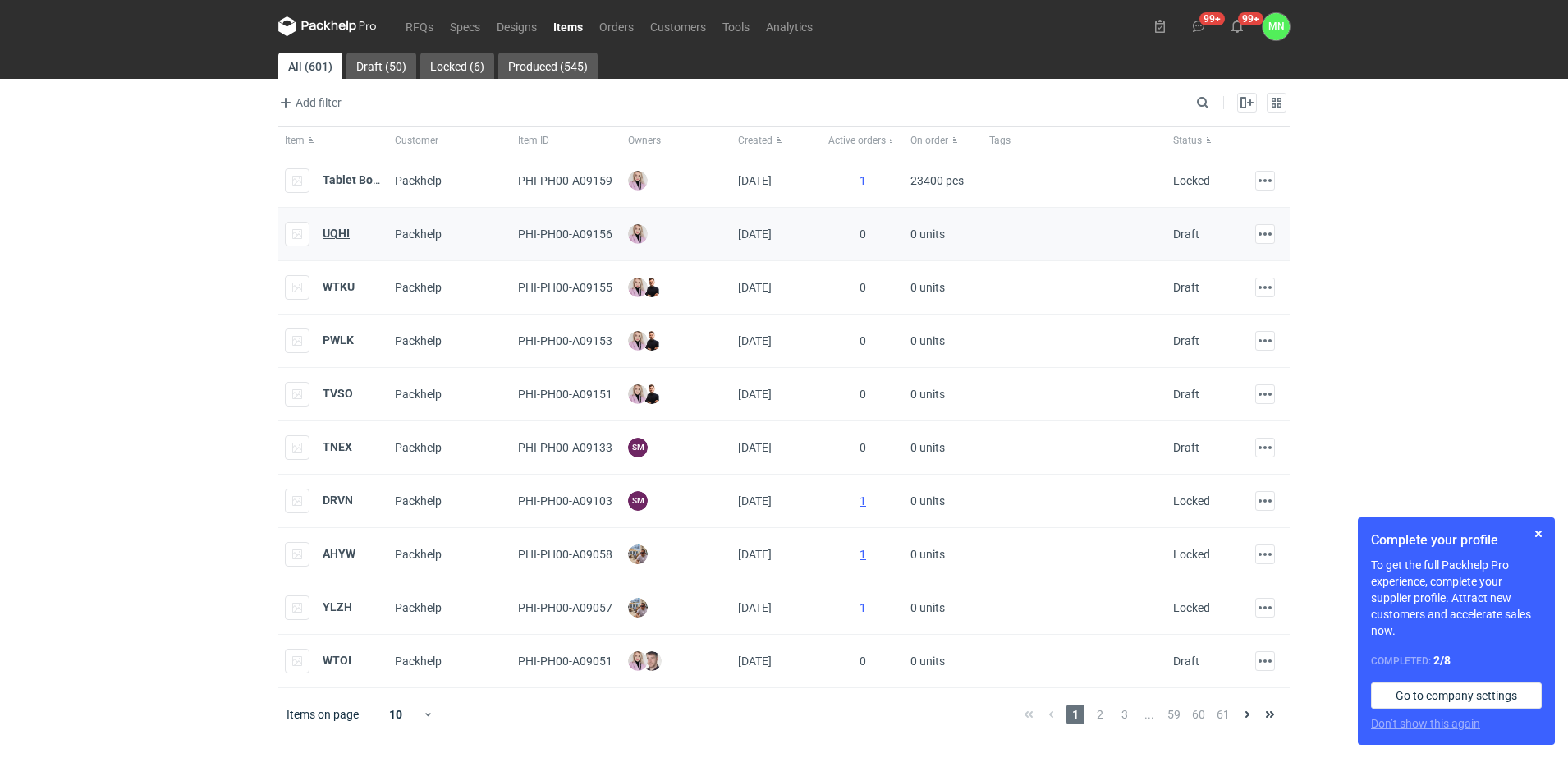
click at [335, 233] on strong "UQHI" at bounding box center [336, 233] width 27 height 13
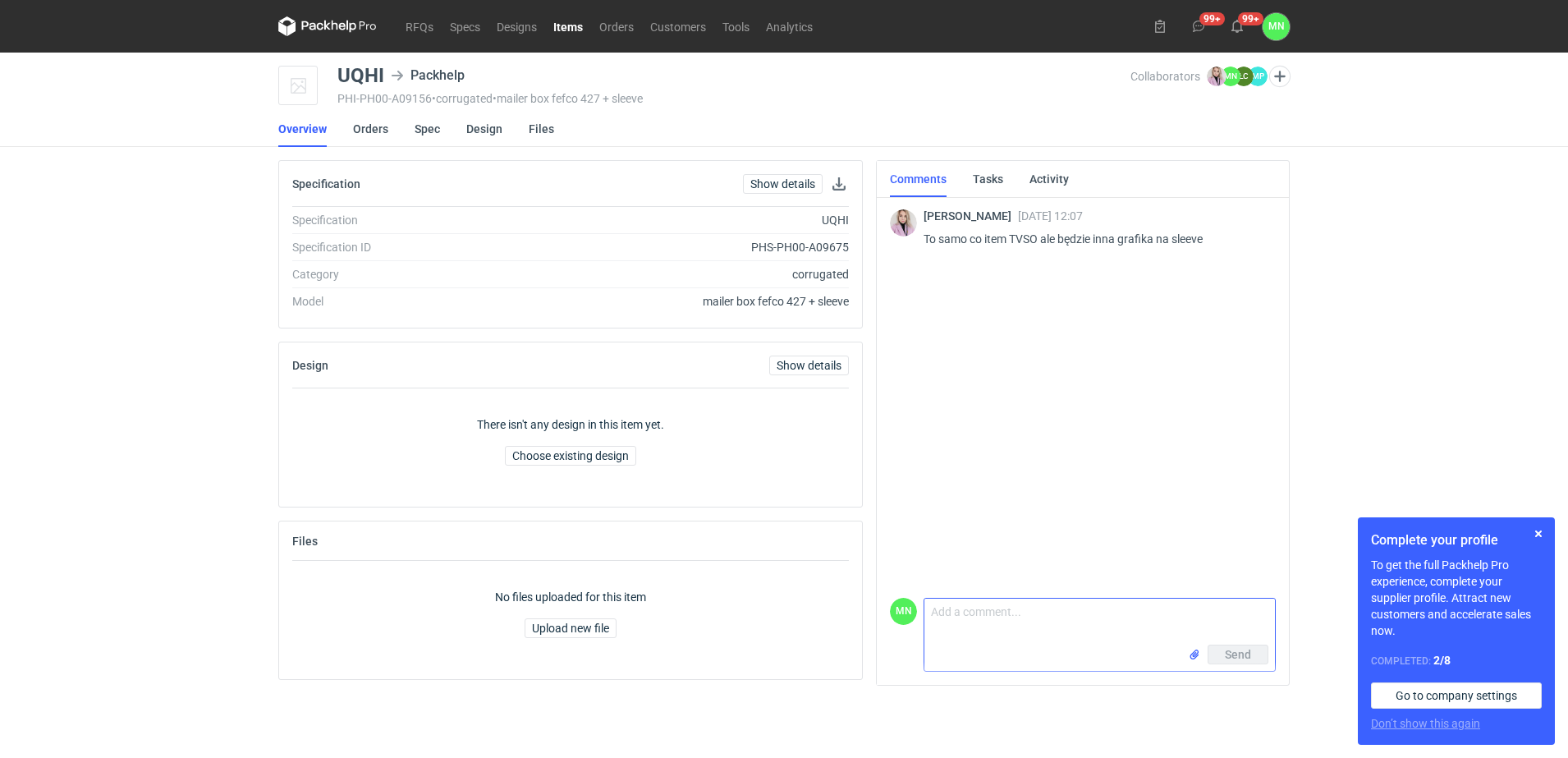
click at [1191, 656] on input "file" at bounding box center [1195, 654] width 13 height 17
click at [1030, 573] on textarea "Comment message" at bounding box center [1099, 586] width 350 height 46
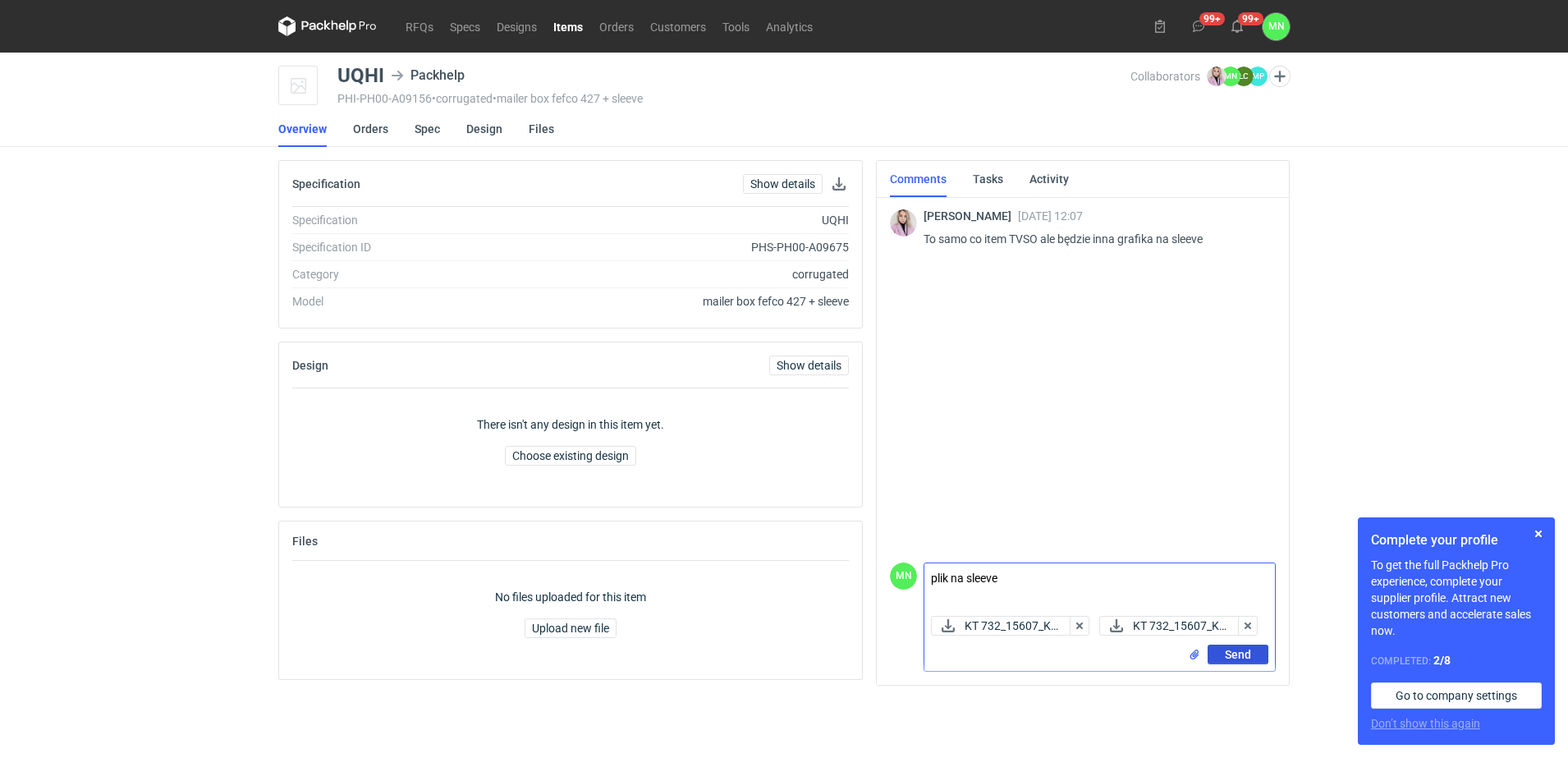
type textarea "plik na sleeve"
click at [1221, 651] on button "Send" at bounding box center [1238, 654] width 60 height 20
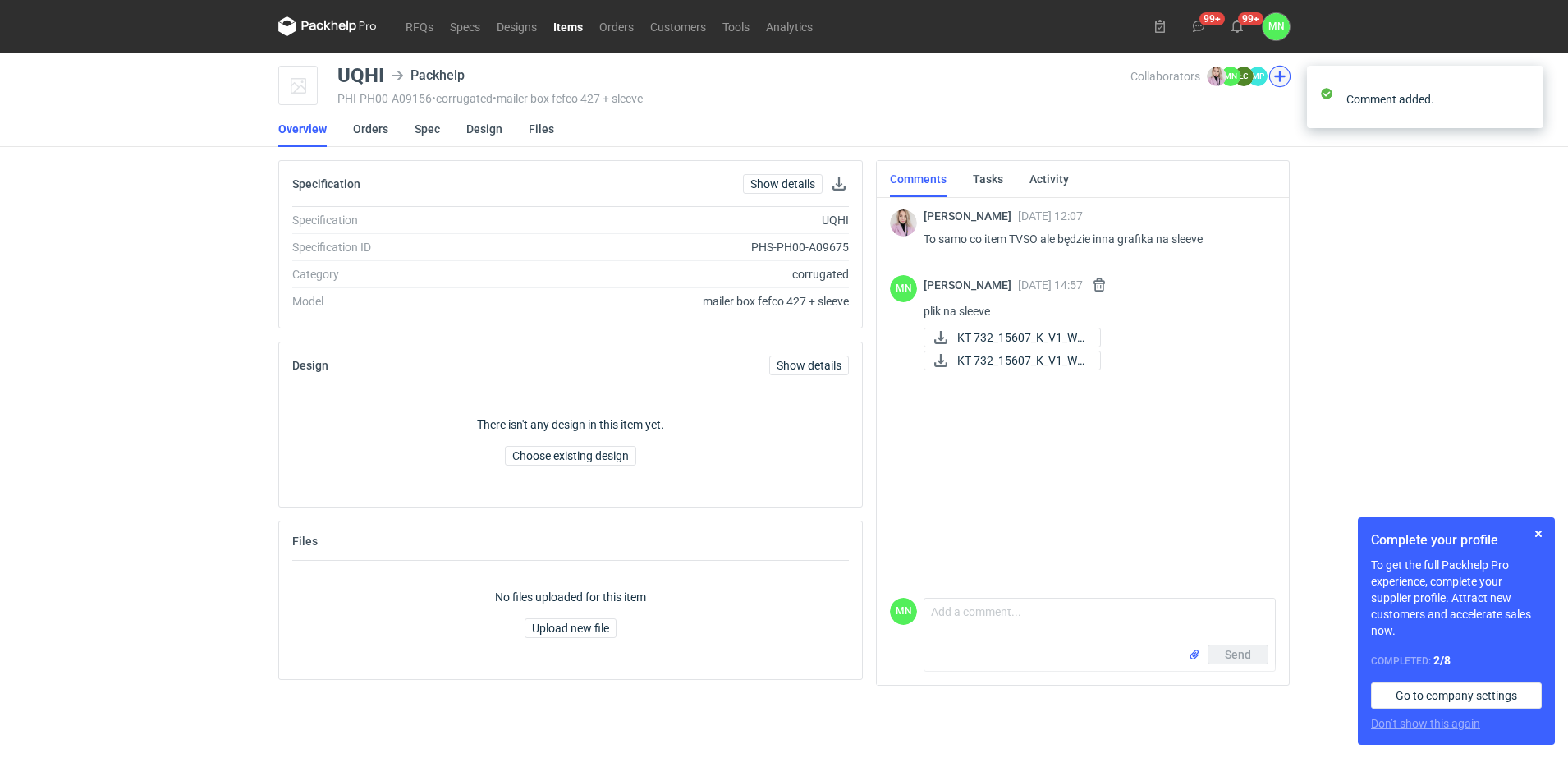
click at [1282, 73] on button "button" at bounding box center [1280, 76] width 21 height 21
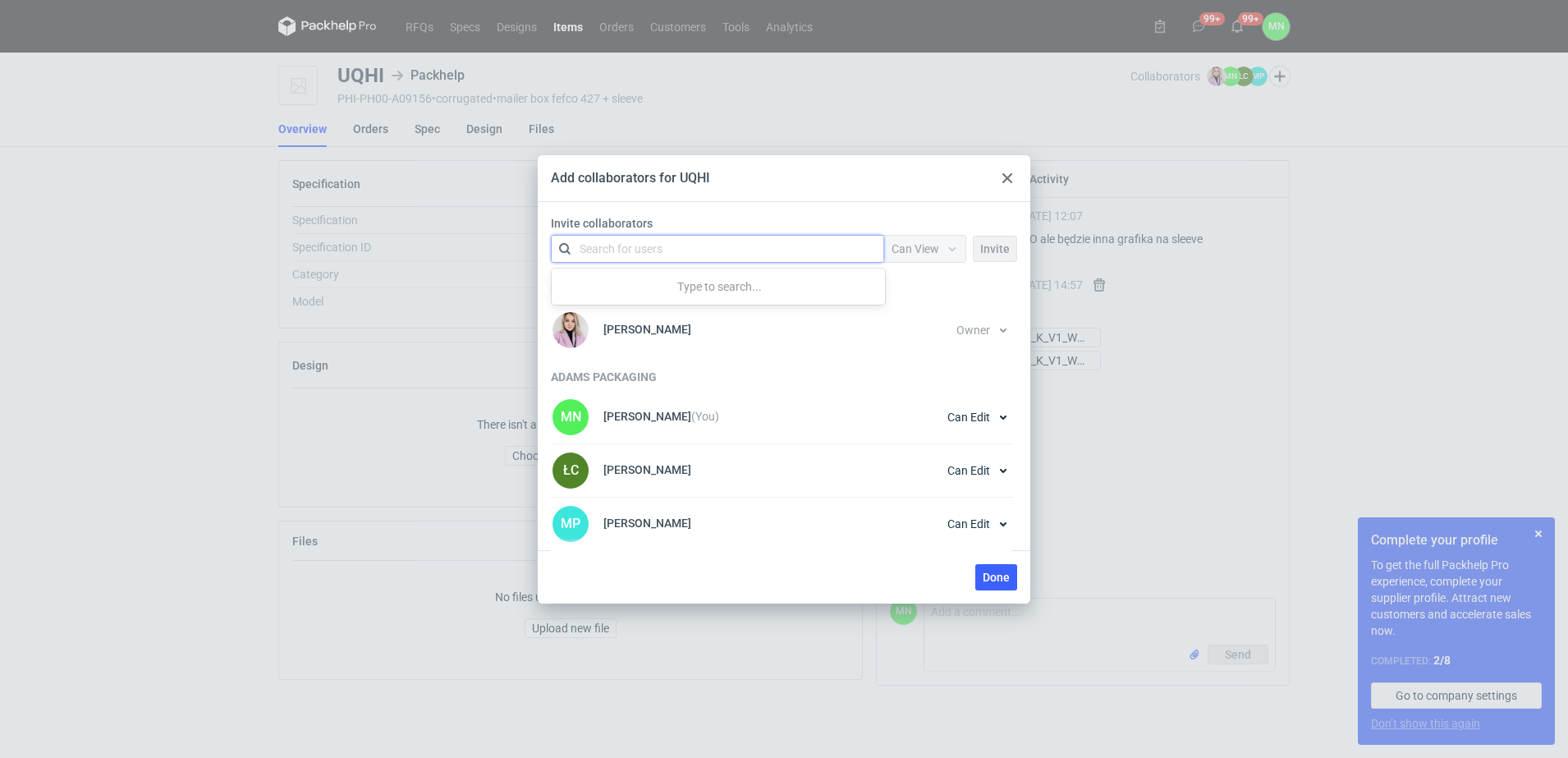
click at [733, 248] on div "Search for users" at bounding box center [714, 249] width 286 height 23
type input "k"
type input "tomasz"
click at [1012, 168] on div at bounding box center [1008, 178] width 20 height 20
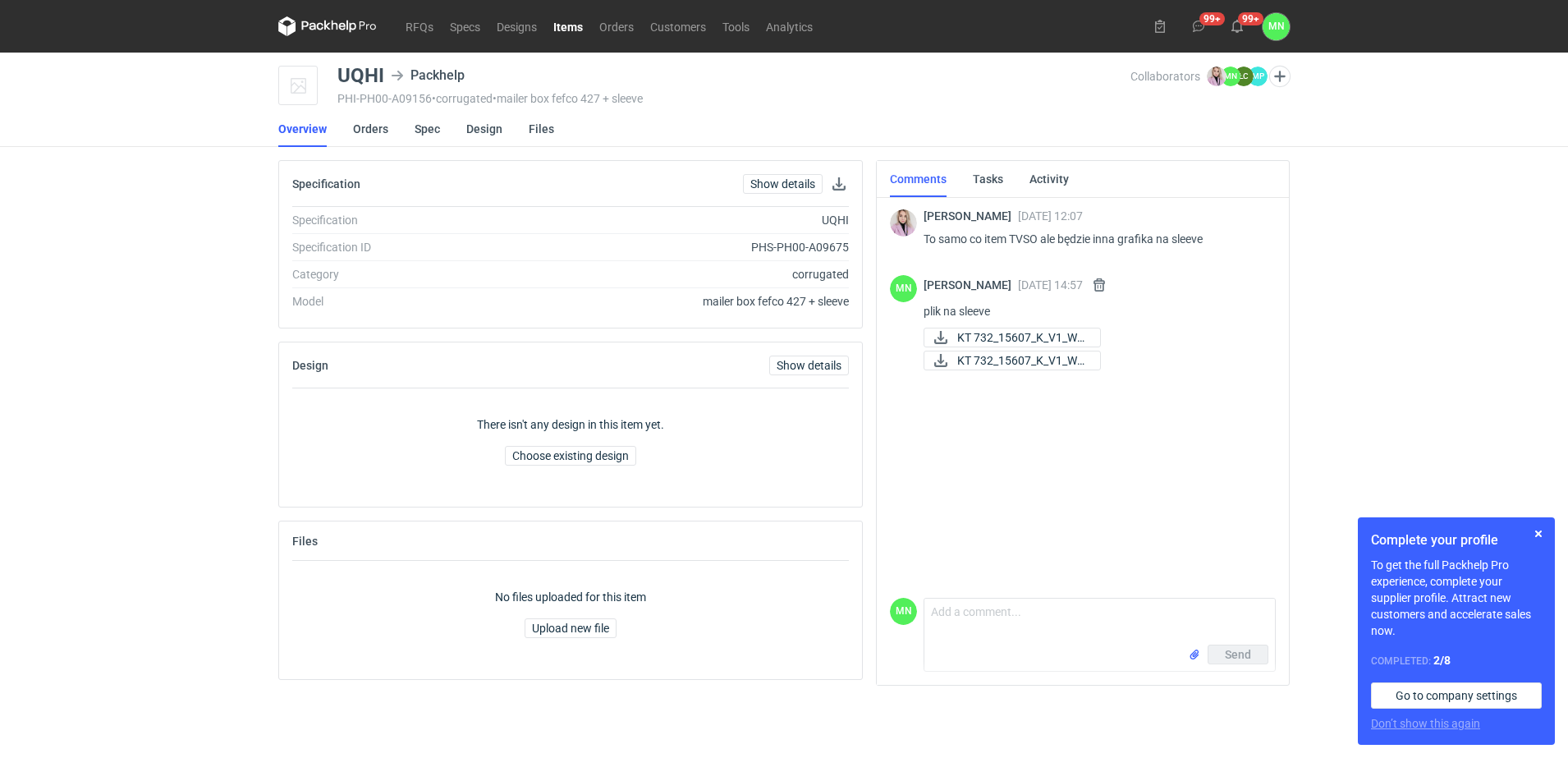
click at [363, 81] on div "UQHI" at bounding box center [361, 75] width 47 height 20
copy div "UQHI"
click at [573, 26] on link "Items" at bounding box center [568, 26] width 46 height 20
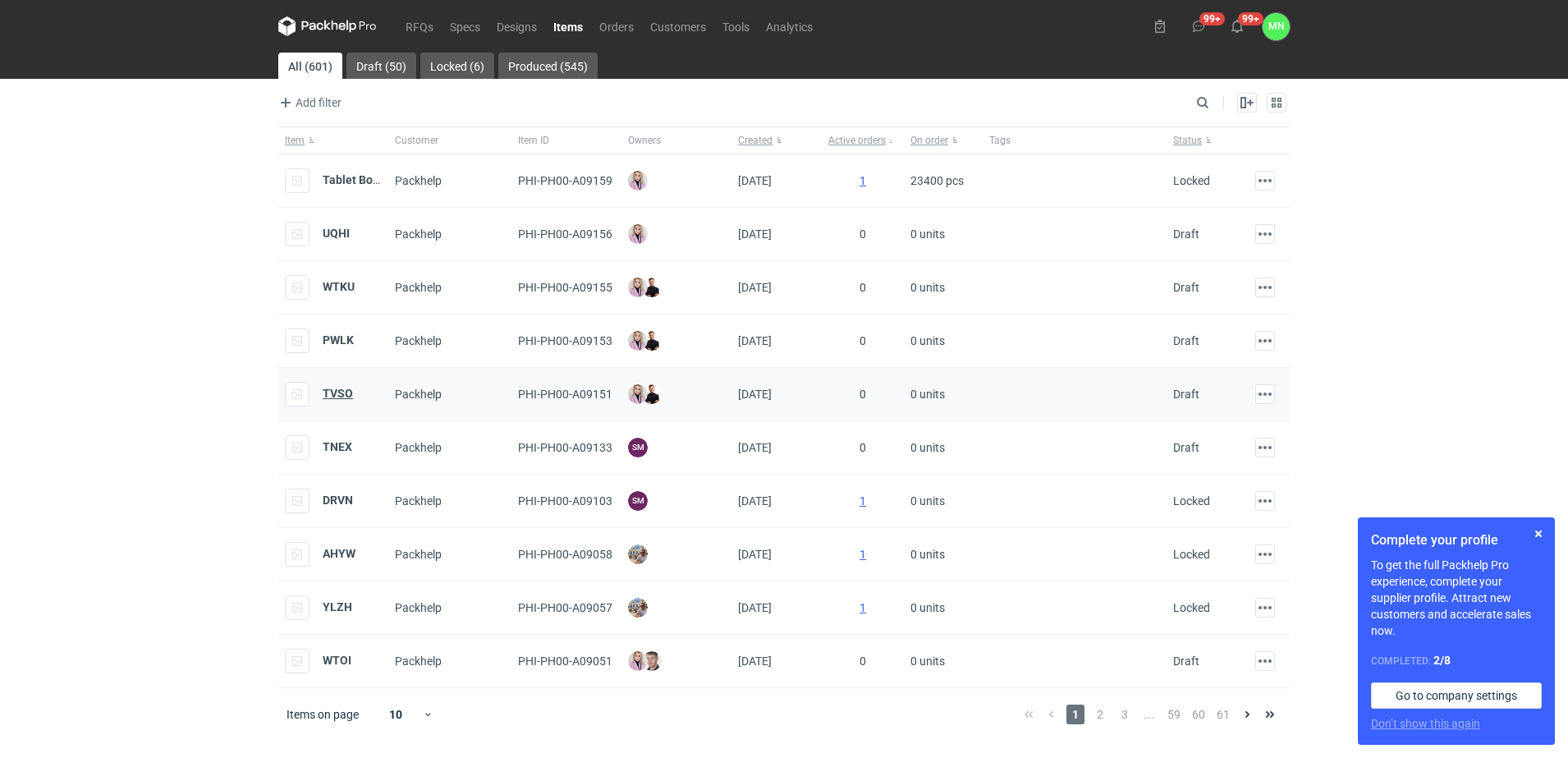
click at [336, 396] on strong "TVSO" at bounding box center [338, 393] width 31 height 13
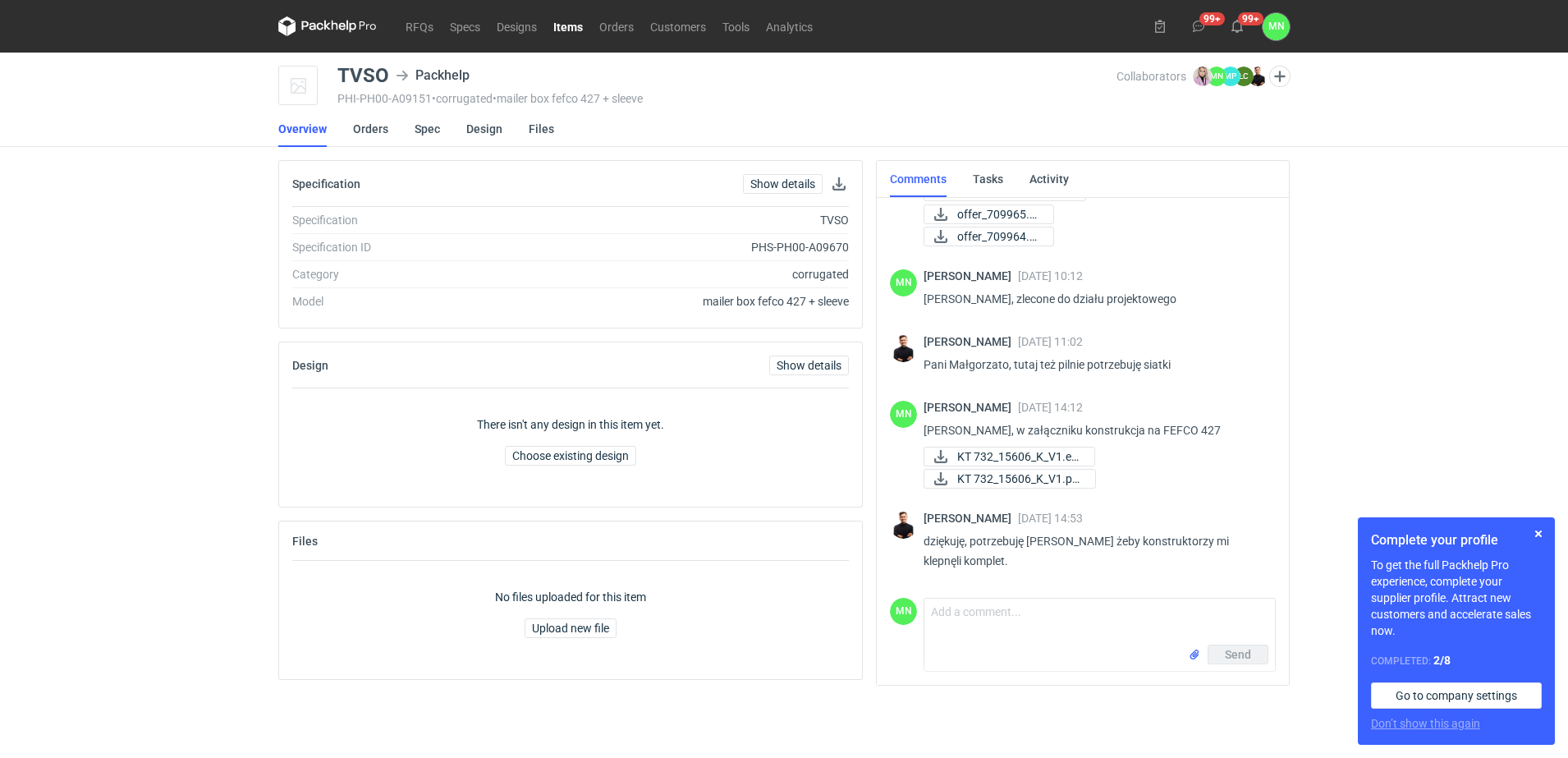
scroll to position [116, 0]
click at [996, 628] on textarea "Comment message" at bounding box center [1099, 622] width 350 height 46
click at [1189, 656] on input "file" at bounding box center [1195, 654] width 13 height 17
click at [992, 614] on textarea "Comment message" at bounding box center [1099, 614] width 350 height 46
type textarea "sleeve w załączniku"
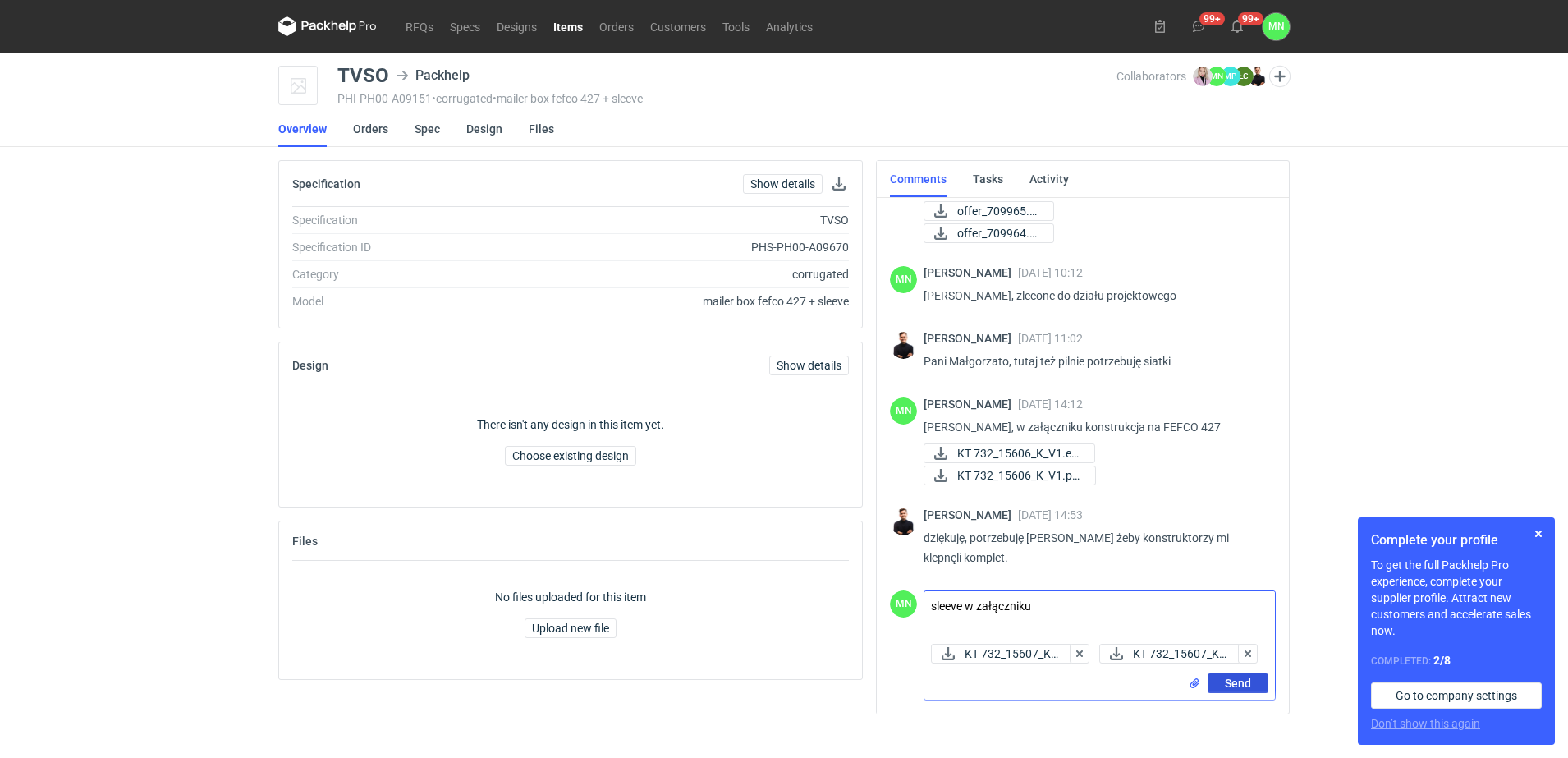
click at [1245, 689] on span "Send" at bounding box center [1238, 683] width 26 height 12
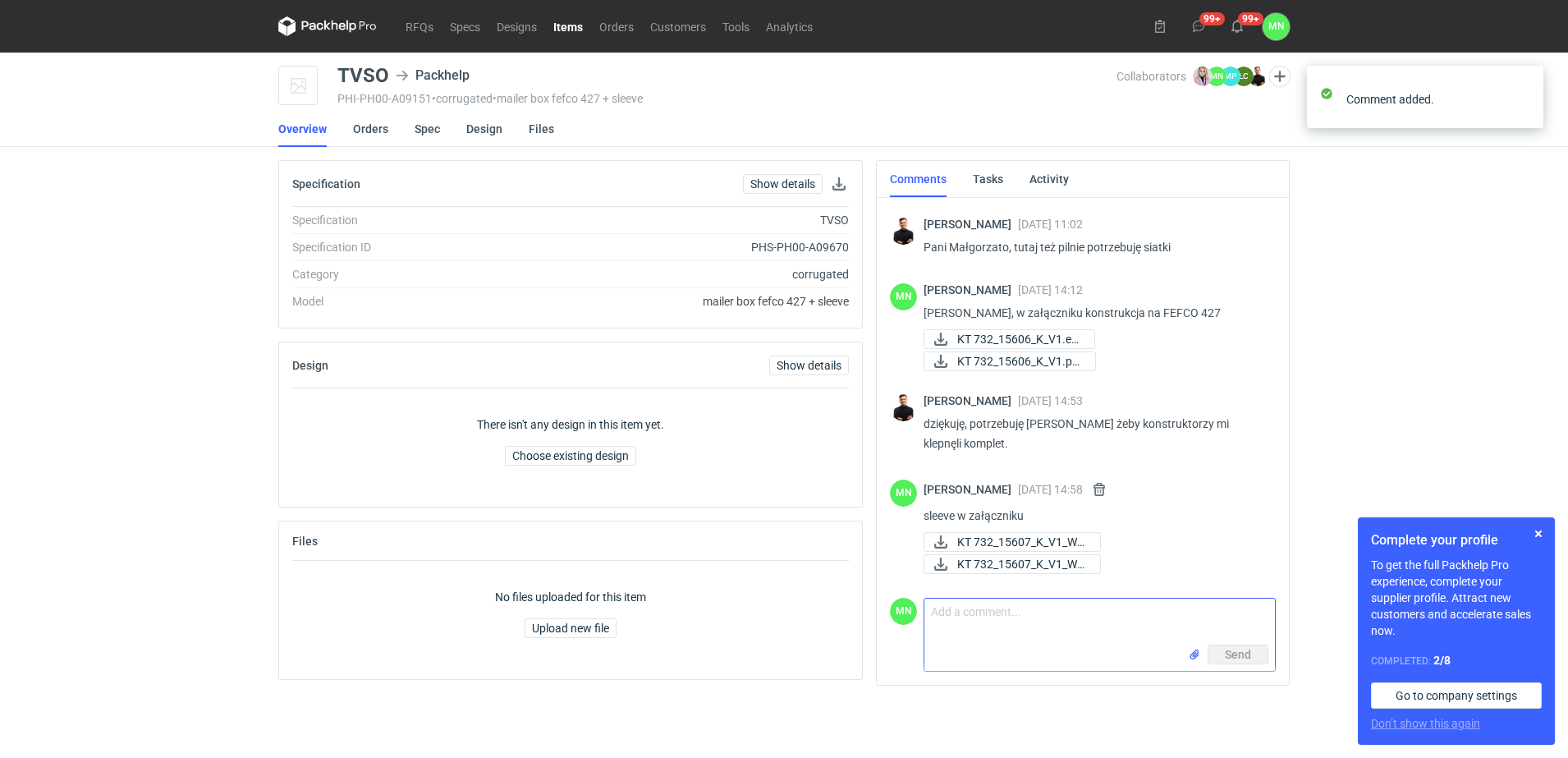
scroll to position [234, 0]
click at [1540, 528] on button "button" at bounding box center [1538, 533] width 20 height 20
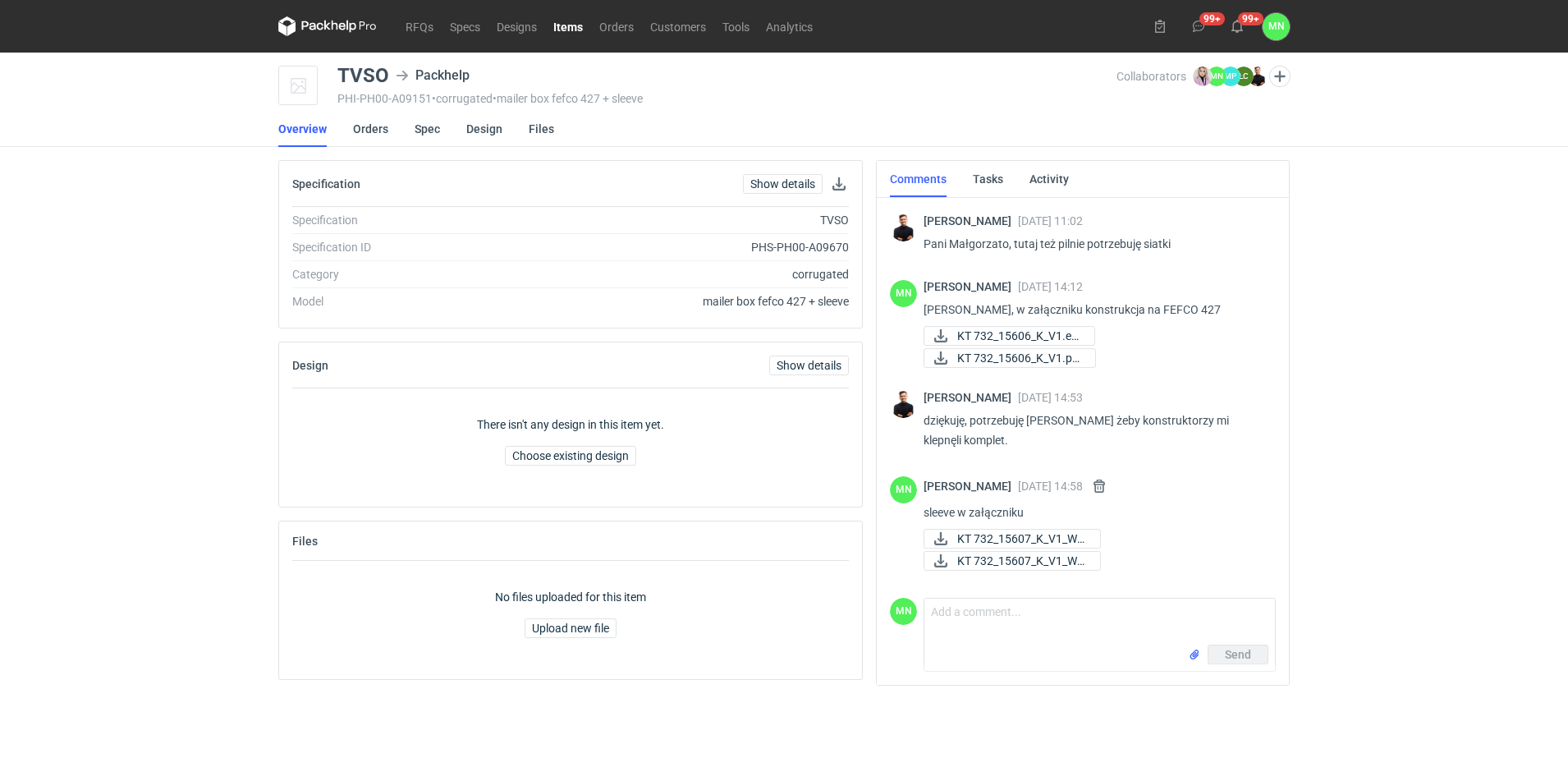
click at [566, 27] on link "Items" at bounding box center [568, 26] width 46 height 20
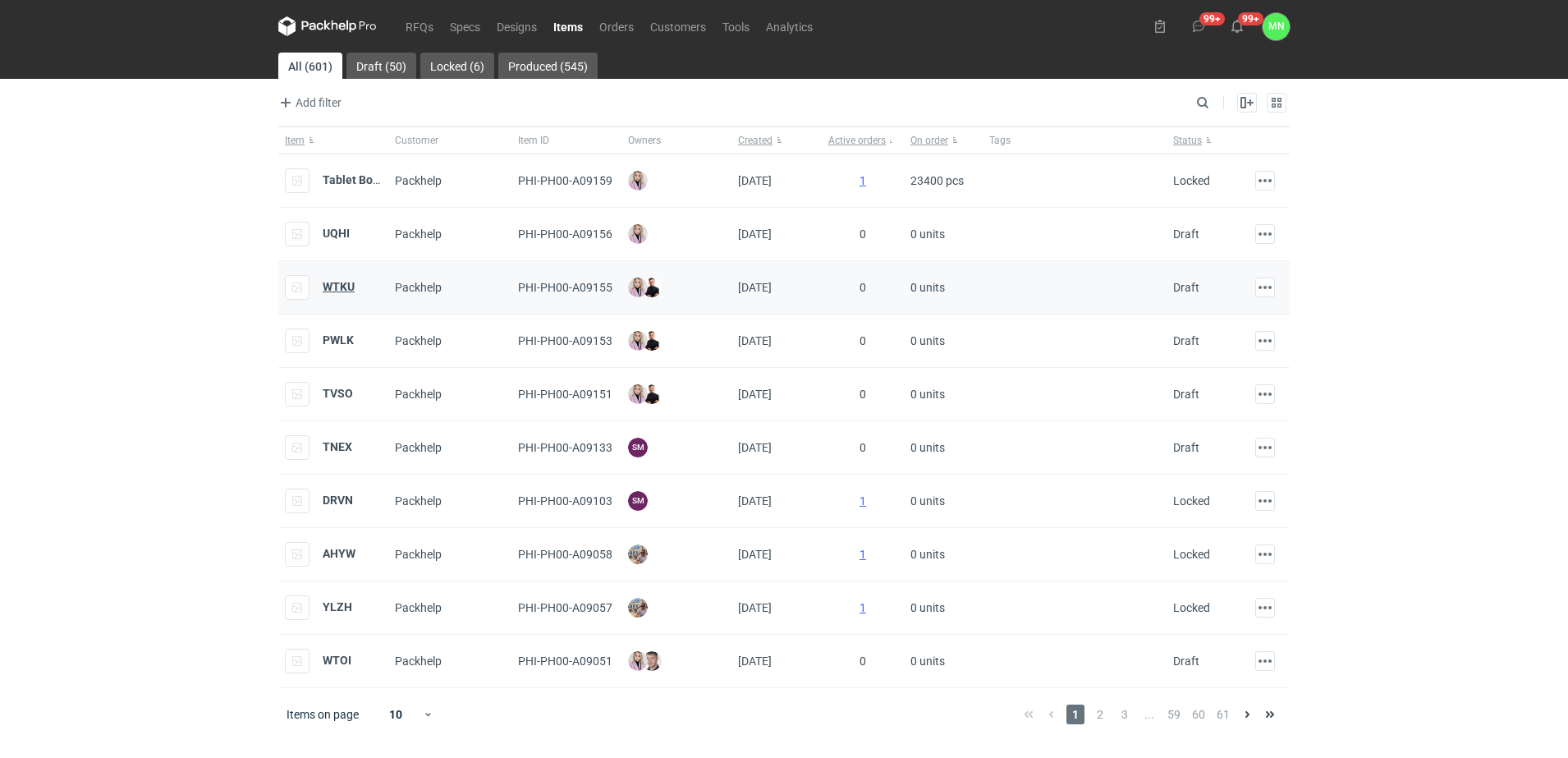
click at [339, 286] on strong "WTKU" at bounding box center [338, 287] width 32 height 13
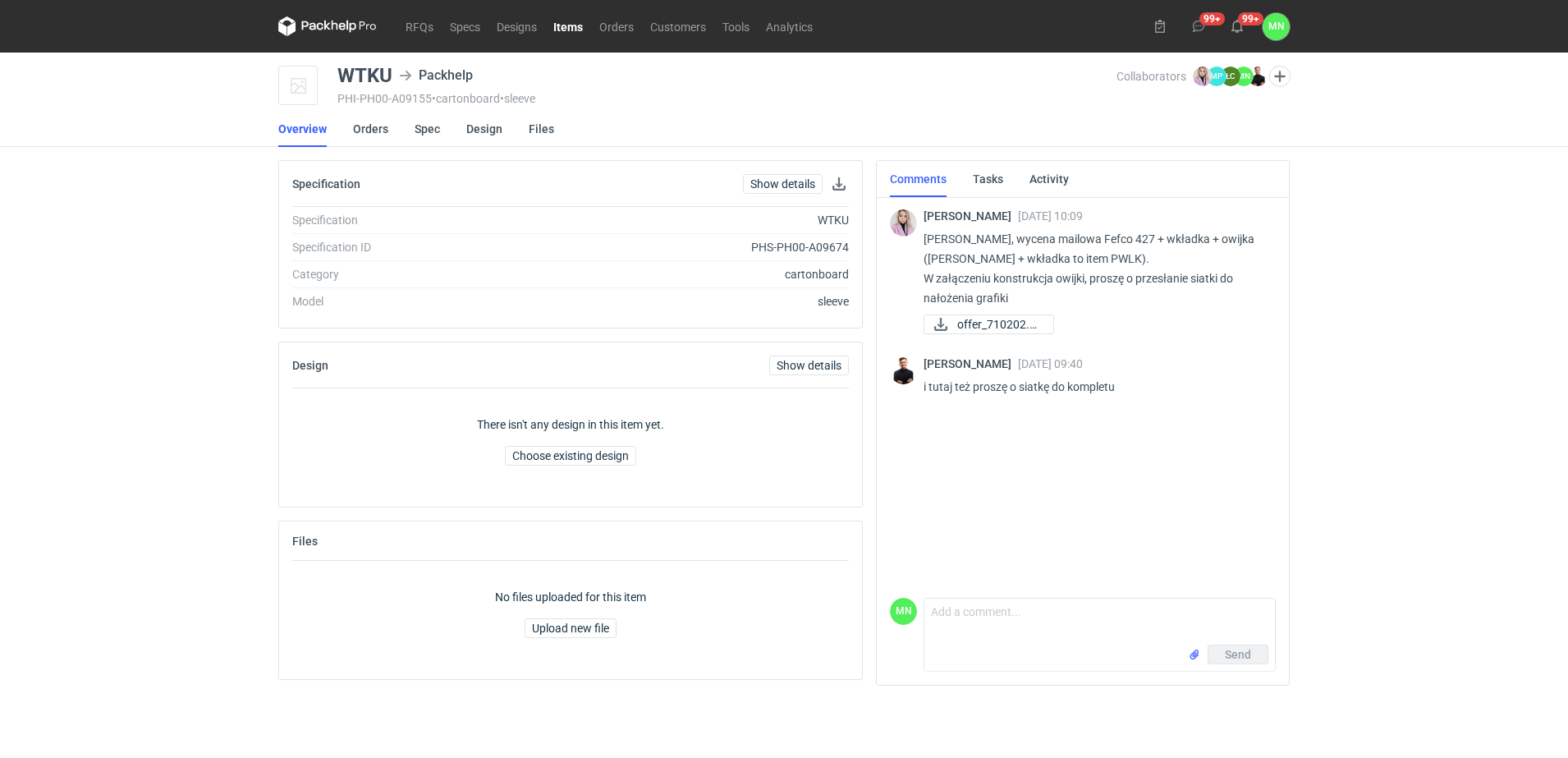
click at [562, 29] on link "Items" at bounding box center [568, 26] width 46 height 20
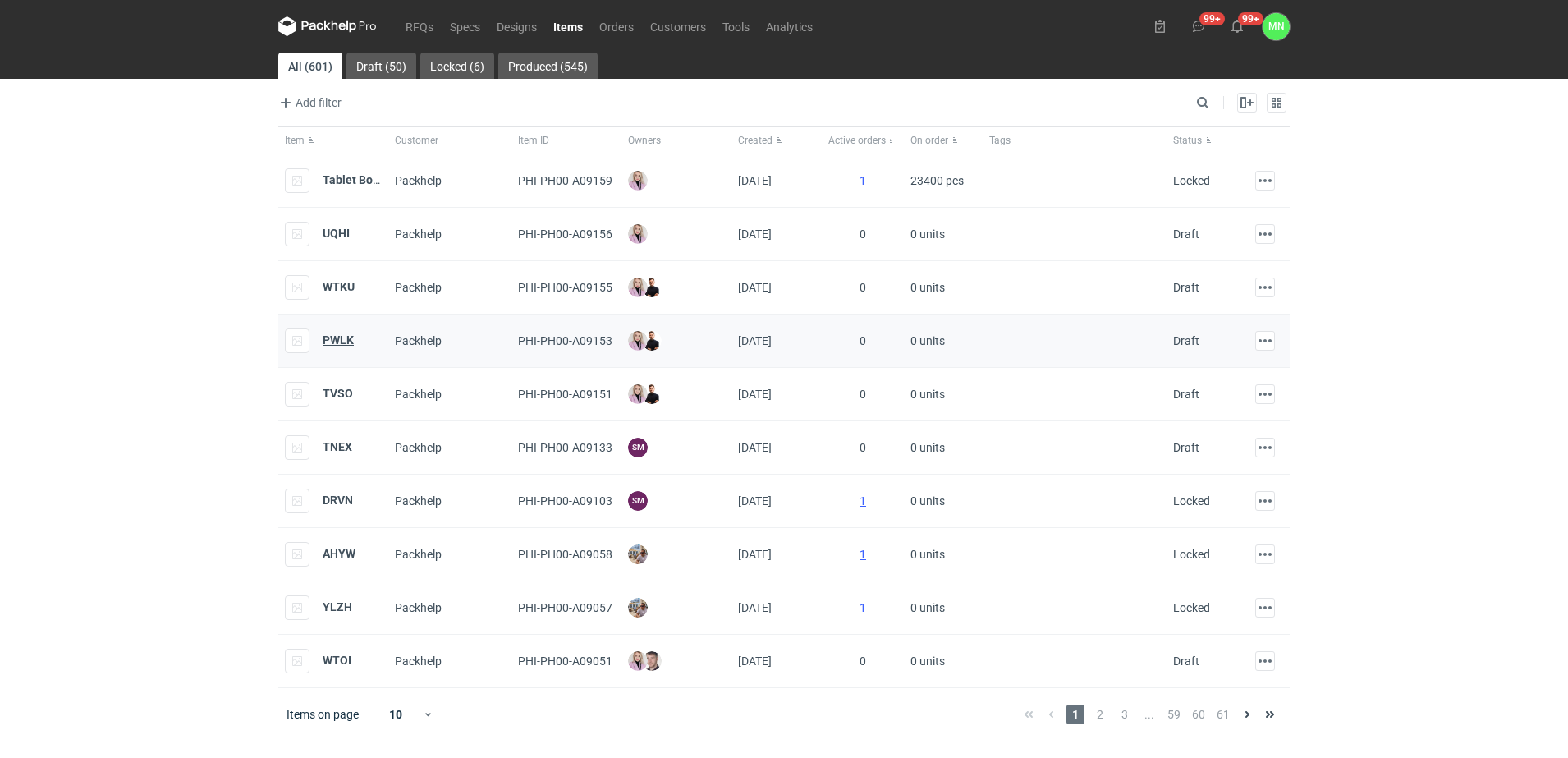
click at [341, 340] on strong "PWLK" at bounding box center [338, 340] width 32 height 13
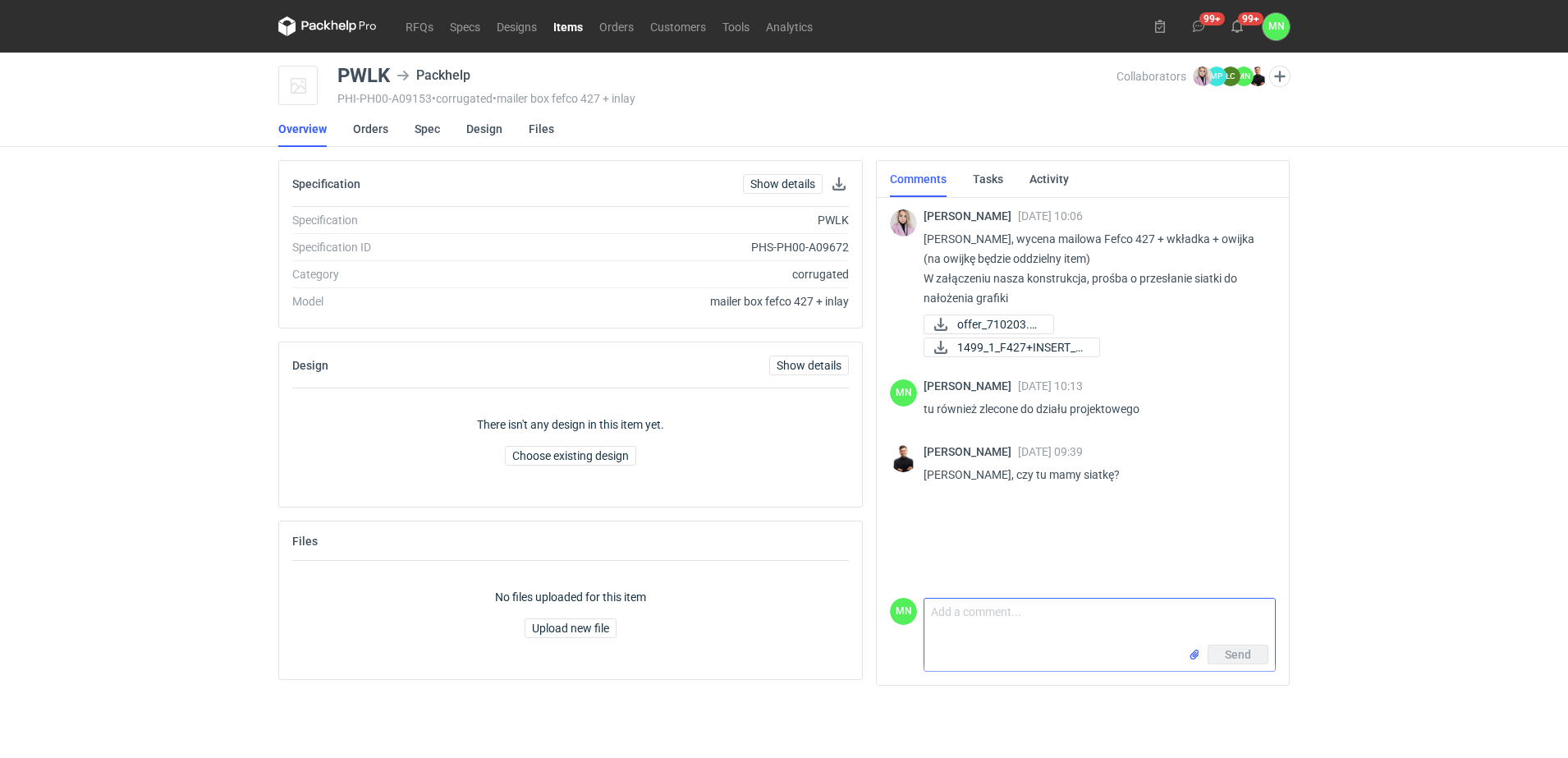
click at [1196, 660] on input "file" at bounding box center [1195, 654] width 13 height 17
click at [1193, 654] on input "file" at bounding box center [1195, 654] width 13 height 17
click at [1084, 616] on button "button" at bounding box center [1080, 626] width 20 height 20
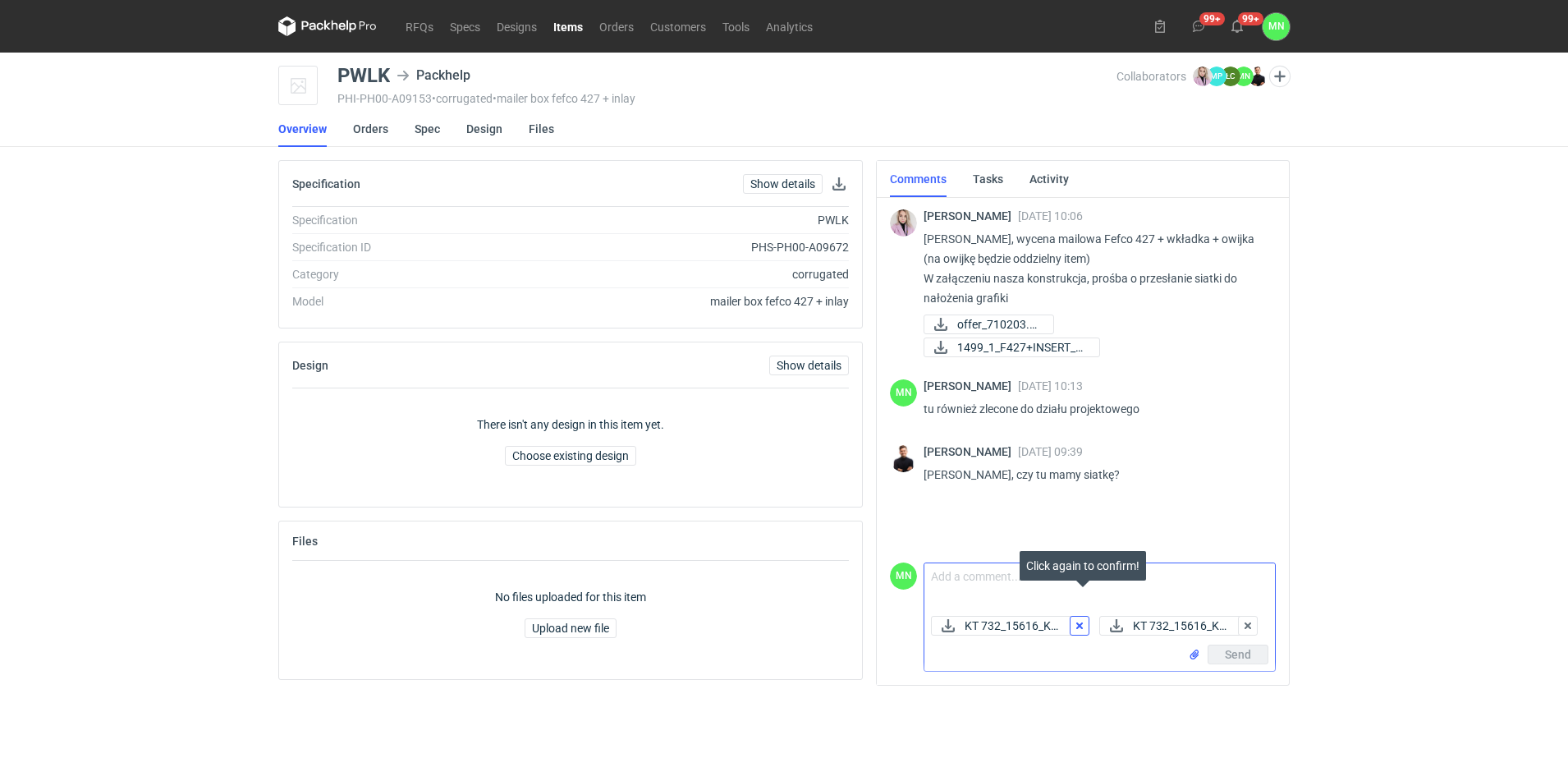
click at [1084, 616] on button "button" at bounding box center [1080, 626] width 20 height 20
click at [1089, 628] on button "button" at bounding box center [1080, 626] width 20 height 20
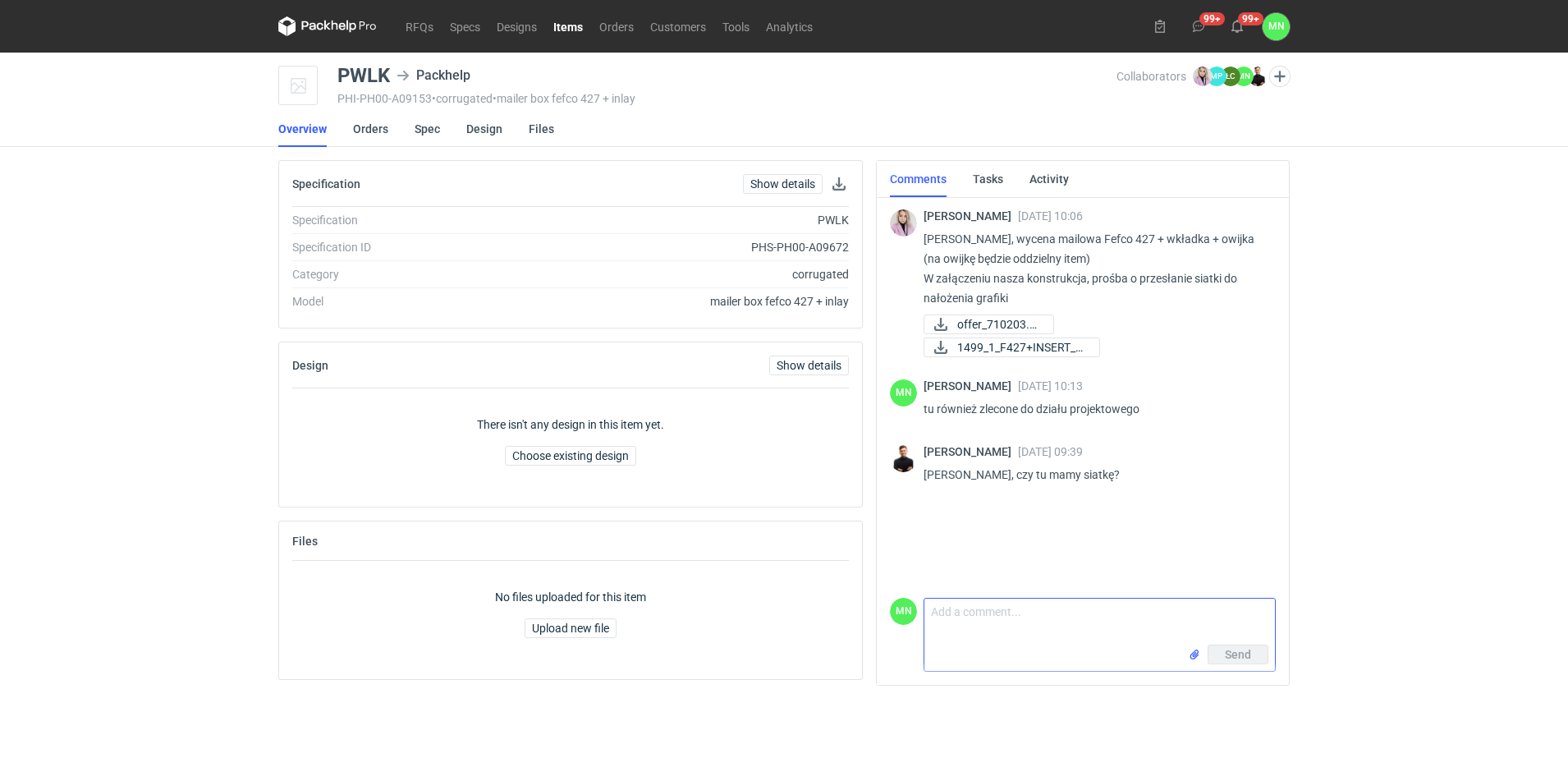
click at [1191, 658] on input "file" at bounding box center [1195, 654] width 13 height 17
click at [972, 566] on textarea "Comment message" at bounding box center [1099, 586] width 350 height 46
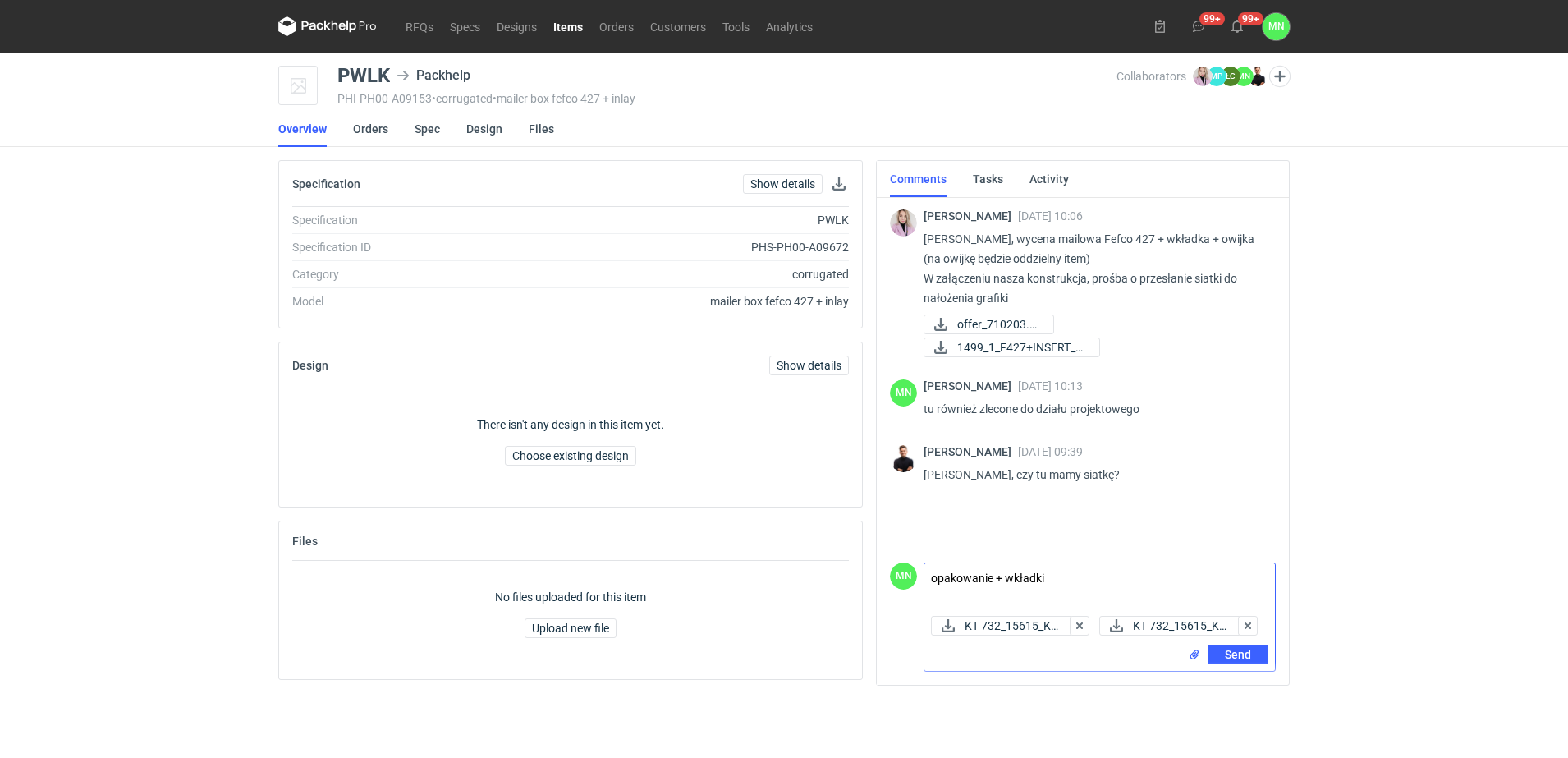
type textarea "opakowanie + wkładki"
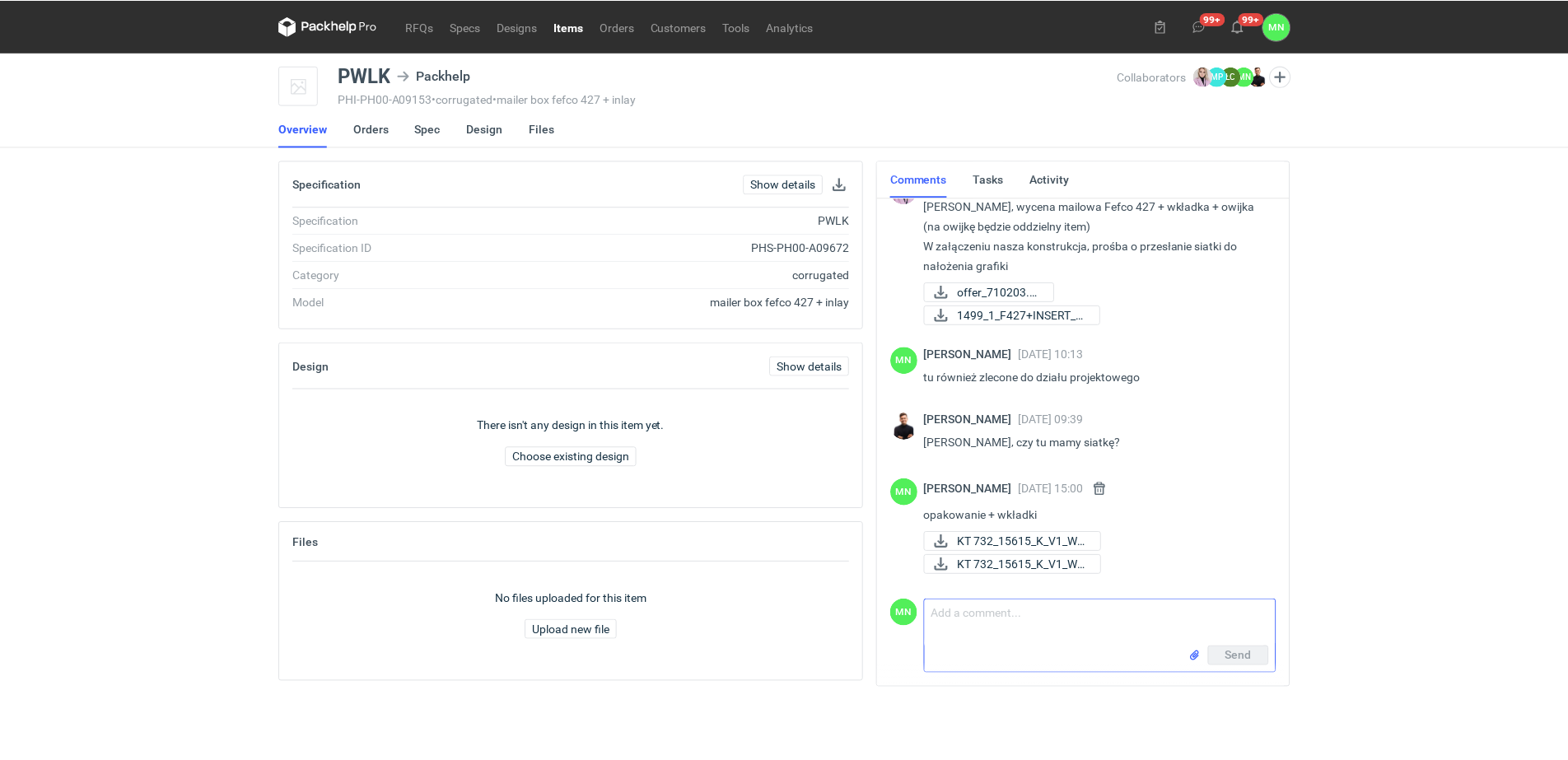
scroll to position [35, 0]
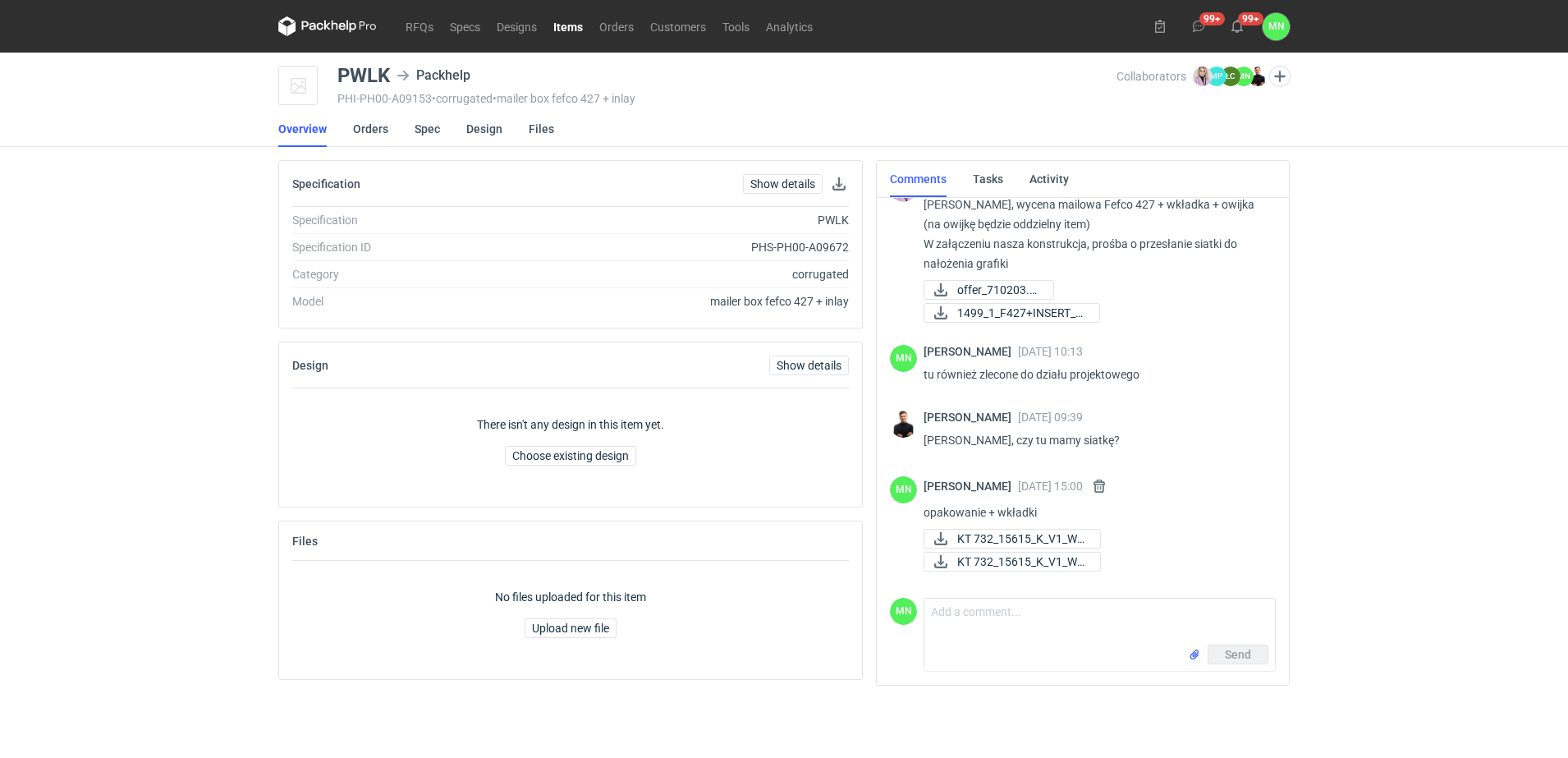
click at [556, 29] on link "Items" at bounding box center [568, 26] width 46 height 20
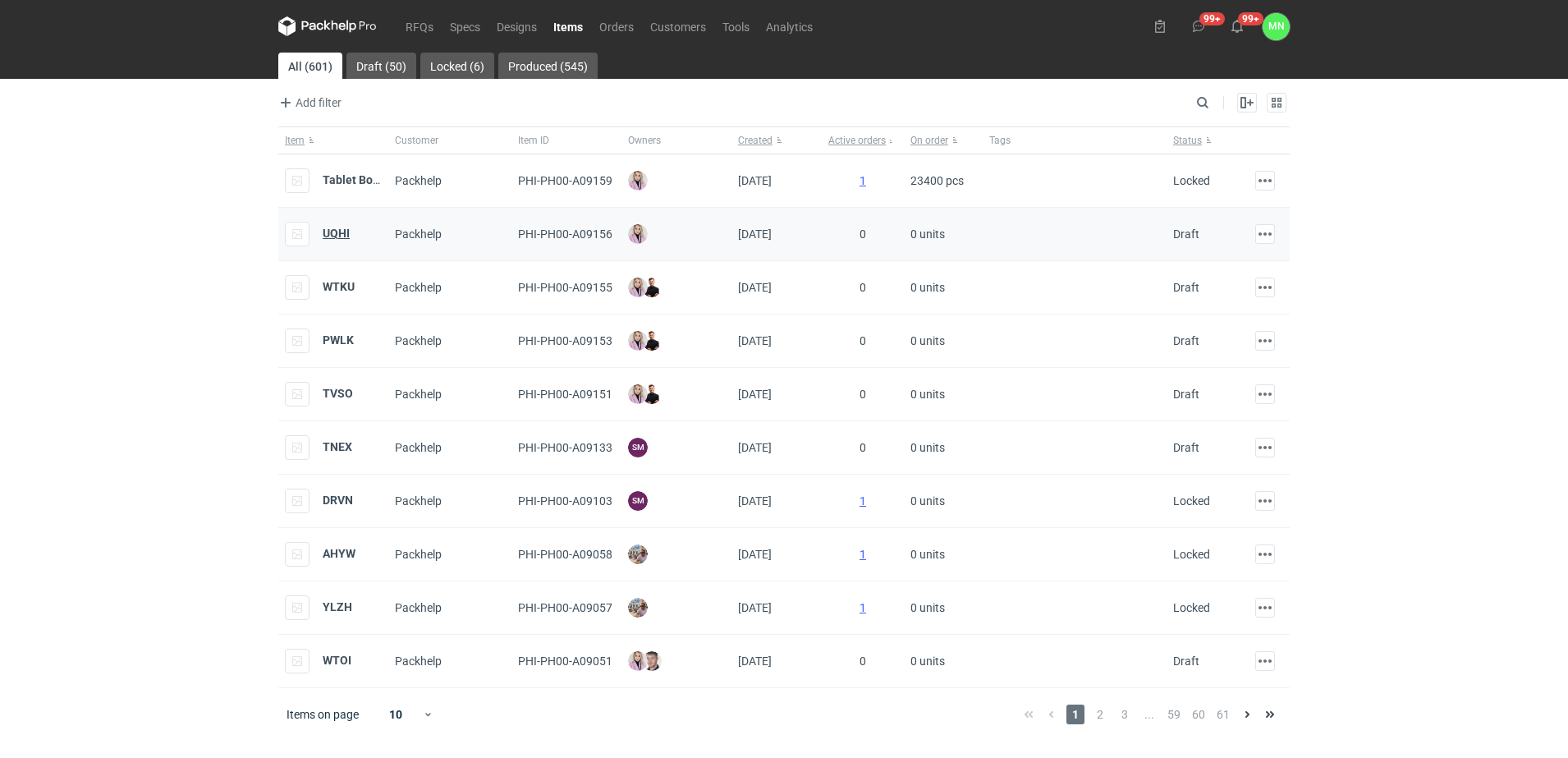
click at [333, 230] on strong "UQHI" at bounding box center [336, 233] width 27 height 13
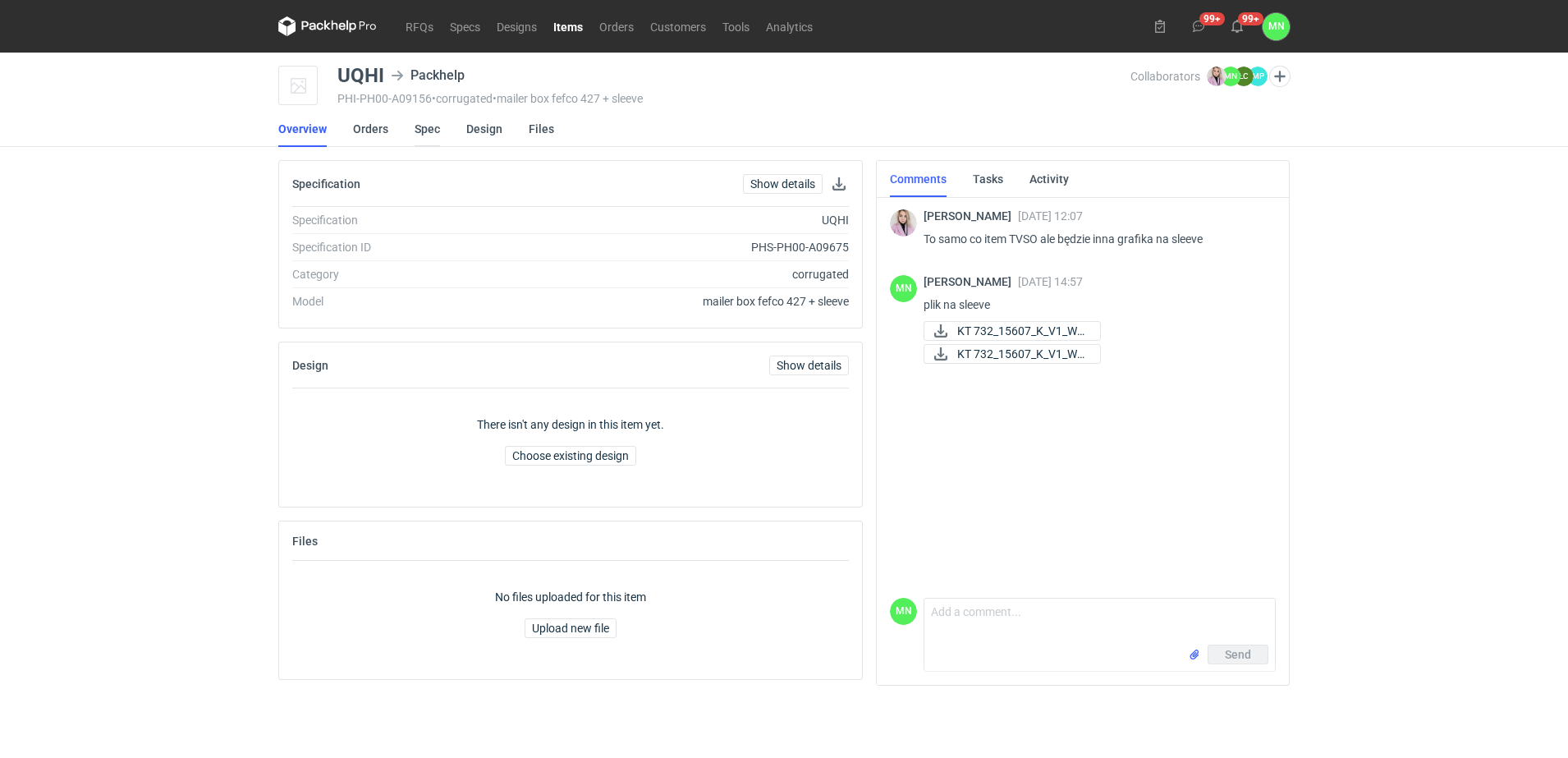
click at [423, 128] on link "Spec" at bounding box center [427, 130] width 26 height 36
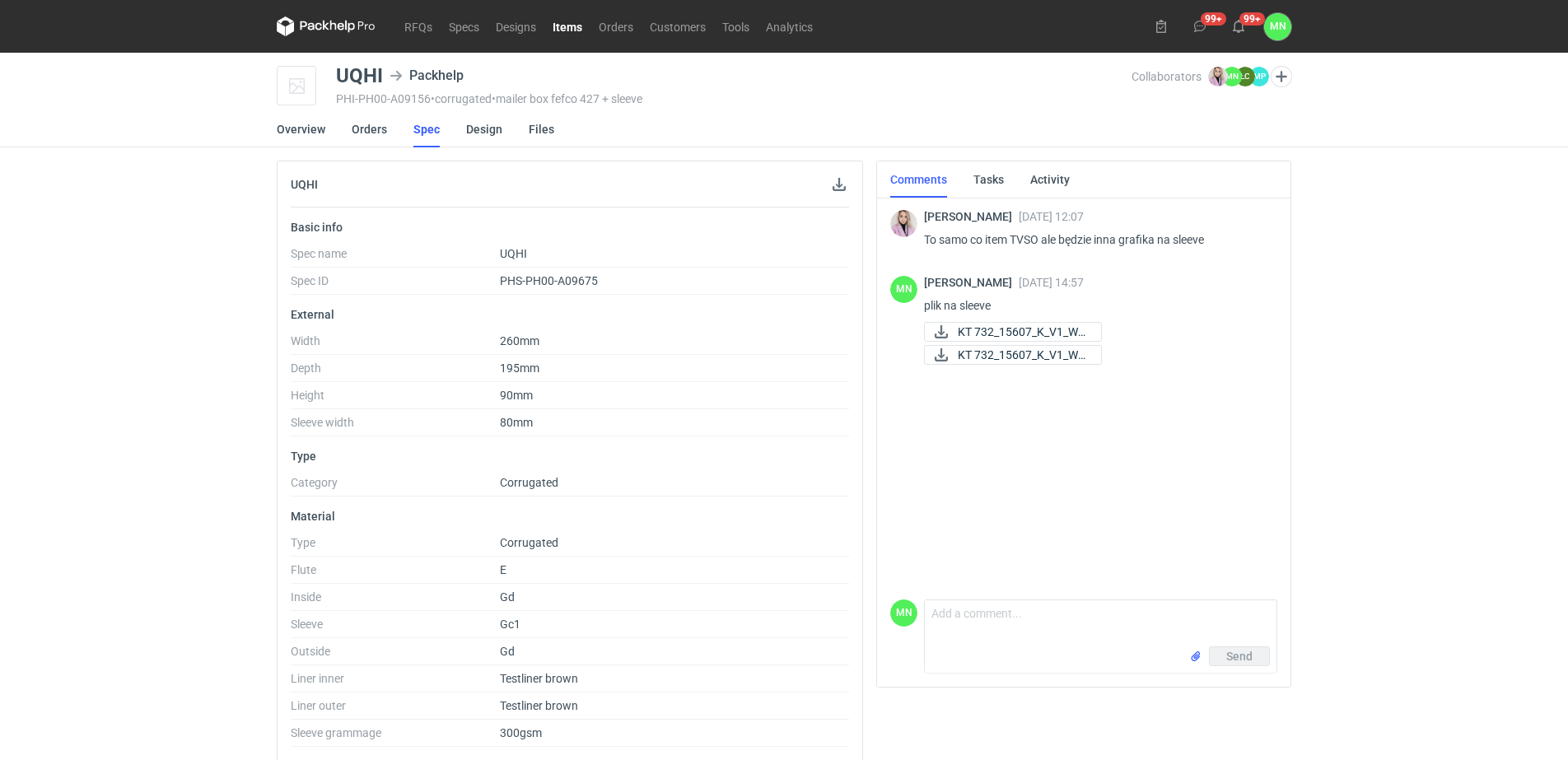
click at [559, 25] on link "Items" at bounding box center [568, 26] width 46 height 20
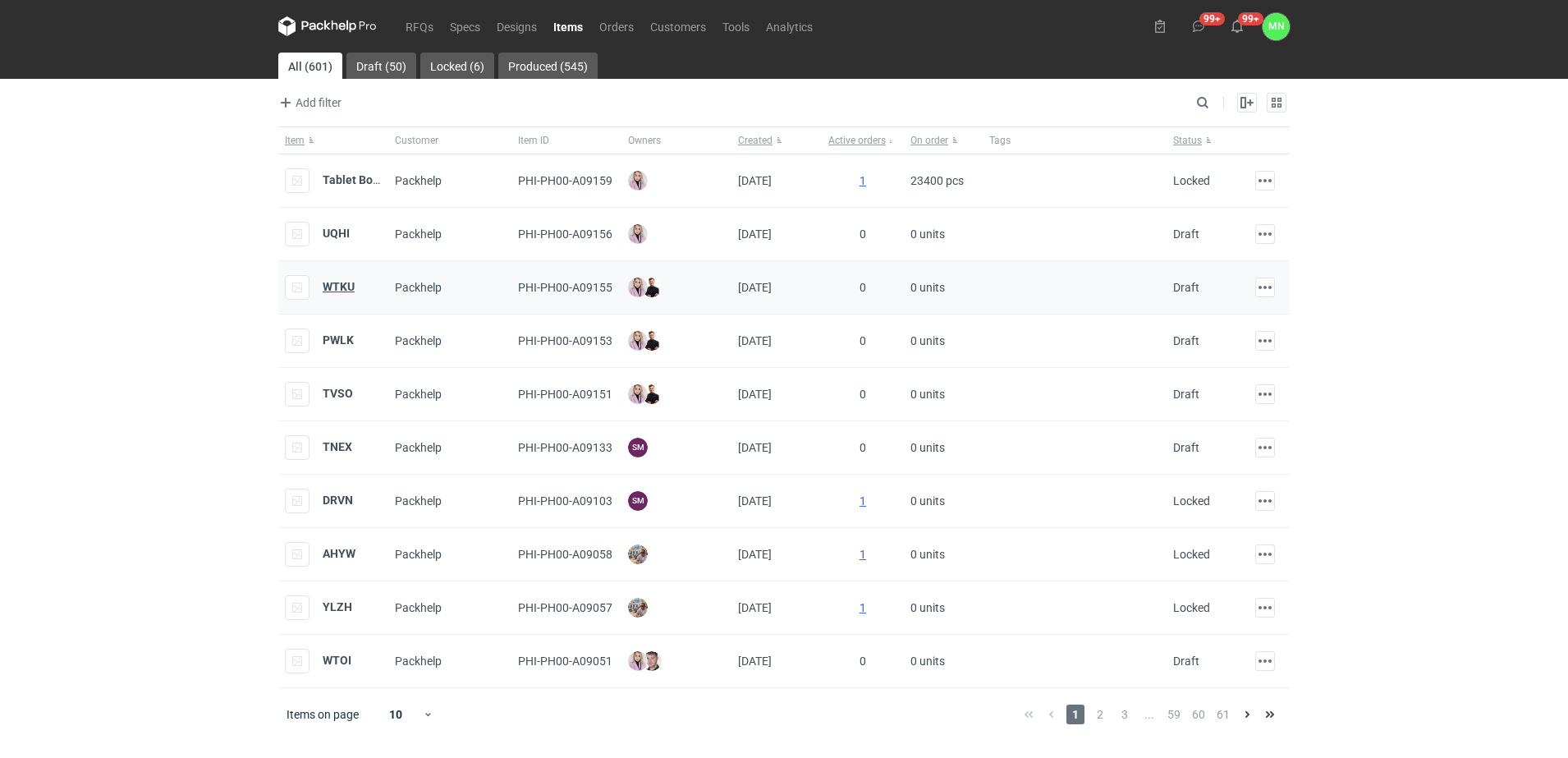
click at [335, 286] on strong "WTKU" at bounding box center [338, 287] width 32 height 13
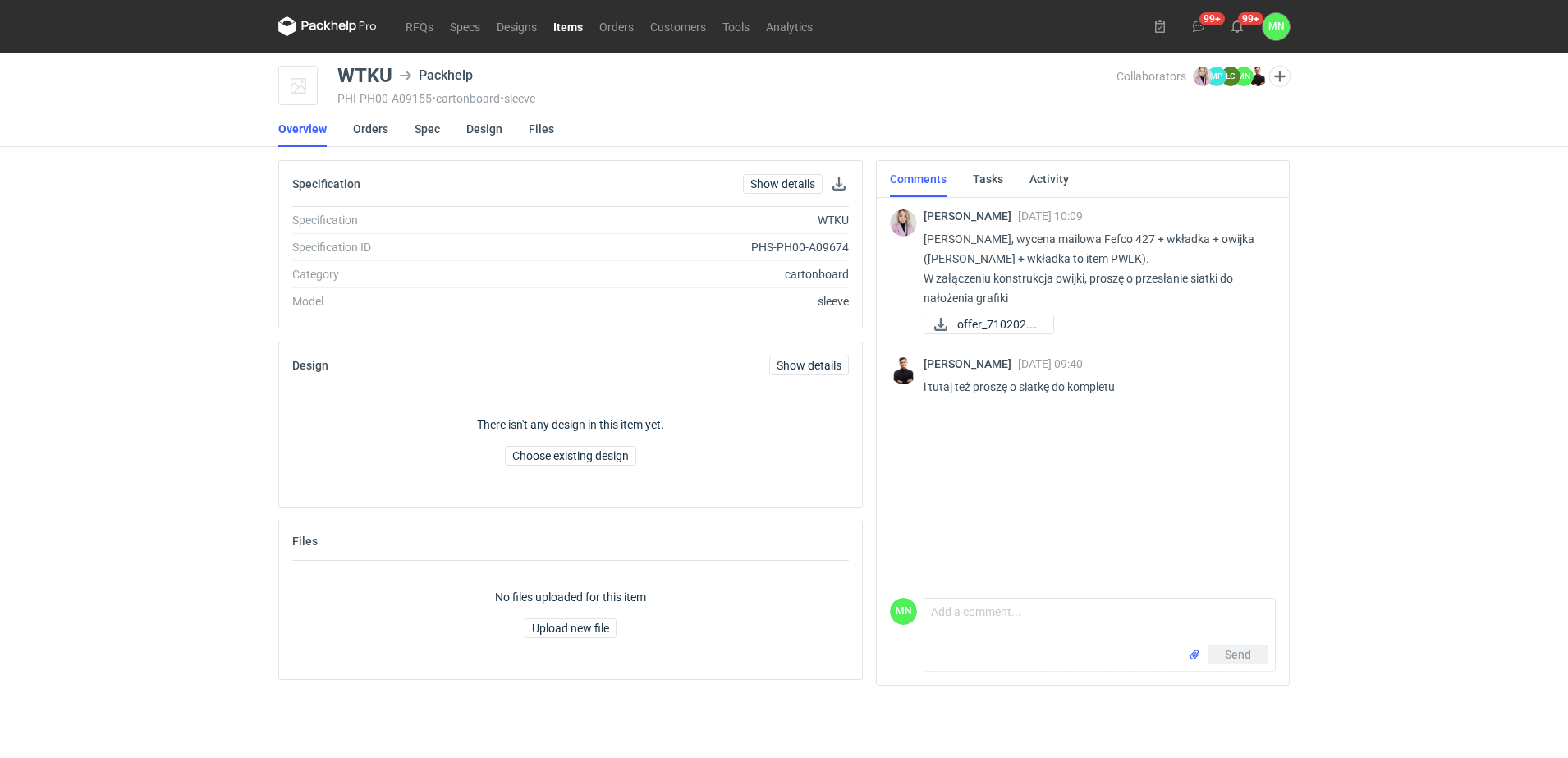
click at [410, 119] on li "Orders" at bounding box center [384, 130] width 61 height 36
click at [416, 125] on link "Spec" at bounding box center [427, 130] width 26 height 36
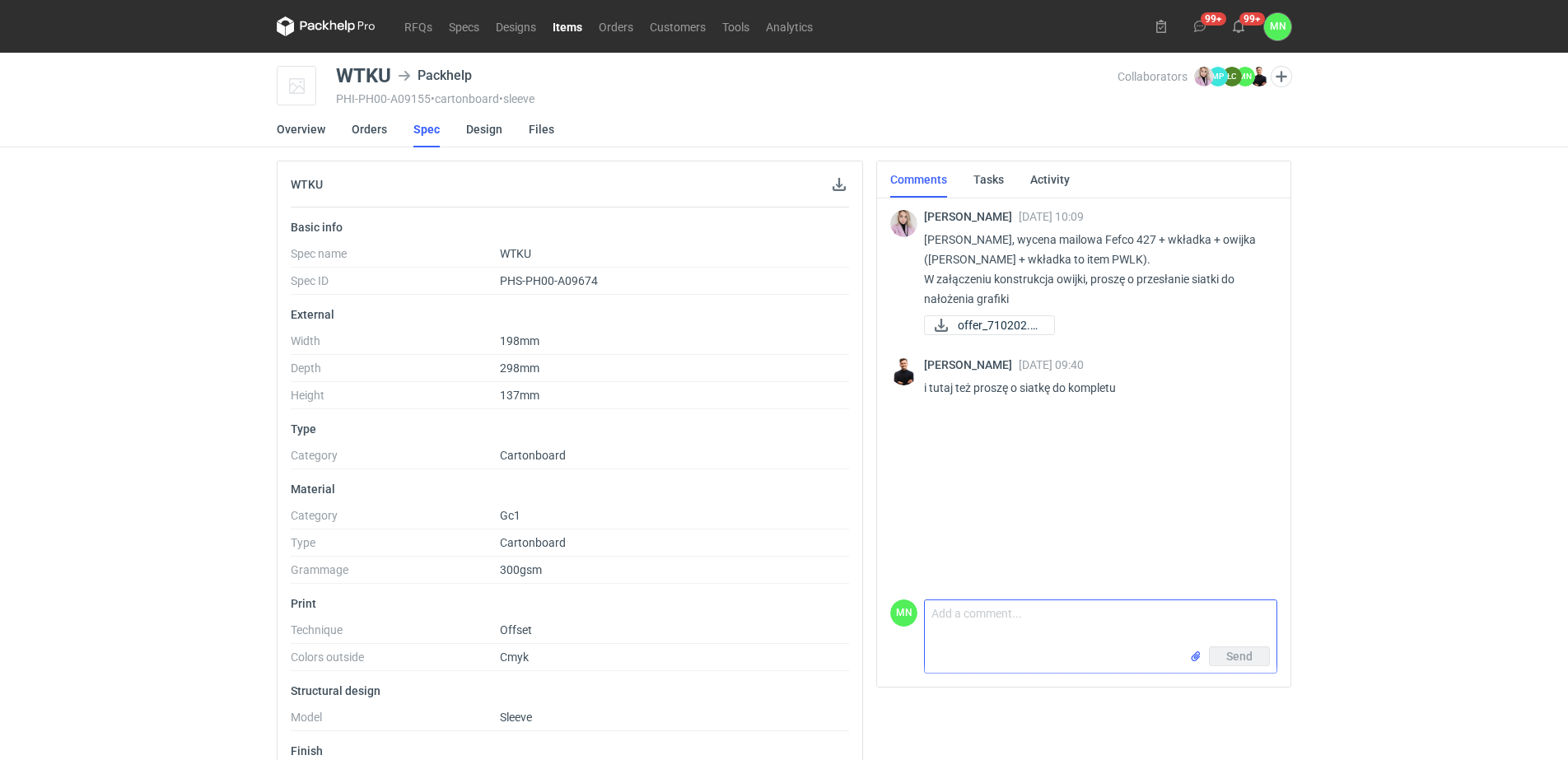
click at [1195, 660] on input "file" at bounding box center [1195, 656] width 13 height 17
click at [984, 565] on textarea "Comment message" at bounding box center [1100, 588] width 351 height 46
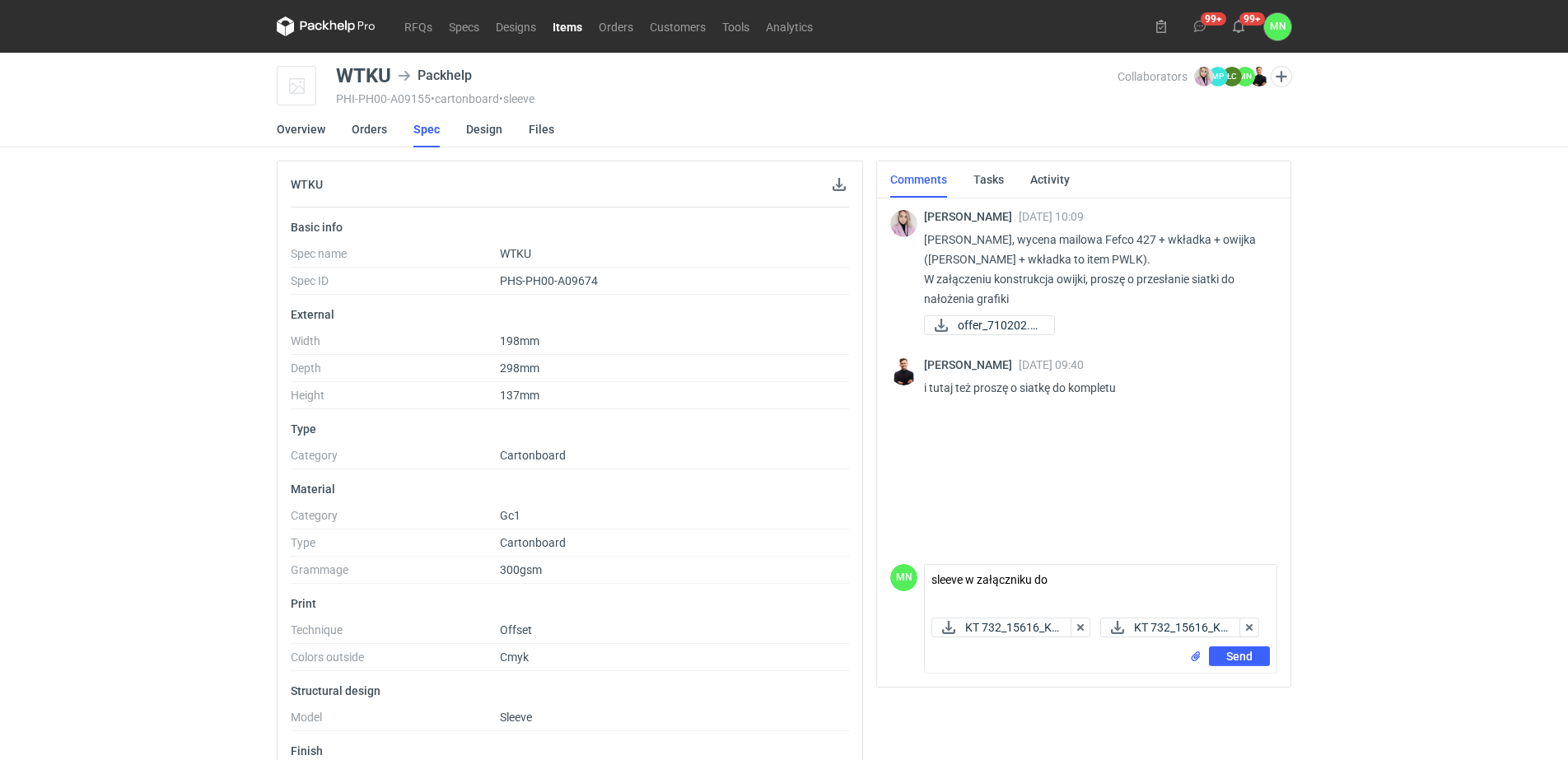
drag, startPoint x: 557, startPoint y: 26, endPoint x: 661, endPoint y: 14, distance: 104.7
click at [1126, 565] on textarea "sleeve w załączniku do" at bounding box center [1100, 588] width 351 height 46
paste textarea "PWLK"
type textarea "sleeve w załączniku do PWLK"
click at [1252, 651] on button "Send" at bounding box center [1239, 656] width 61 height 20
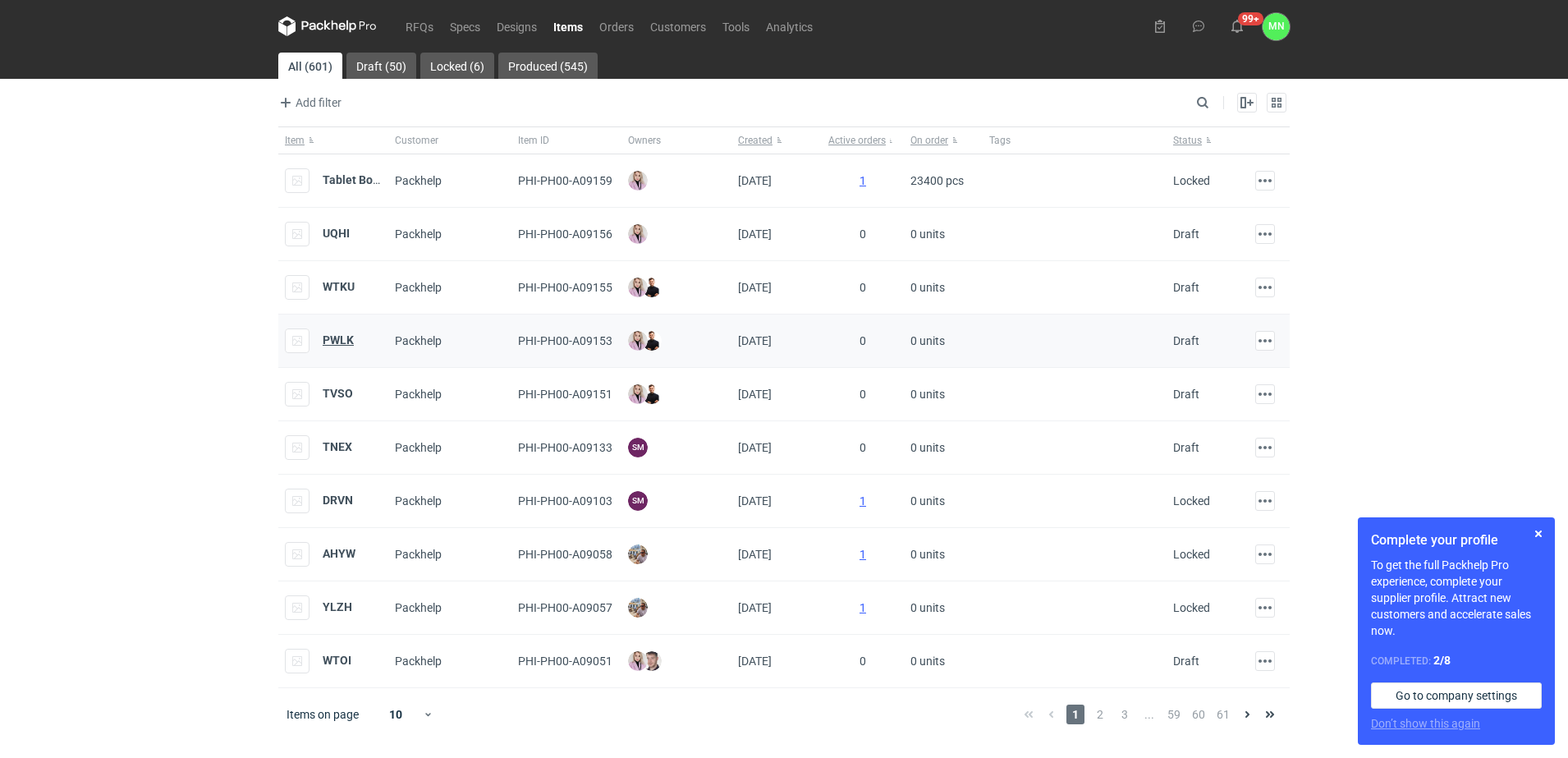
click at [349, 343] on strong "PWLK" at bounding box center [338, 340] width 32 height 13
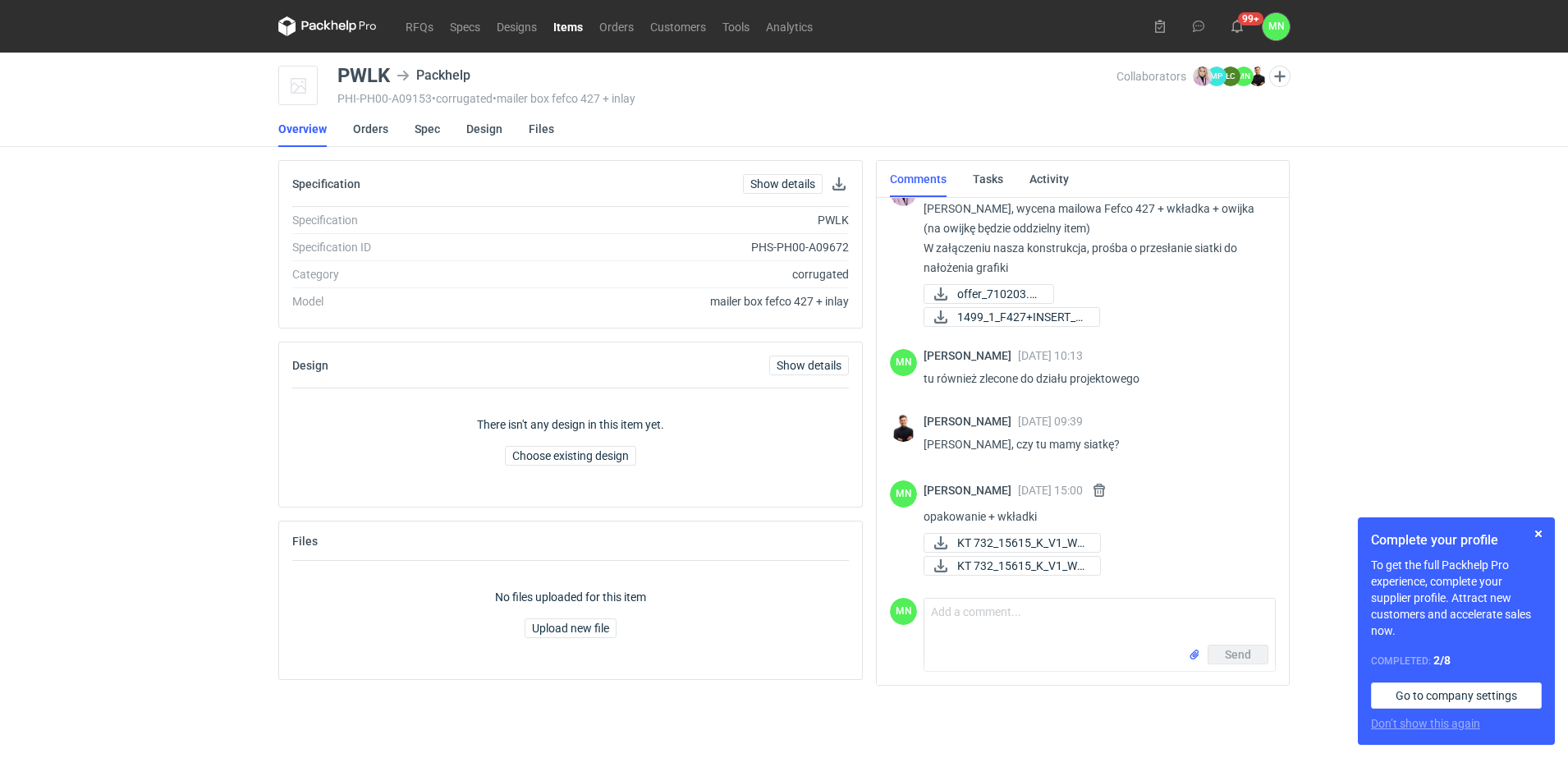
scroll to position [35, 0]
click at [359, 71] on div "PWLK" at bounding box center [364, 75] width 53 height 20
copy div "PWLK"
